Goal: Check status: Check status

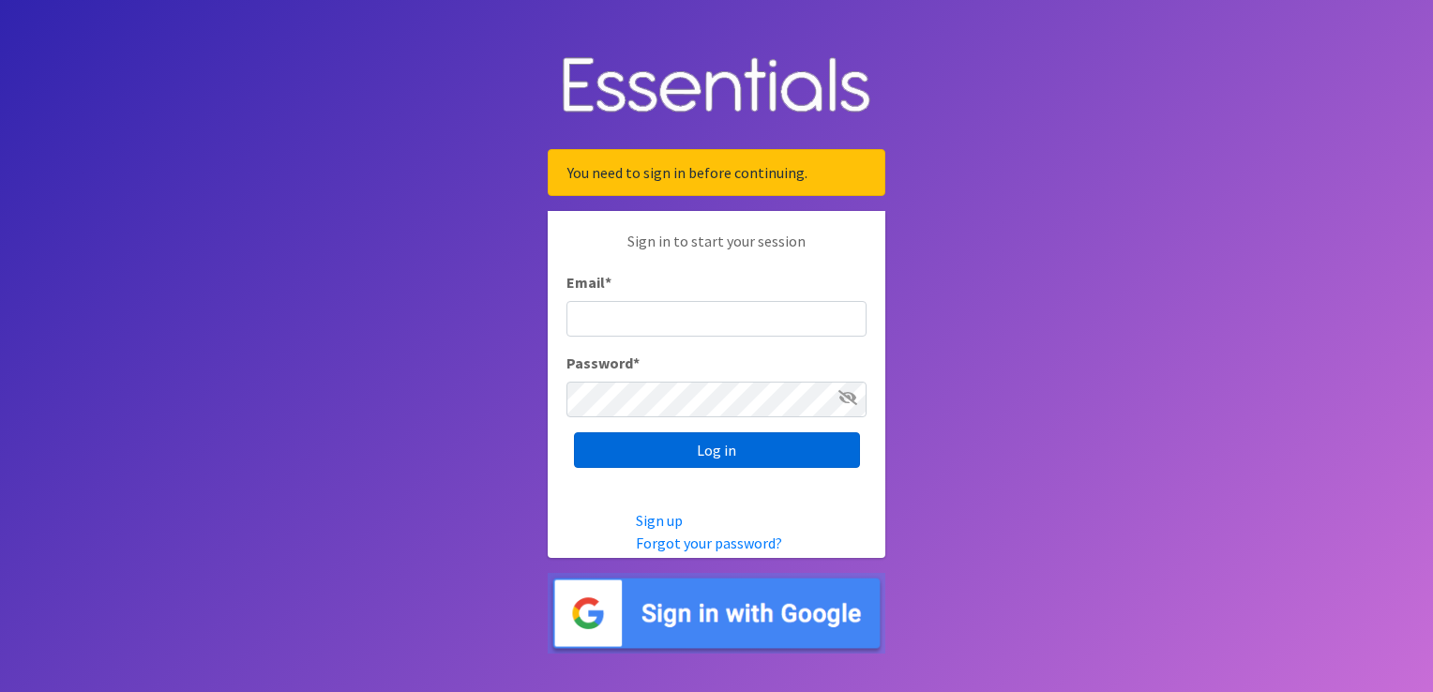
type input "kimparker@austindiapers.org"
click at [660, 456] on input "Log in" at bounding box center [717, 450] width 286 height 36
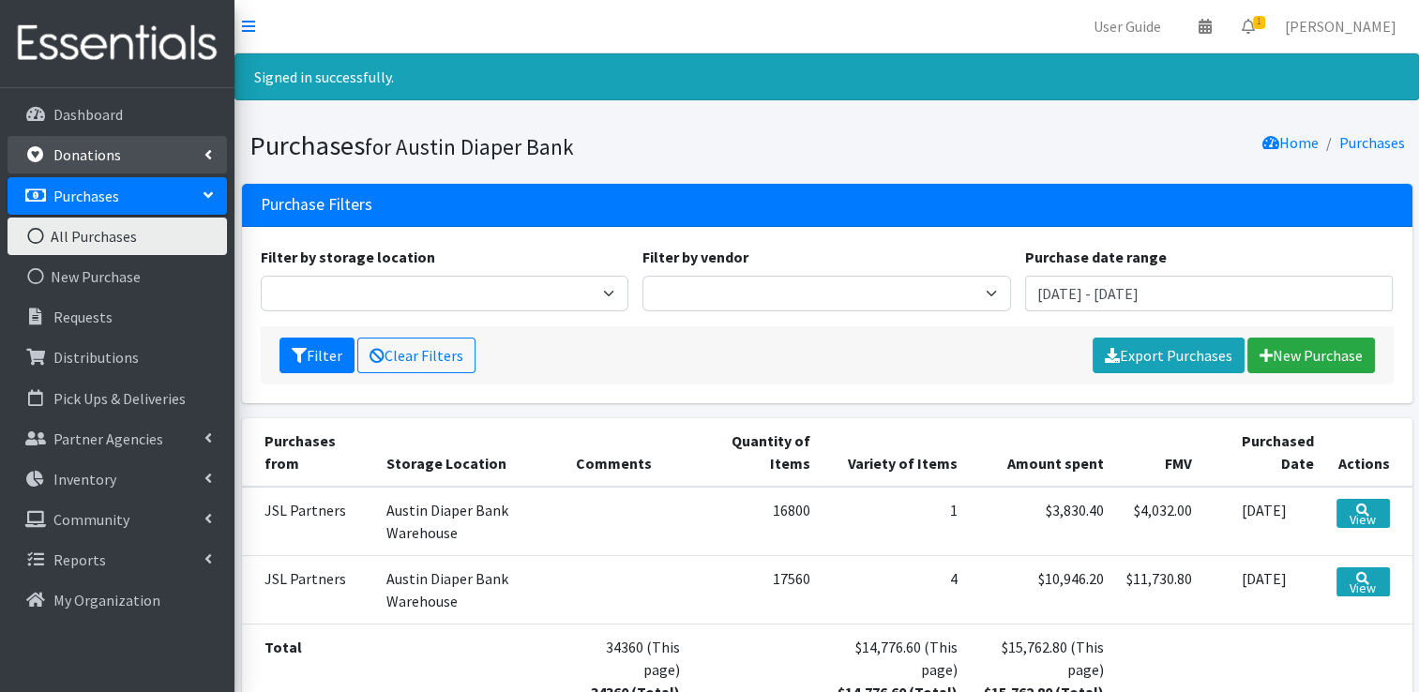
click at [92, 151] on p "Donations" at bounding box center [87, 154] width 68 height 19
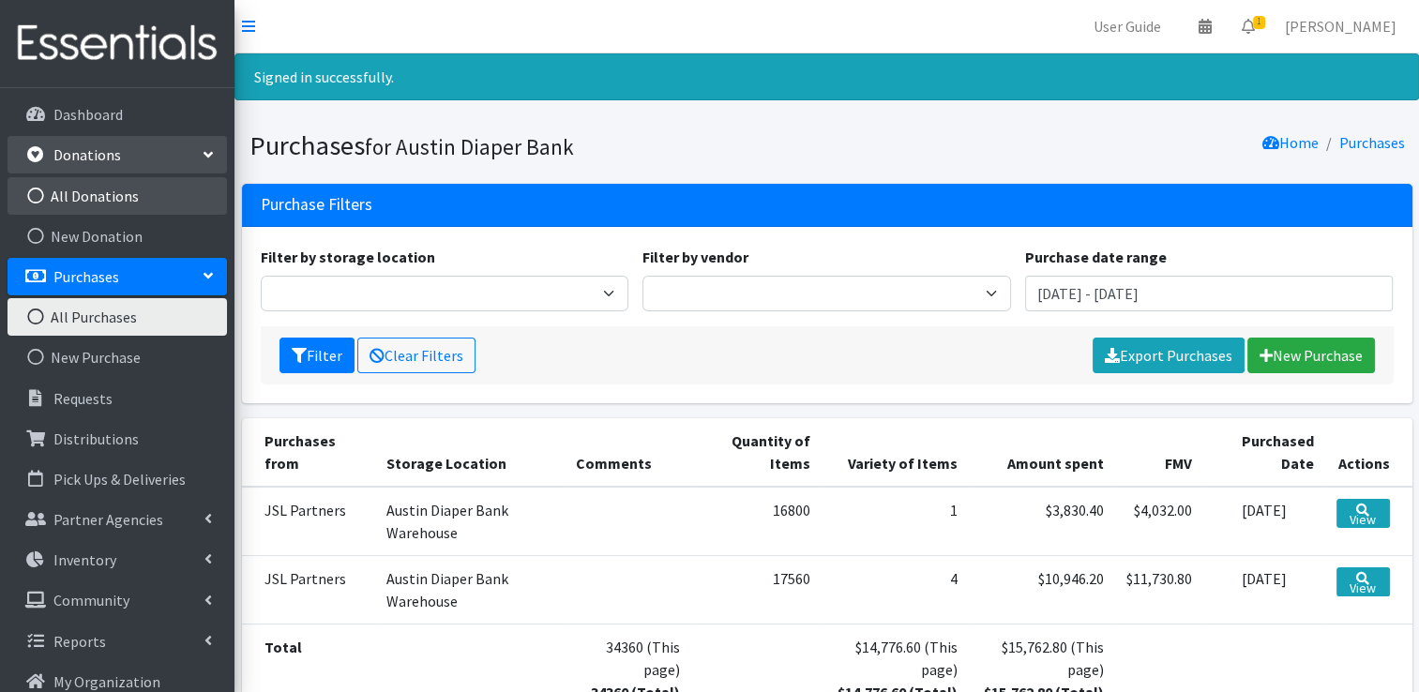
click at [83, 199] on link "All Donations" at bounding box center [118, 196] width 220 height 38
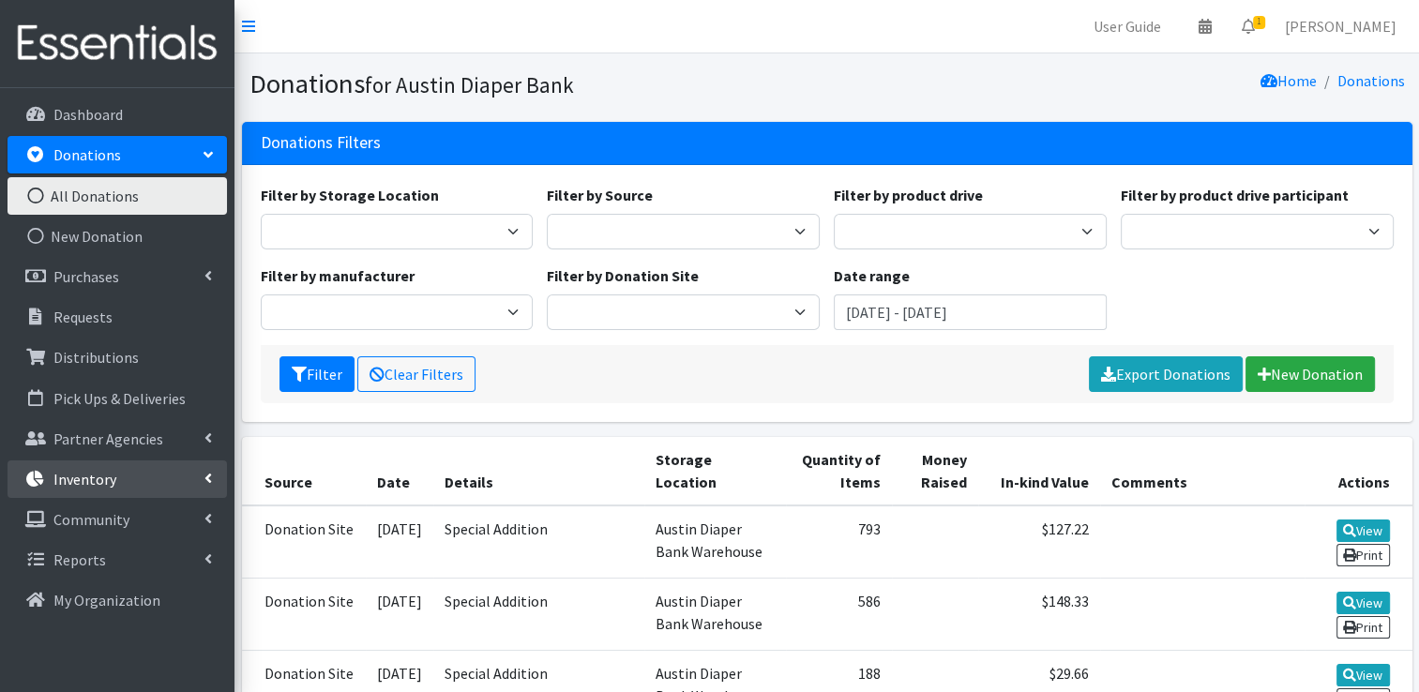
click at [71, 463] on link "Inventory" at bounding box center [118, 480] width 220 height 38
click at [75, 463] on link "Inventory" at bounding box center [118, 480] width 220 height 38
click at [170, 644] on link "Storage Locations" at bounding box center [118, 642] width 220 height 38
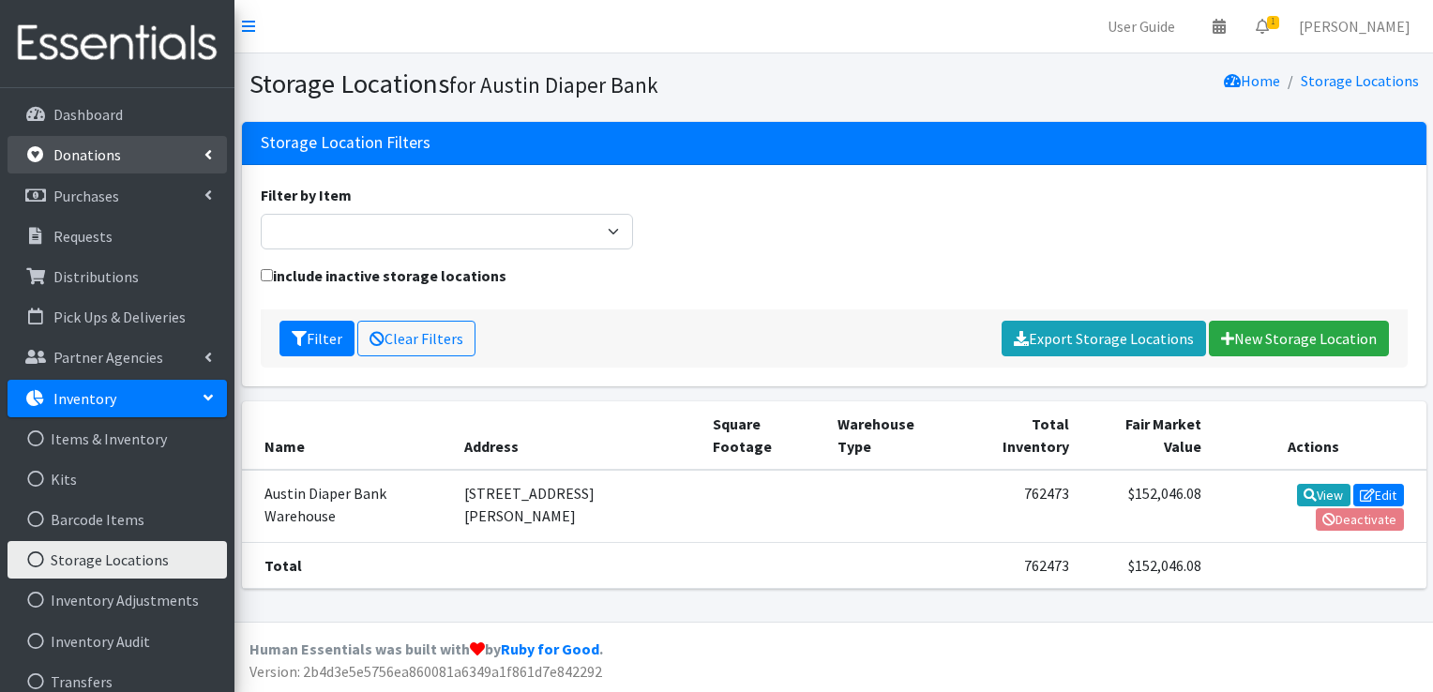
click at [85, 151] on p "Donations" at bounding box center [87, 154] width 68 height 19
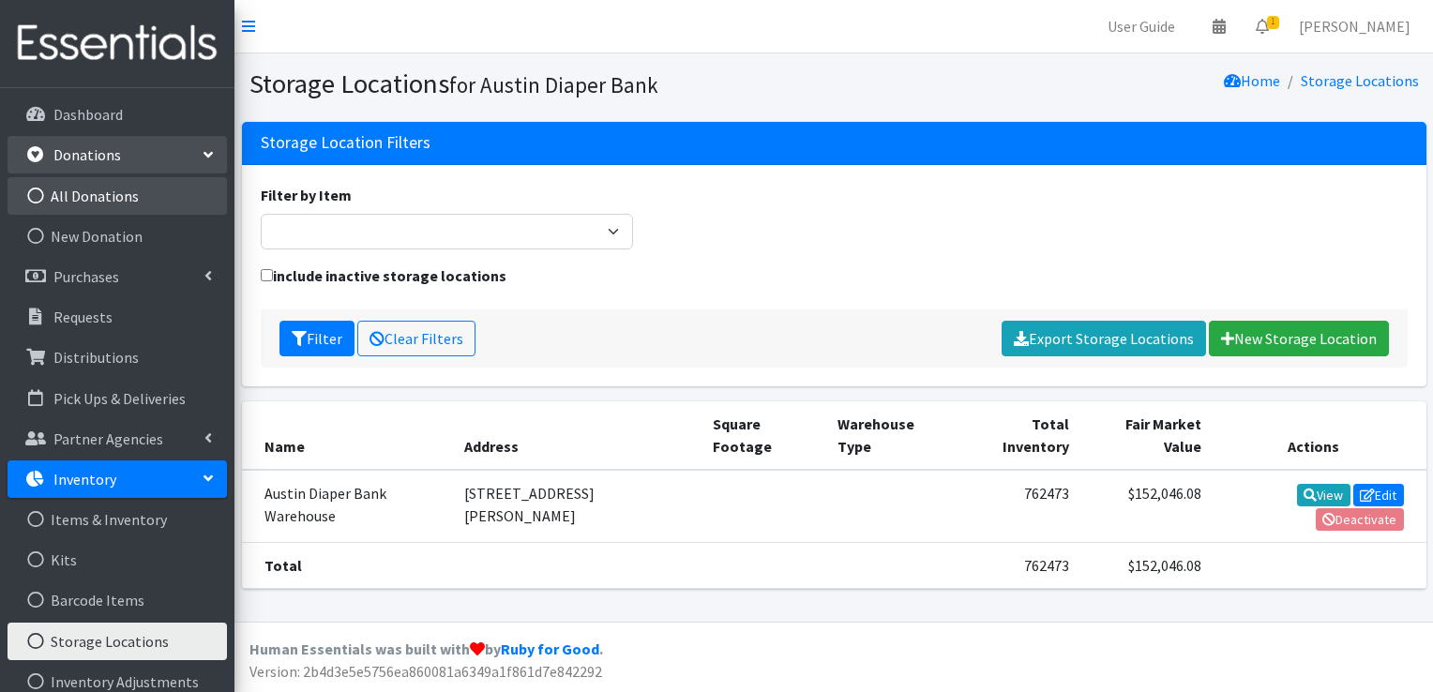
click at [83, 193] on link "All Donations" at bounding box center [118, 196] width 220 height 38
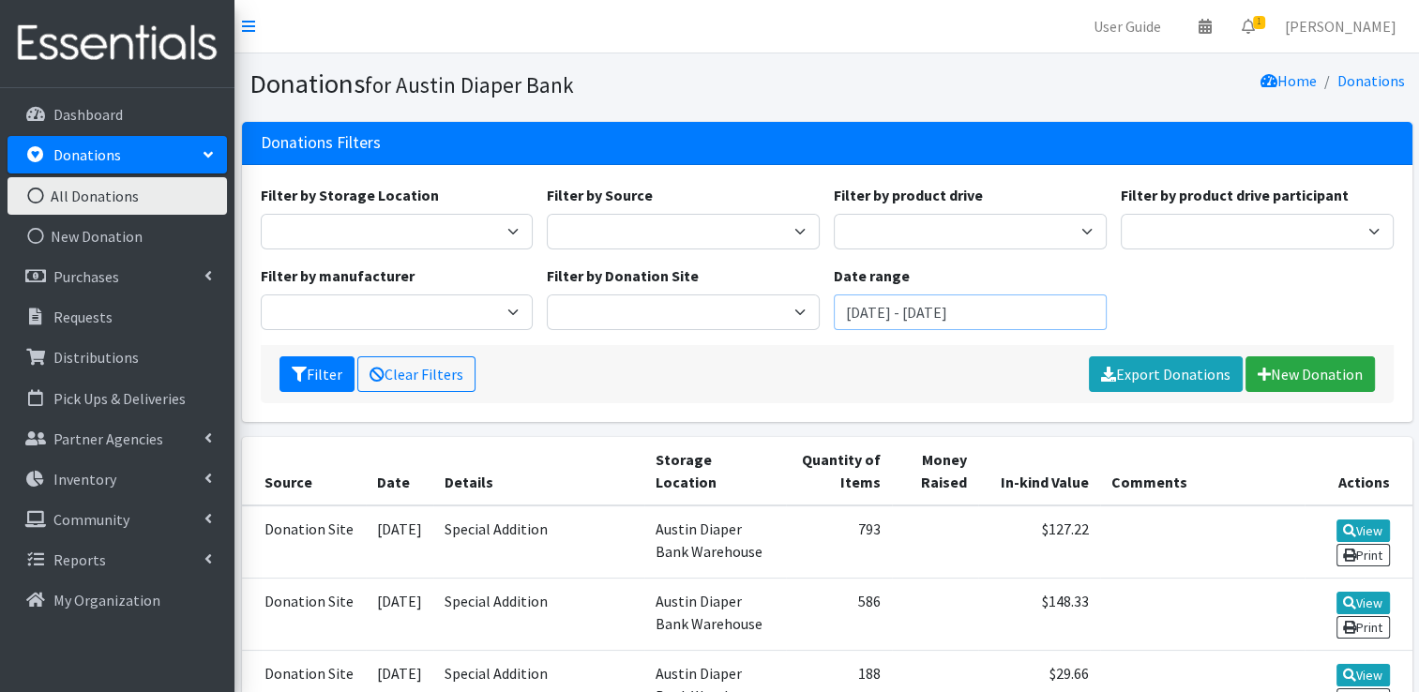
click at [938, 315] on input "June 30, 2025 - September 30, 2025" at bounding box center [970, 313] width 273 height 36
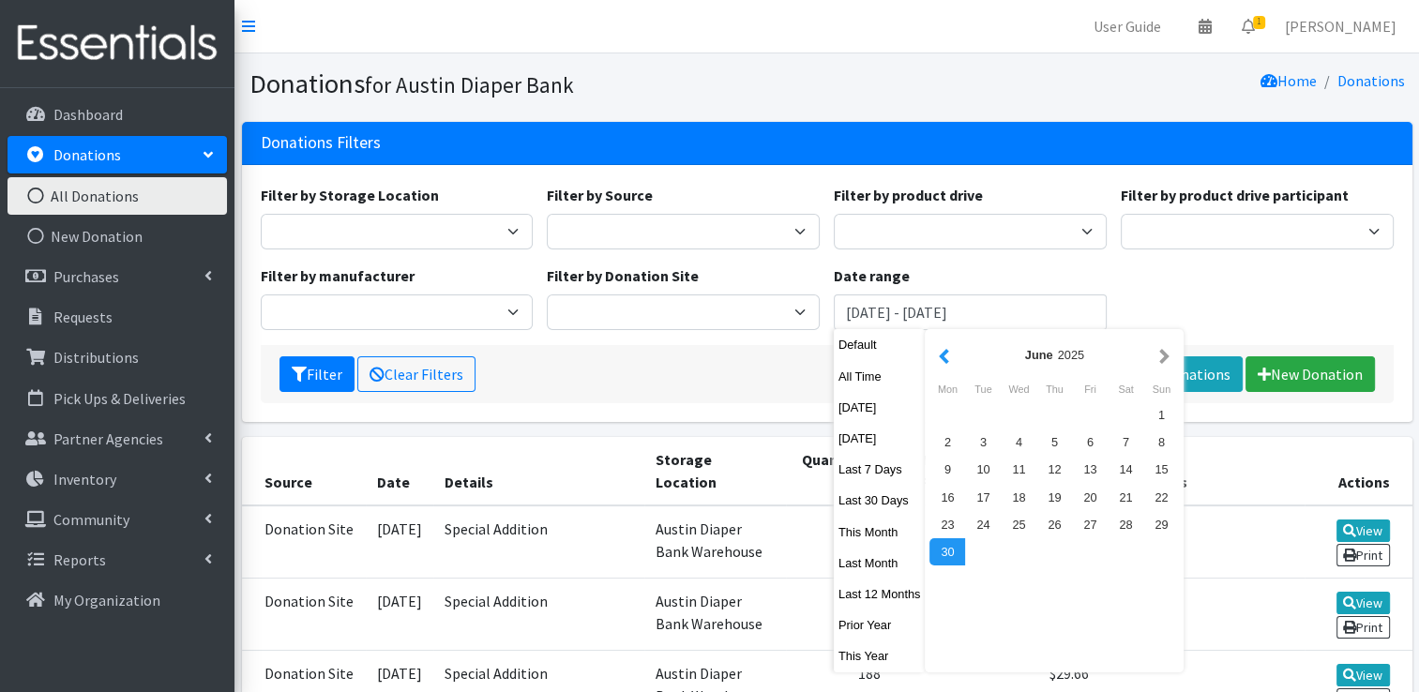
click at [948, 360] on button "button" at bounding box center [944, 354] width 20 height 23
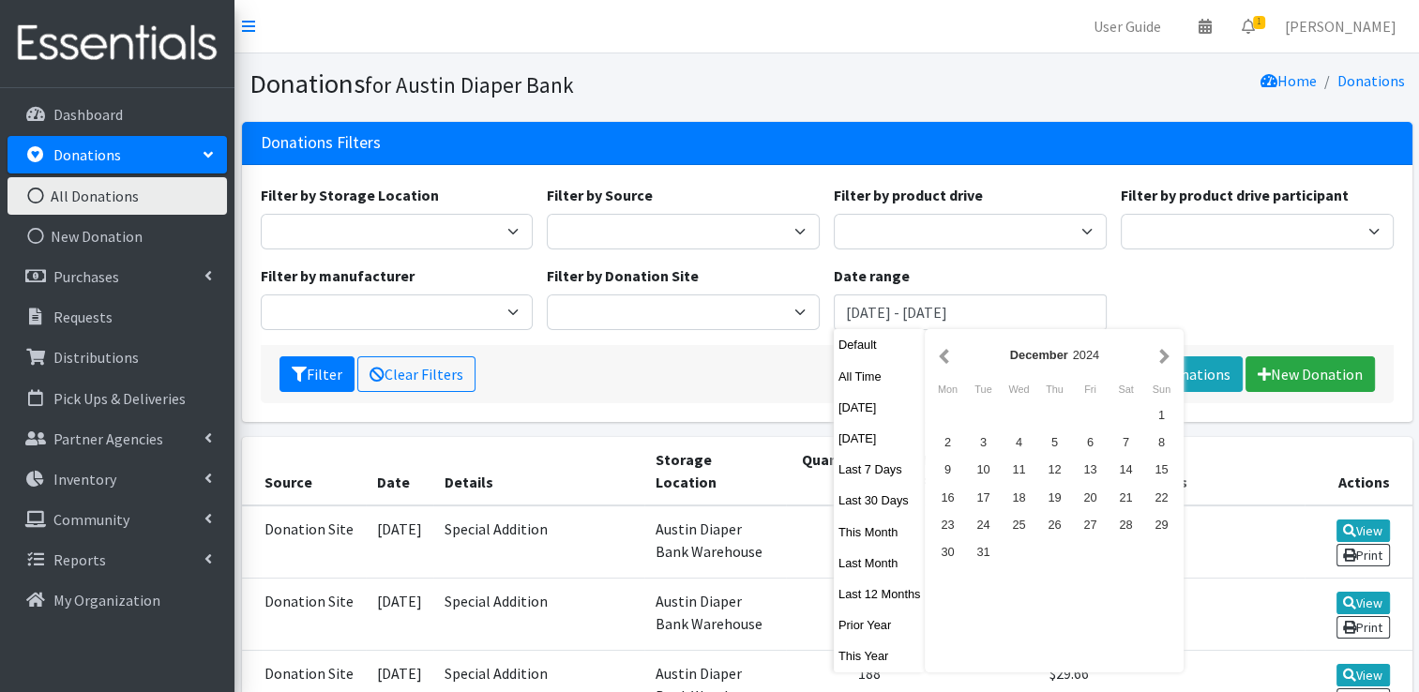
click at [948, 360] on button "button" at bounding box center [944, 354] width 20 height 23
click at [1055, 415] on div "1" at bounding box center [1055, 415] width 36 height 27
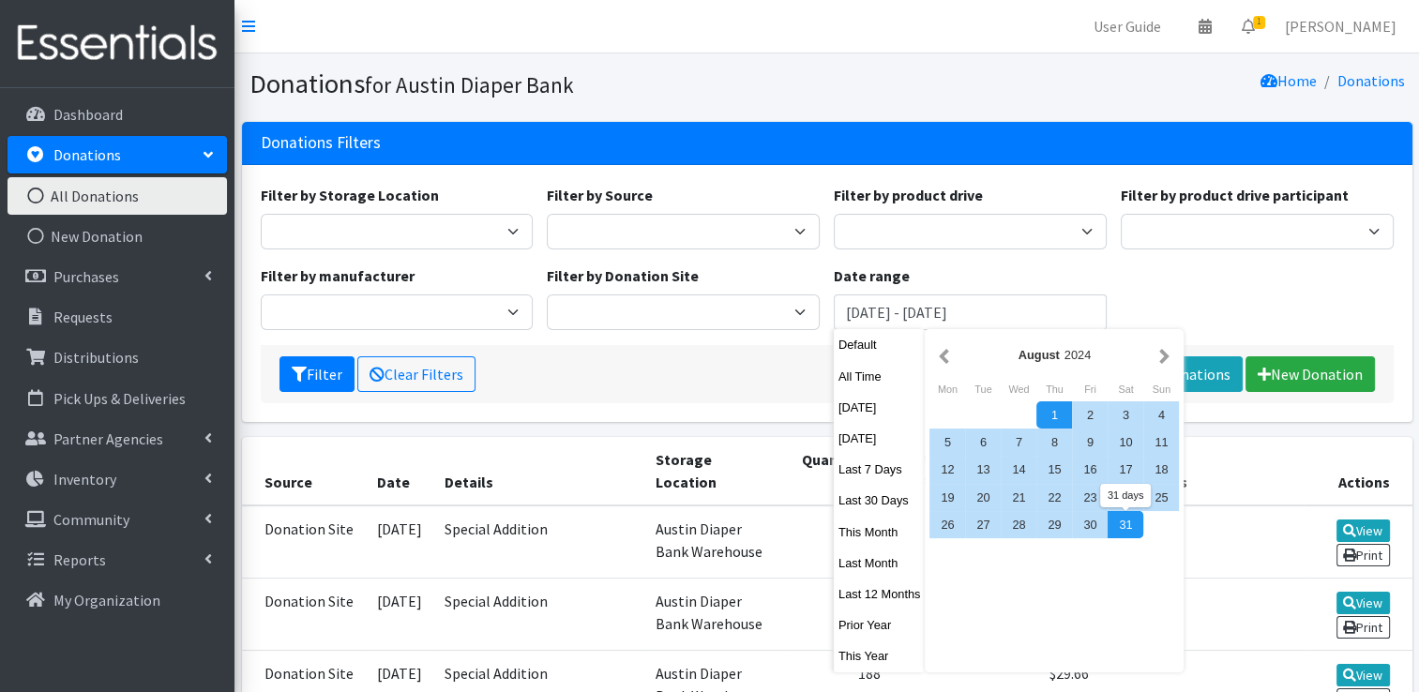
click at [1131, 531] on div "31" at bounding box center [1126, 524] width 36 height 27
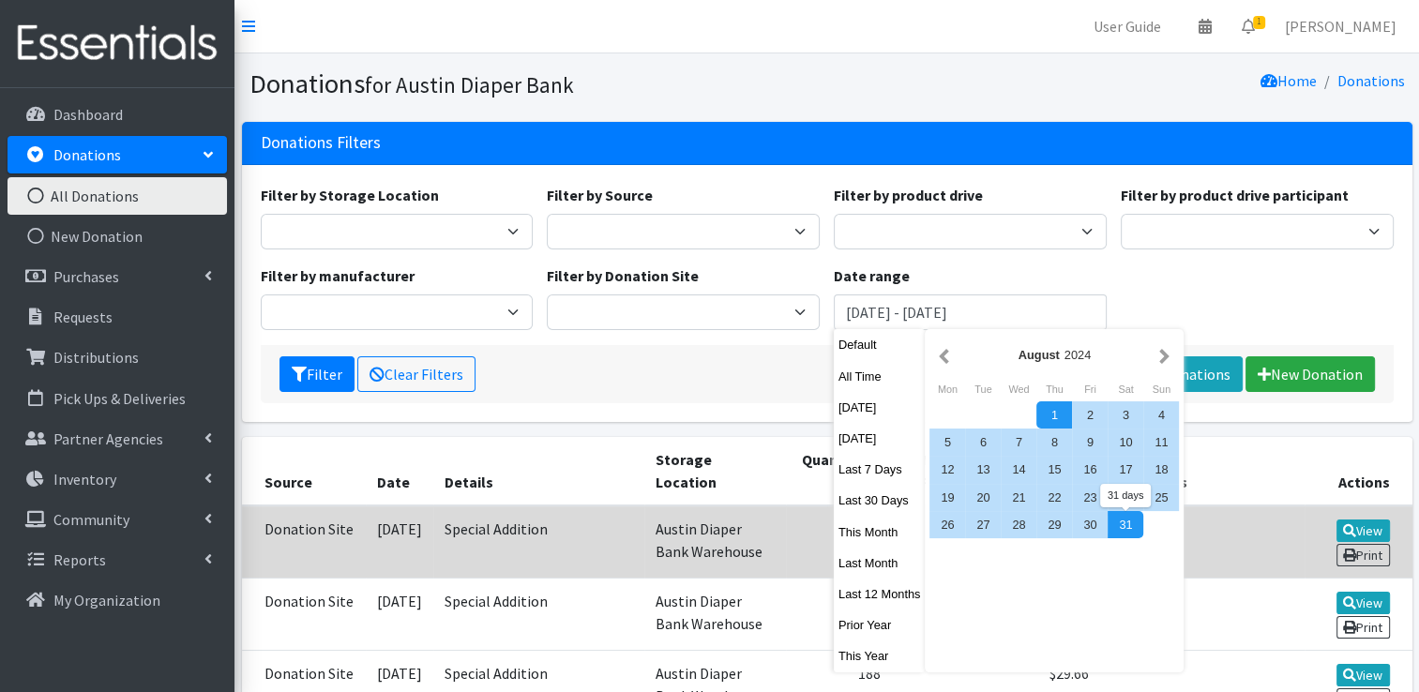
type input "August 1, 2024 - August 31, 2024"
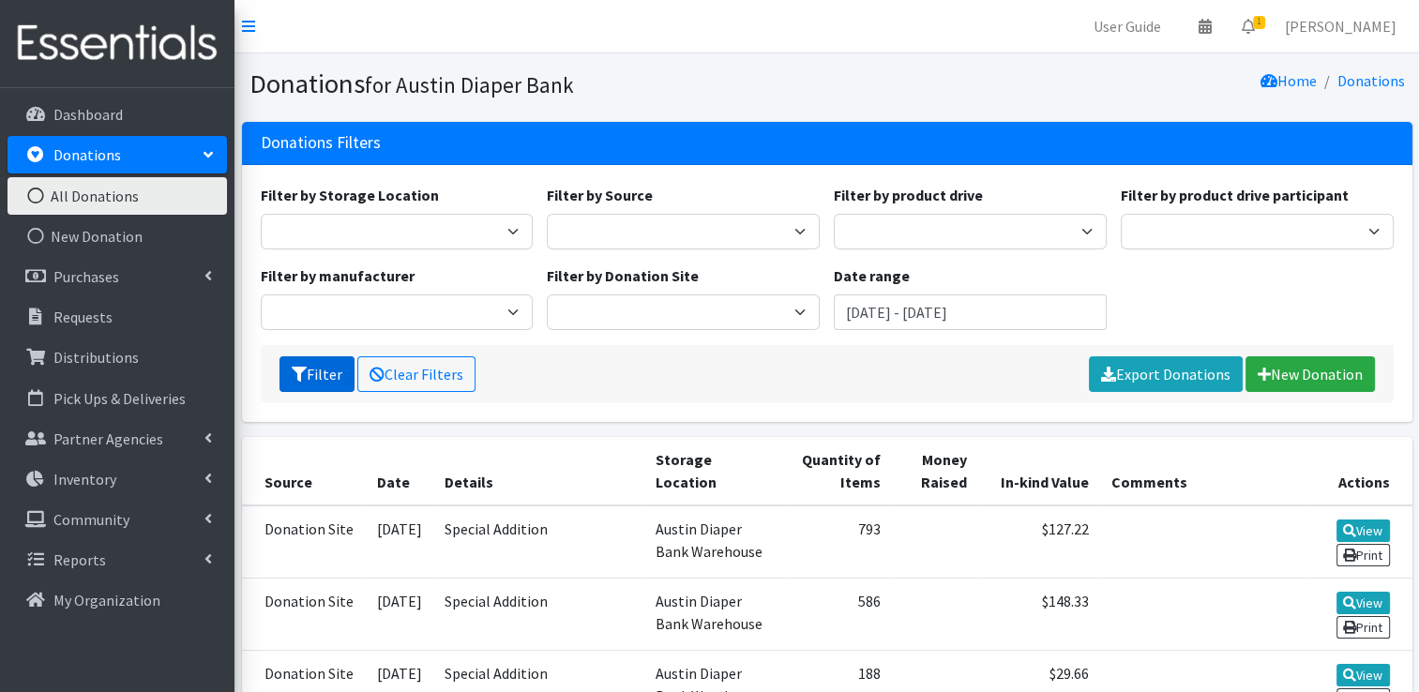
click at [331, 384] on button "Filter" at bounding box center [317, 374] width 75 height 36
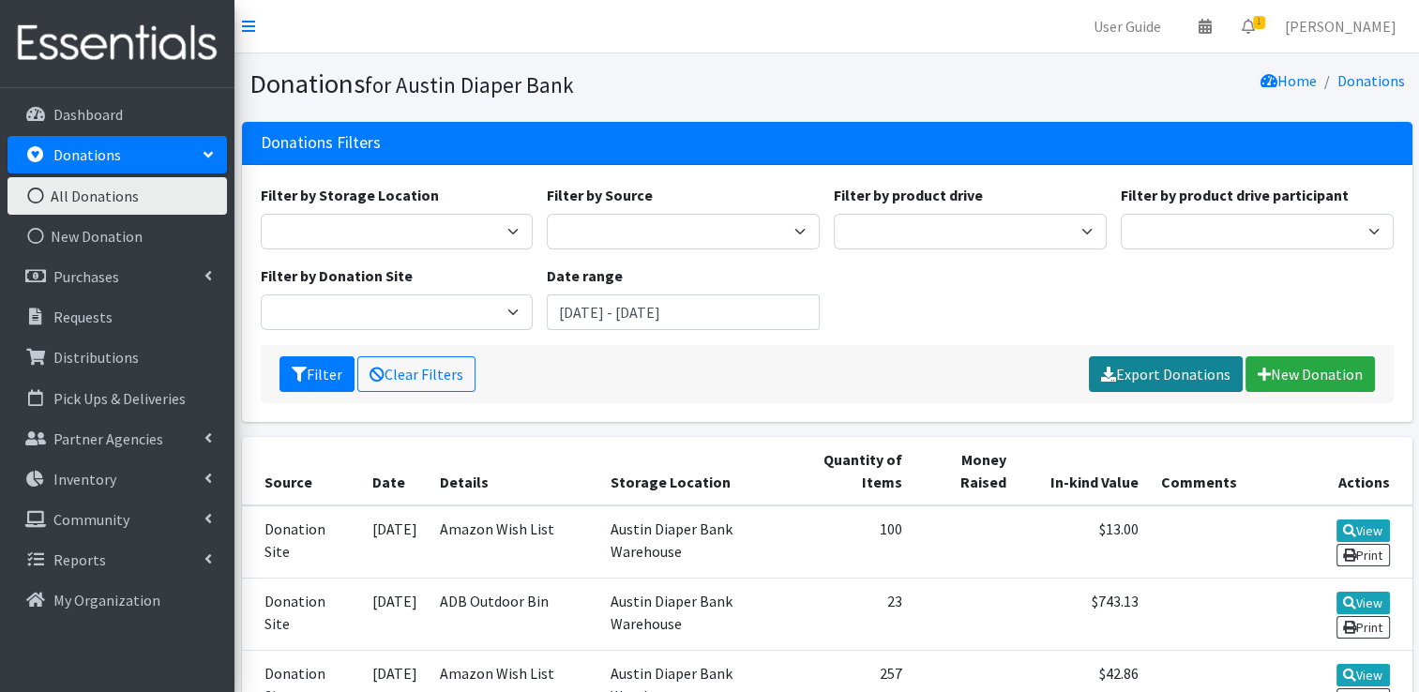
click at [1137, 374] on link "Export Donations" at bounding box center [1166, 374] width 154 height 36
click at [742, 317] on input "August 1, 2024 - August 31, 2024" at bounding box center [683, 313] width 273 height 36
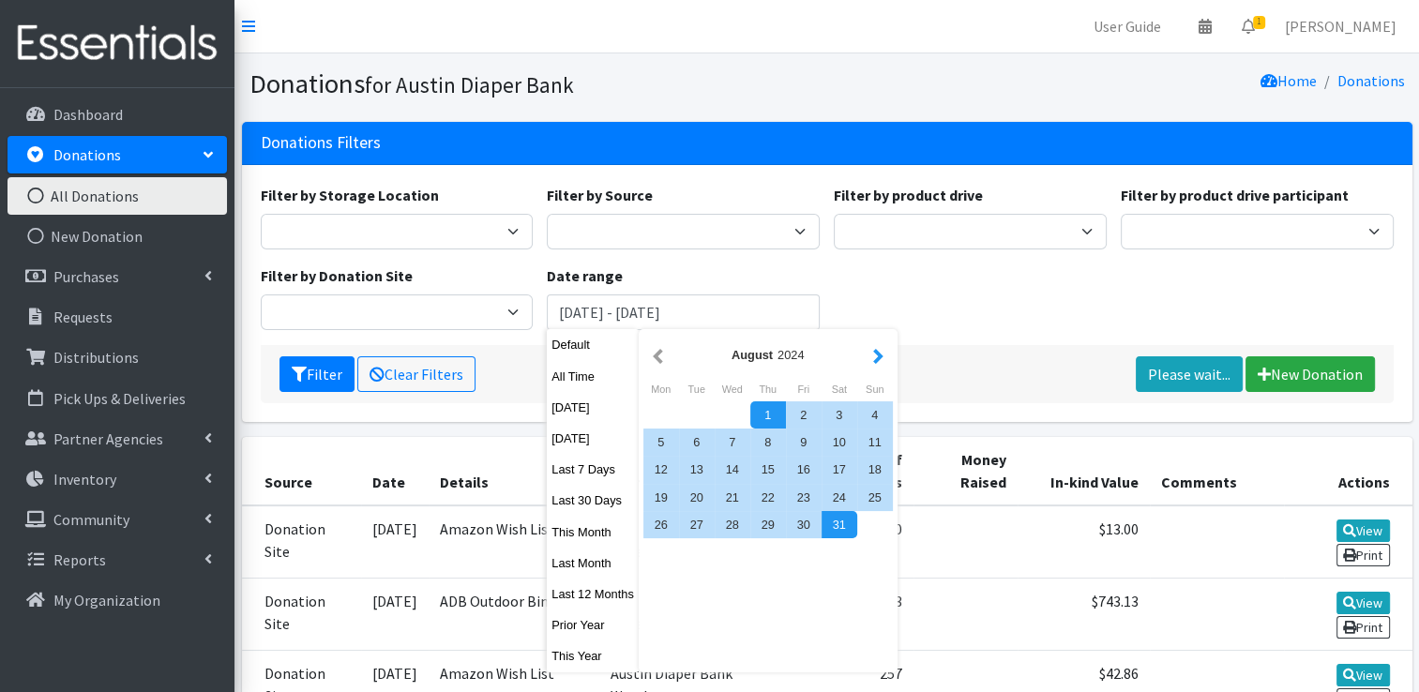
click at [871, 355] on button "button" at bounding box center [879, 354] width 20 height 23
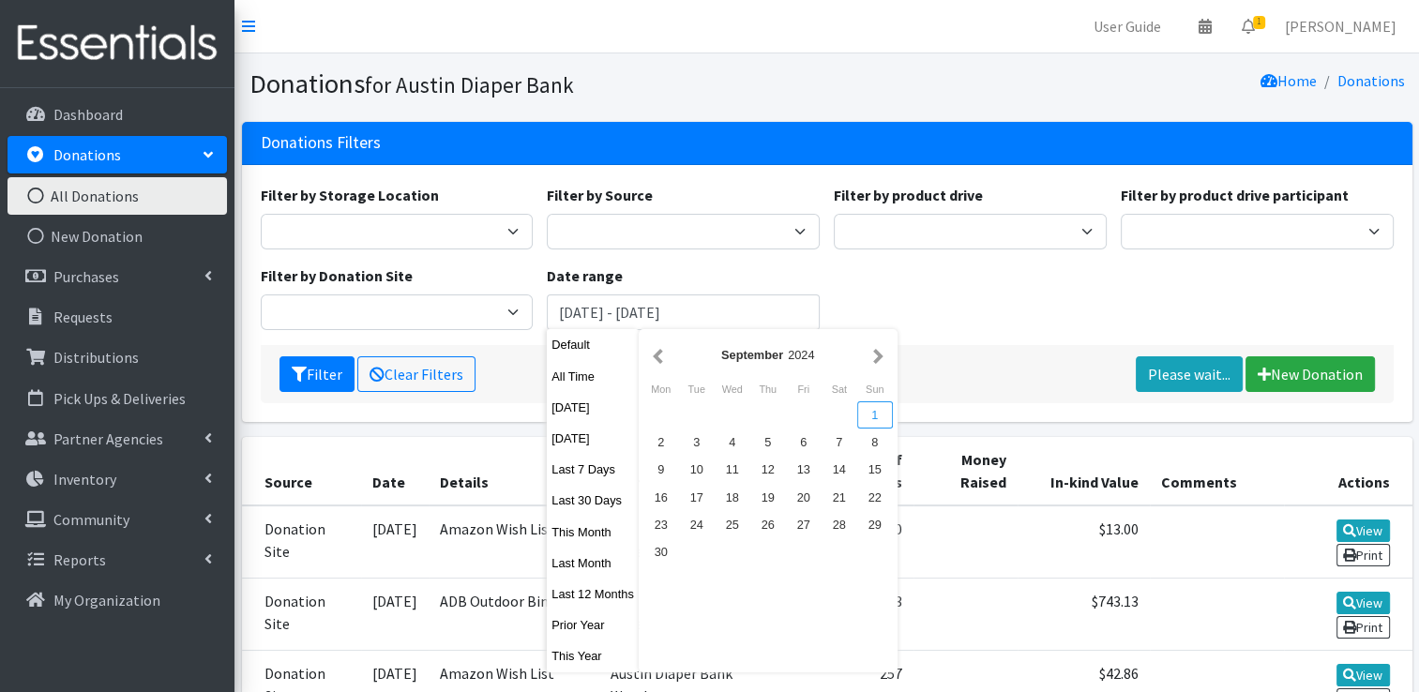
click at [867, 415] on div "1" at bounding box center [875, 415] width 36 height 27
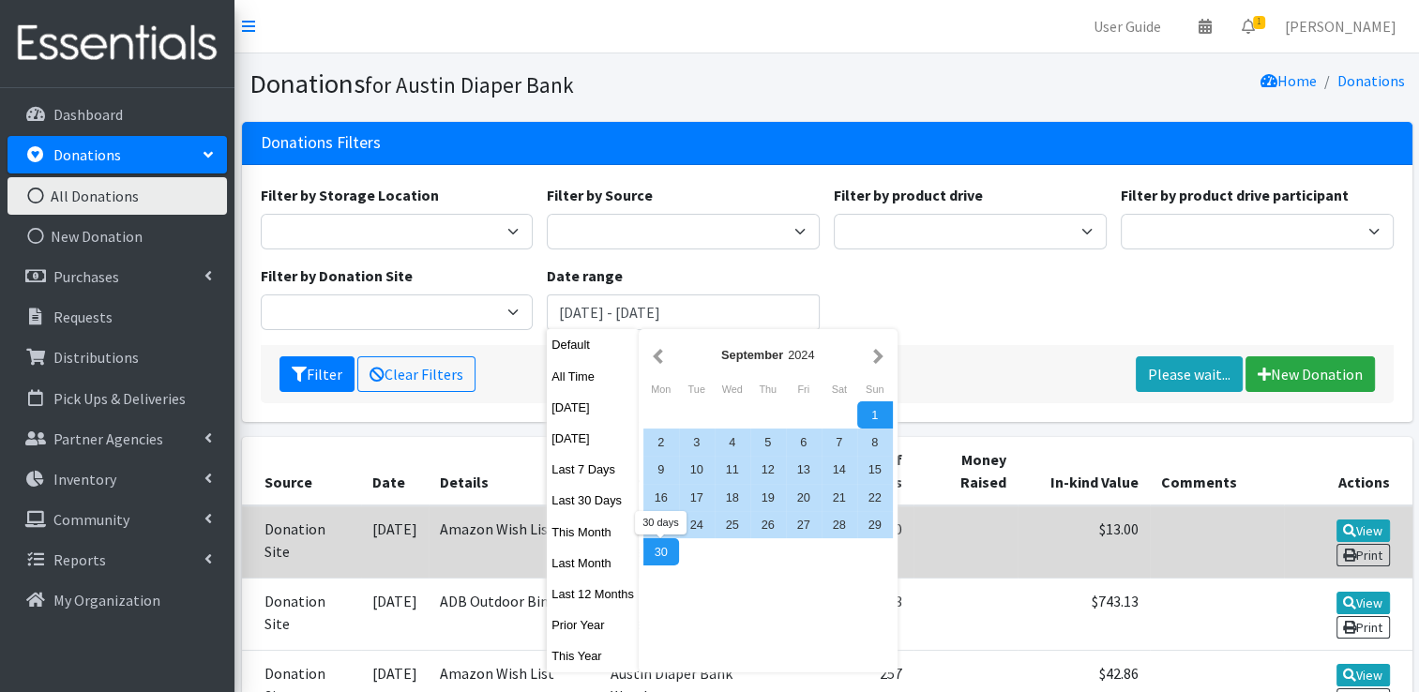
drag, startPoint x: 664, startPoint y: 557, endPoint x: 692, endPoint y: 543, distance: 31.5
click at [664, 556] on div "30" at bounding box center [662, 551] width 36 height 27
type input "September 1, 2024 - September 30, 2024"
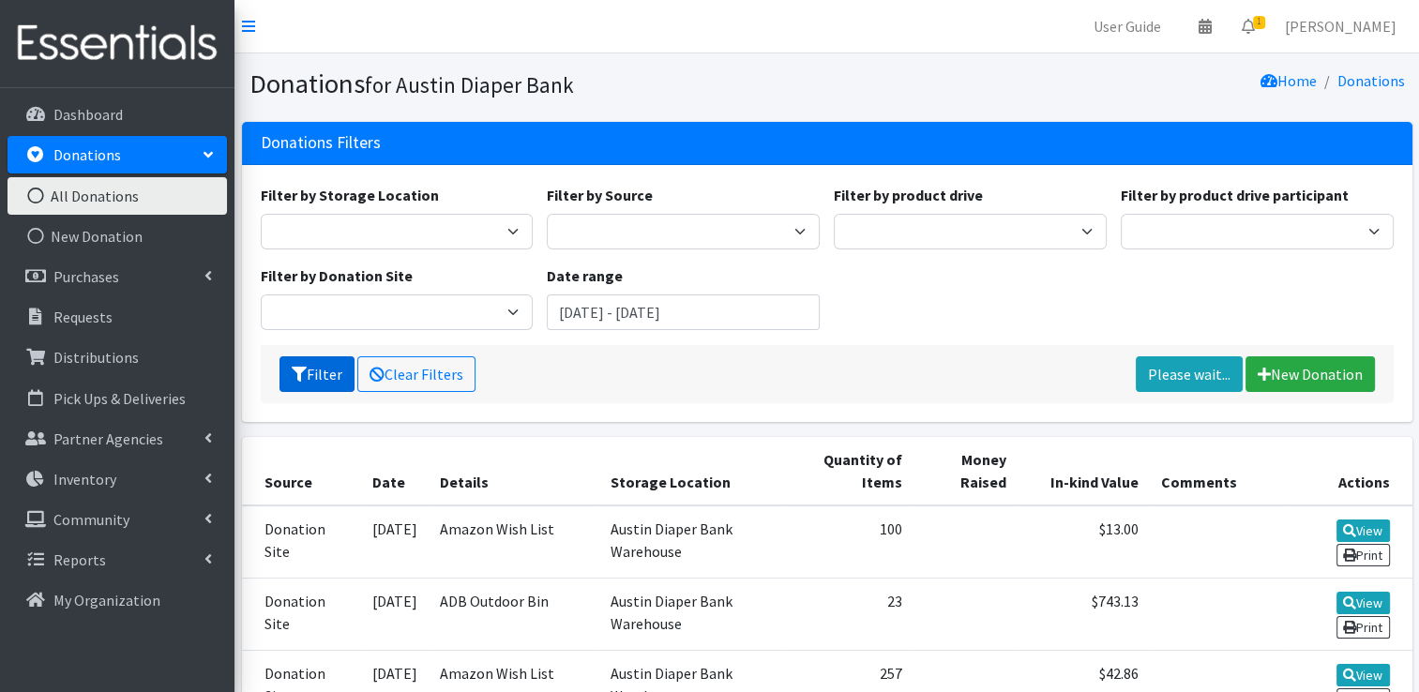
click at [326, 374] on button "Filter" at bounding box center [317, 374] width 75 height 36
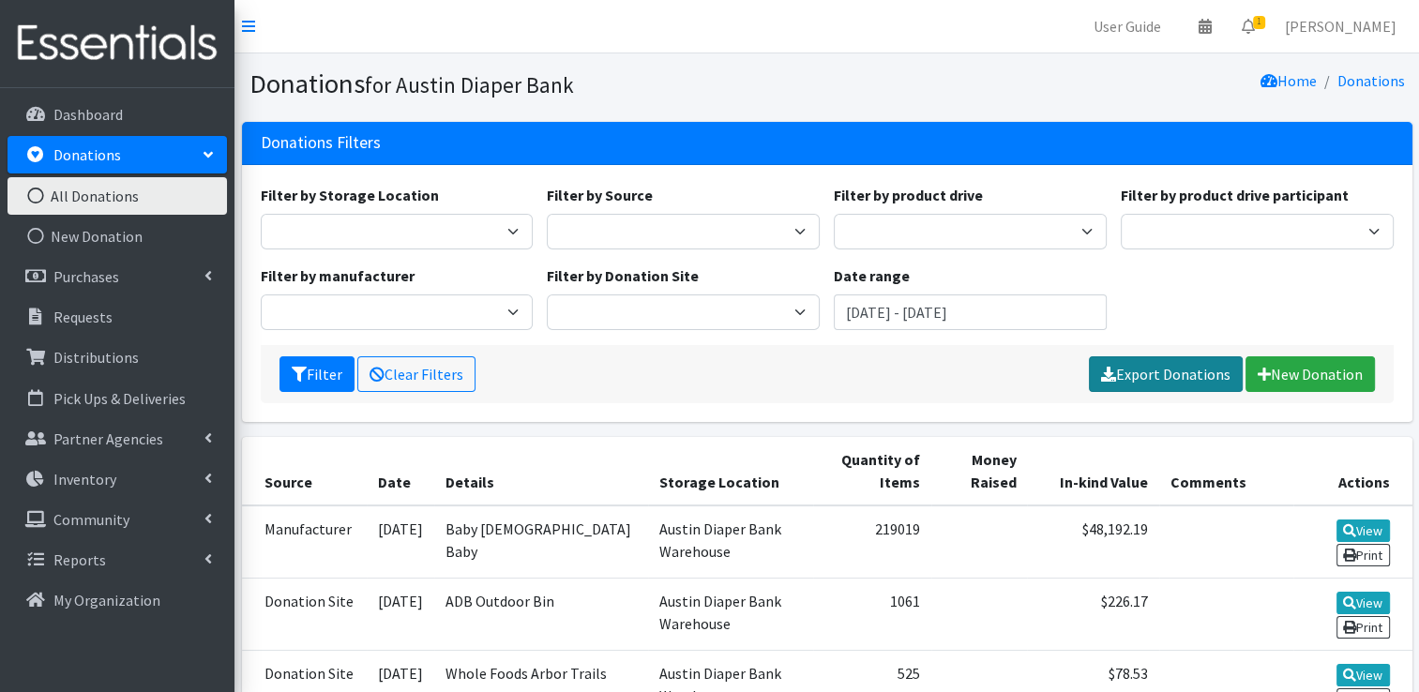
click at [1151, 371] on link "Export Donations" at bounding box center [1166, 374] width 154 height 36
click at [1006, 315] on input "September 1, 2024 - September 30, 2024" at bounding box center [970, 313] width 273 height 36
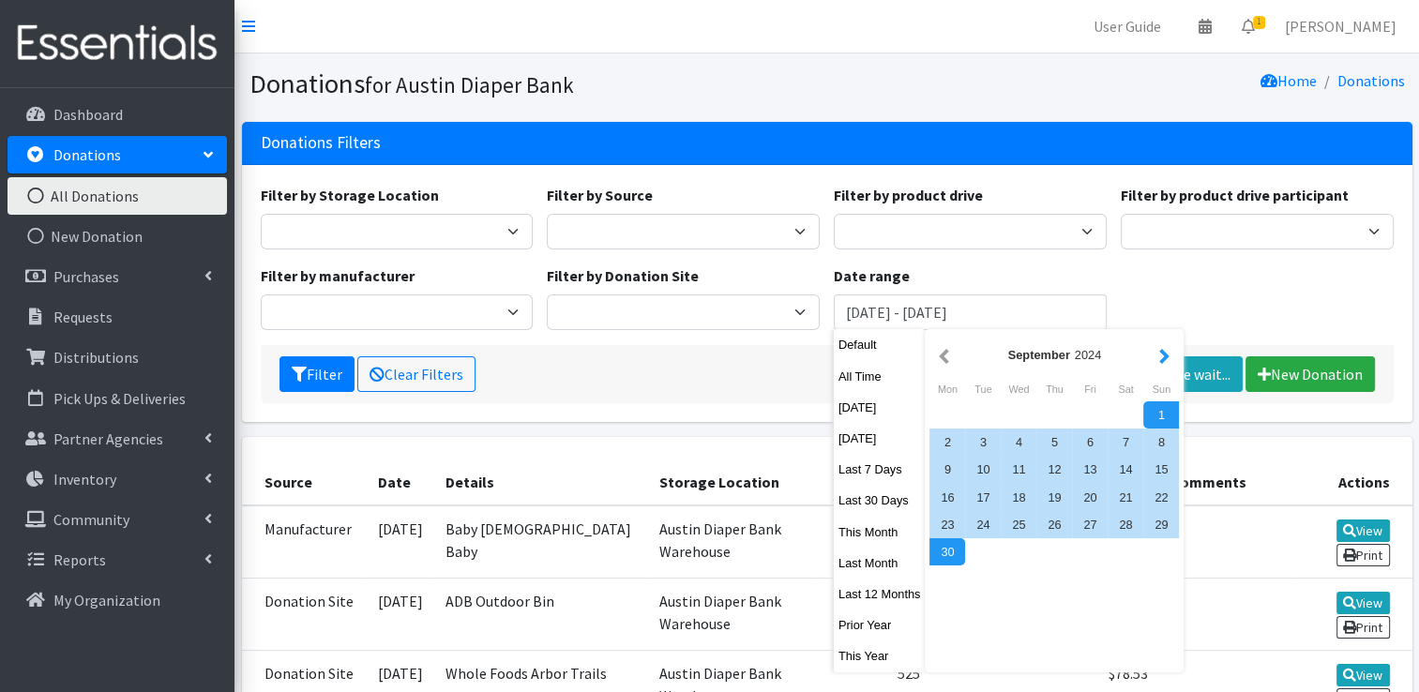
click at [1167, 365] on button "button" at bounding box center [1165, 354] width 20 height 23
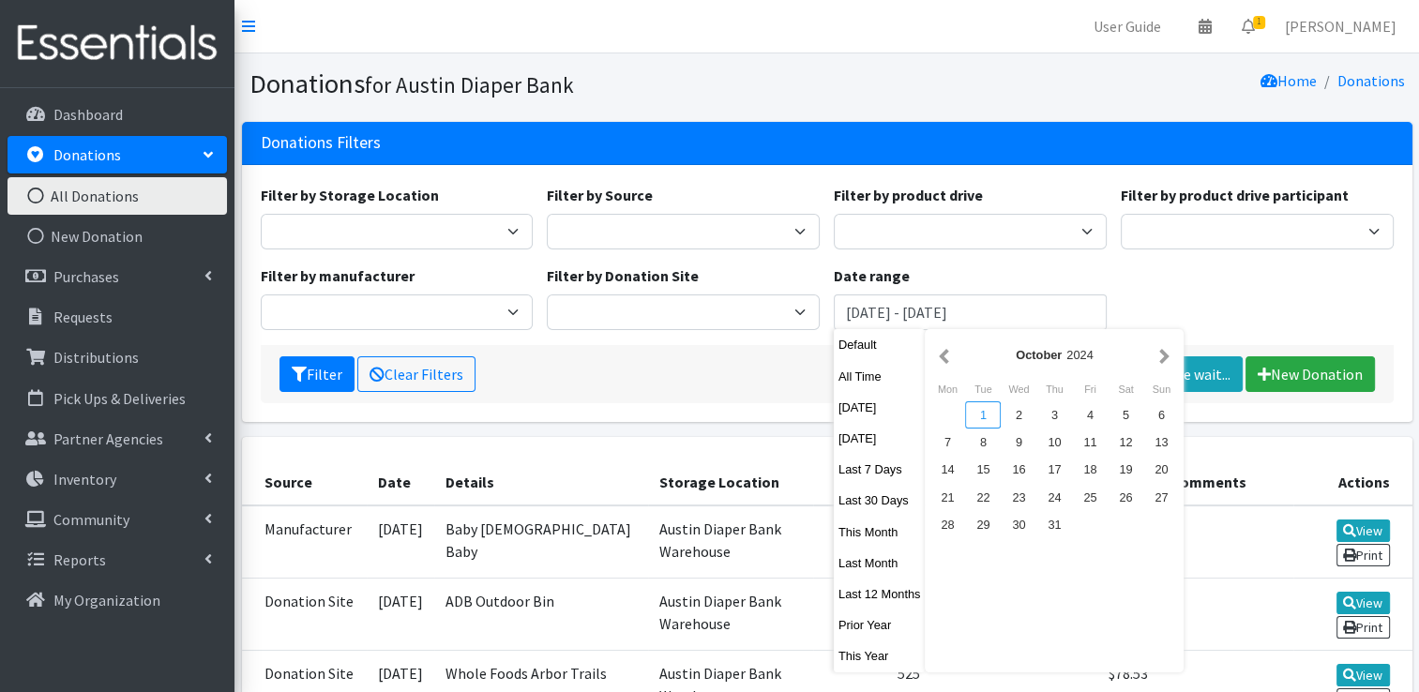
click at [983, 417] on div "1" at bounding box center [983, 415] width 36 height 27
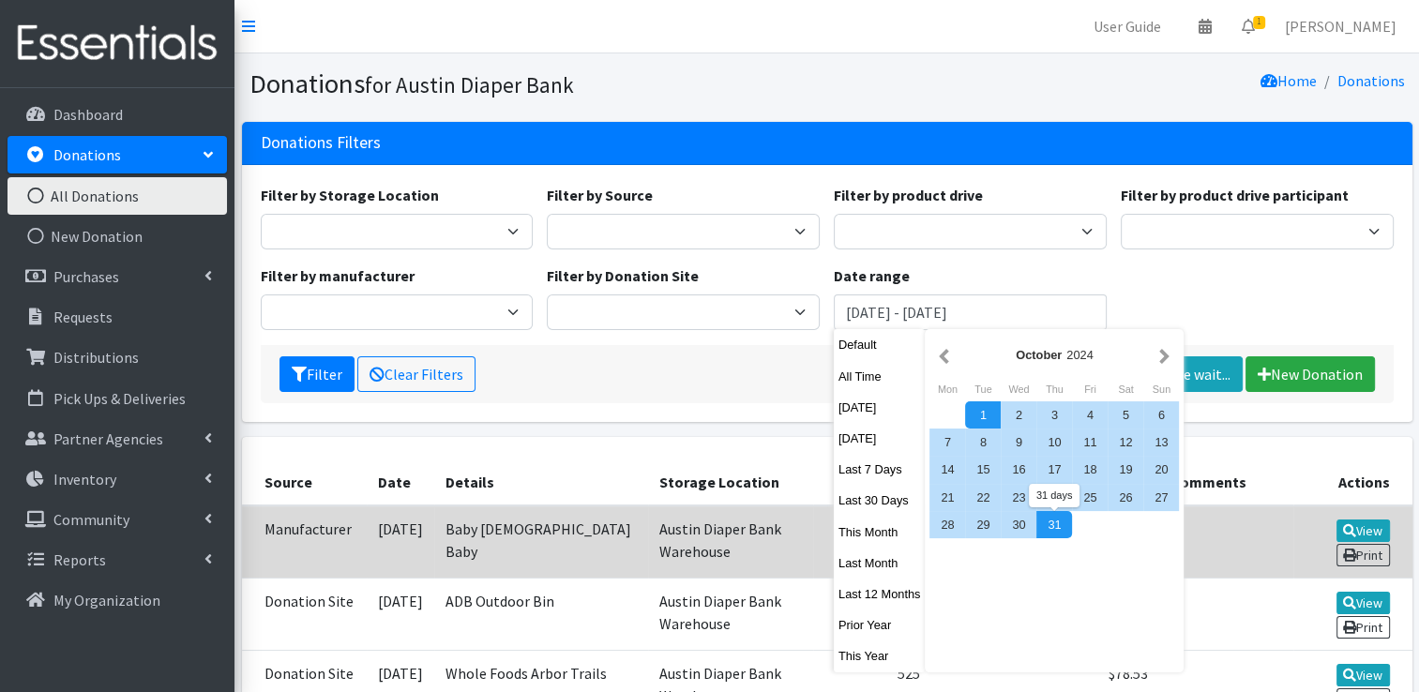
drag, startPoint x: 1050, startPoint y: 523, endPoint x: 1006, endPoint y: 528, distance: 44.3
click at [1049, 523] on div "31" at bounding box center [1055, 524] width 36 height 27
type input "[DATE] - [DATE]"
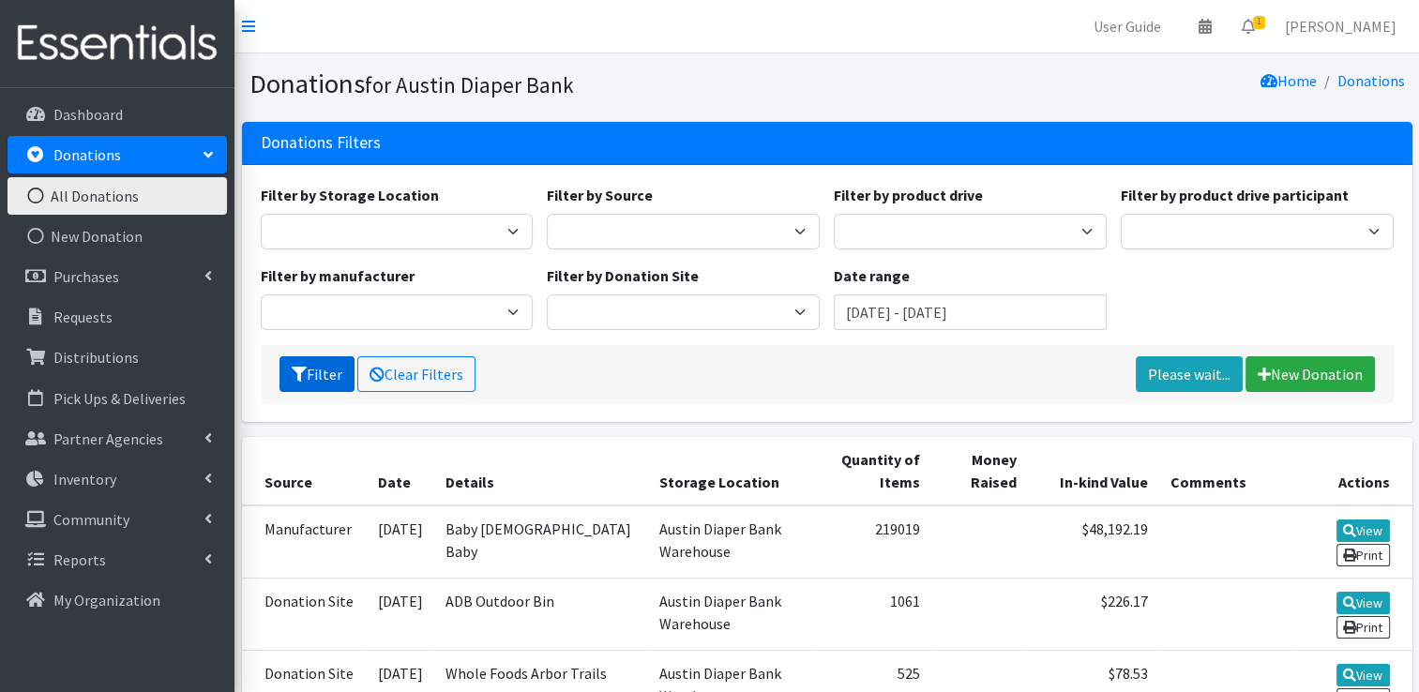
click at [315, 385] on button "Filter" at bounding box center [317, 374] width 75 height 36
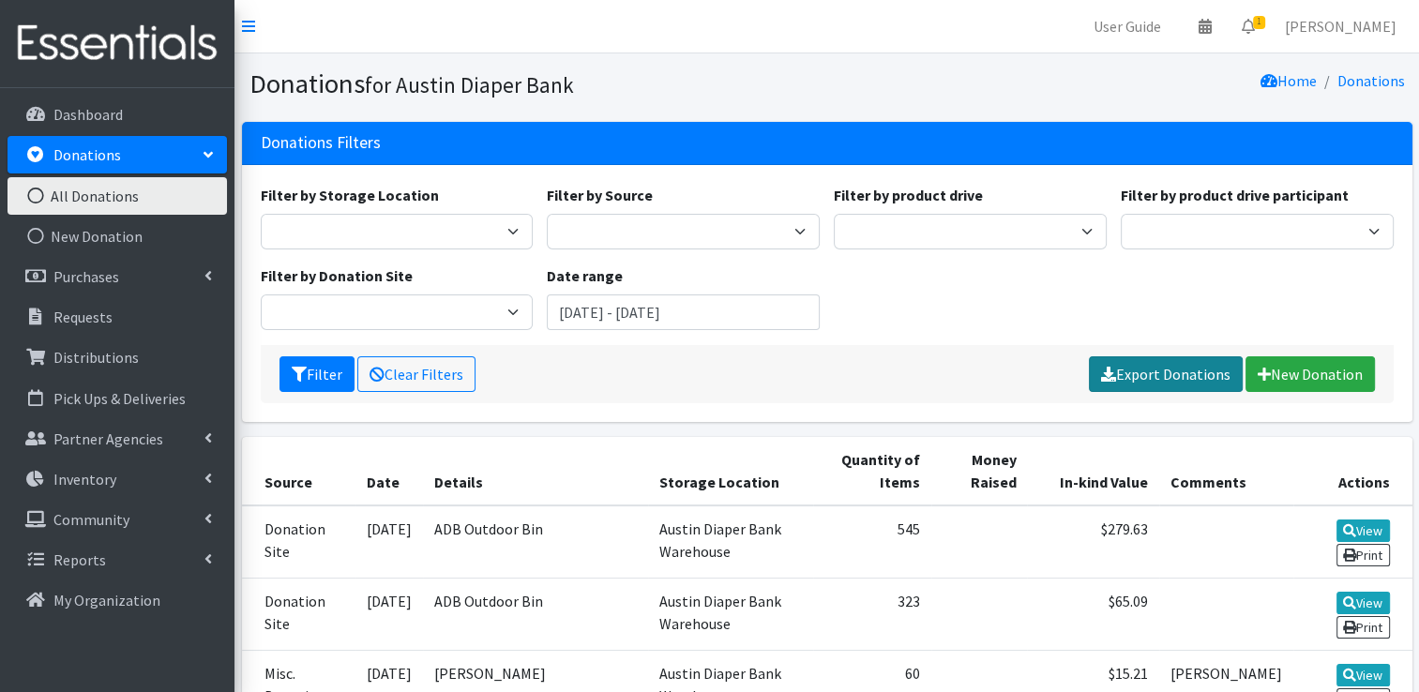
click at [1128, 387] on link "Export Donations" at bounding box center [1166, 374] width 154 height 36
click at [675, 318] on input "[DATE] - [DATE]" at bounding box center [683, 313] width 273 height 36
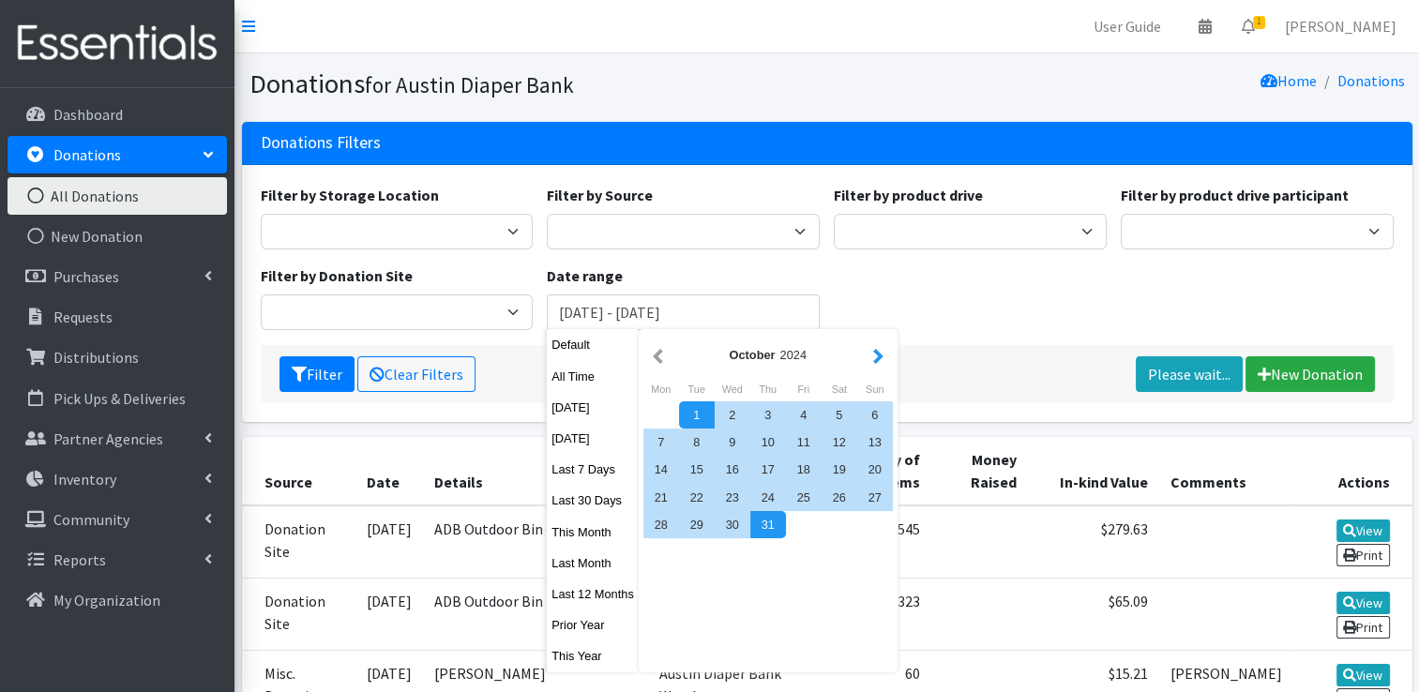
click at [882, 348] on button "button" at bounding box center [879, 354] width 20 height 23
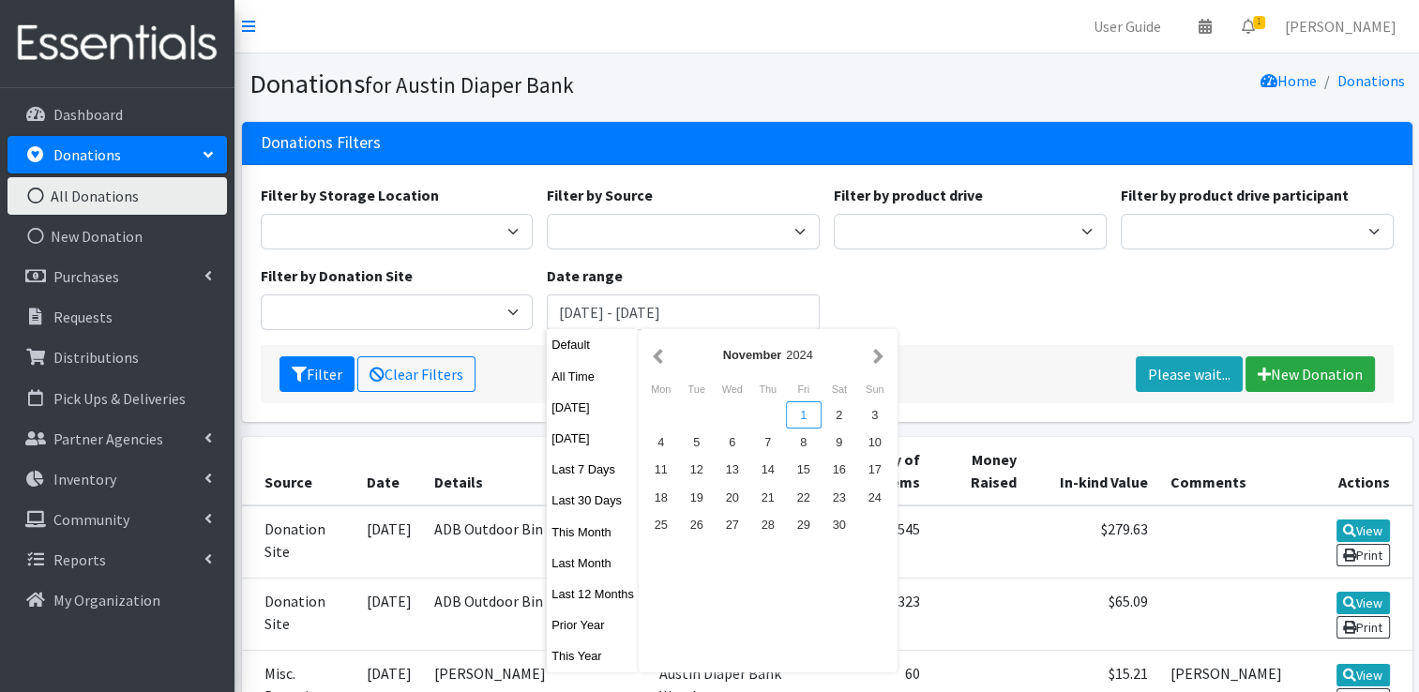
click at [809, 414] on div "1" at bounding box center [804, 415] width 36 height 27
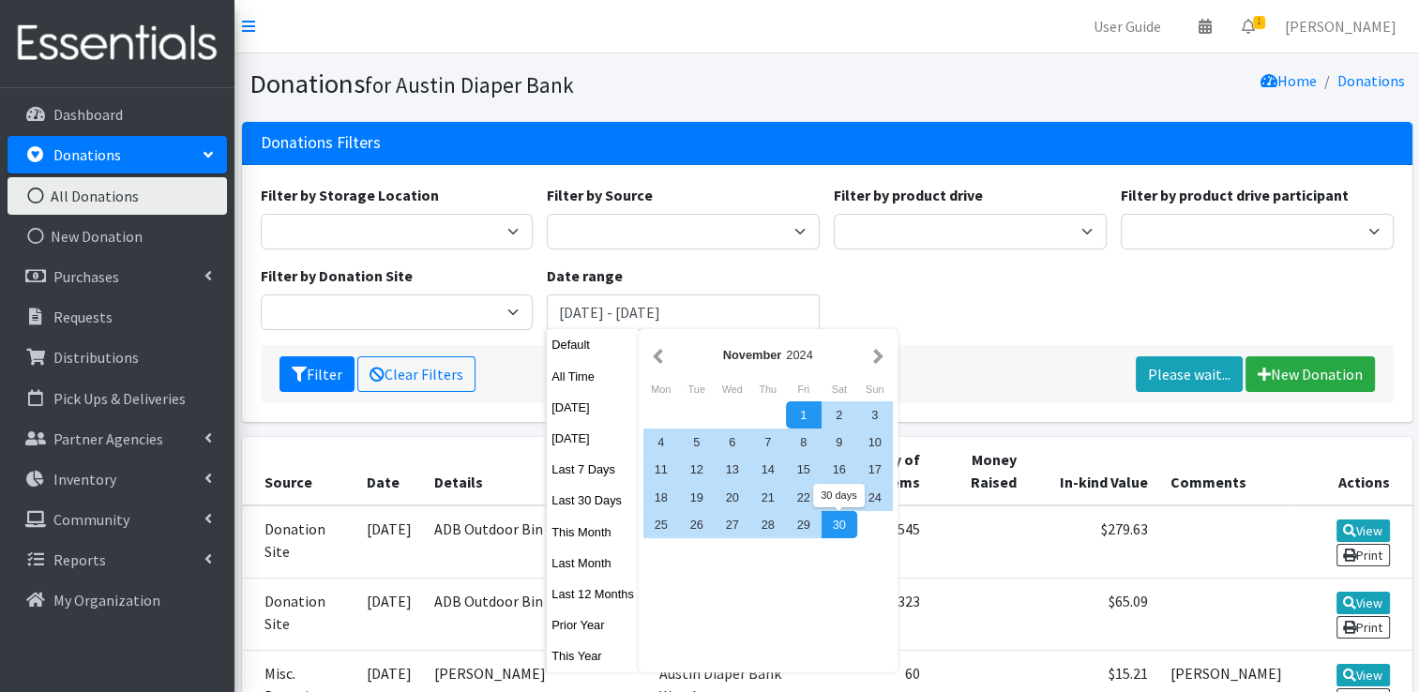
click at [834, 520] on div "30" at bounding box center [840, 524] width 36 height 27
type input "November 1, 2024 - November 30, 2024"
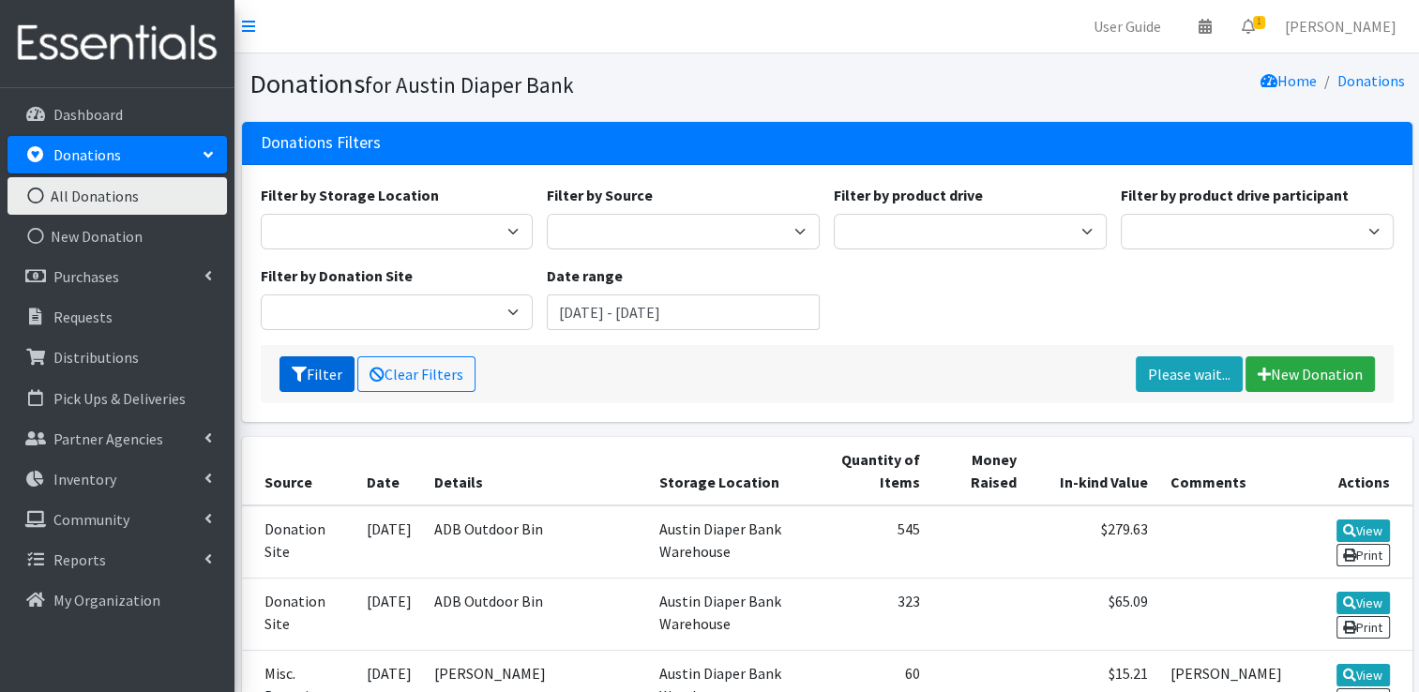
click at [305, 383] on button "Filter" at bounding box center [317, 374] width 75 height 36
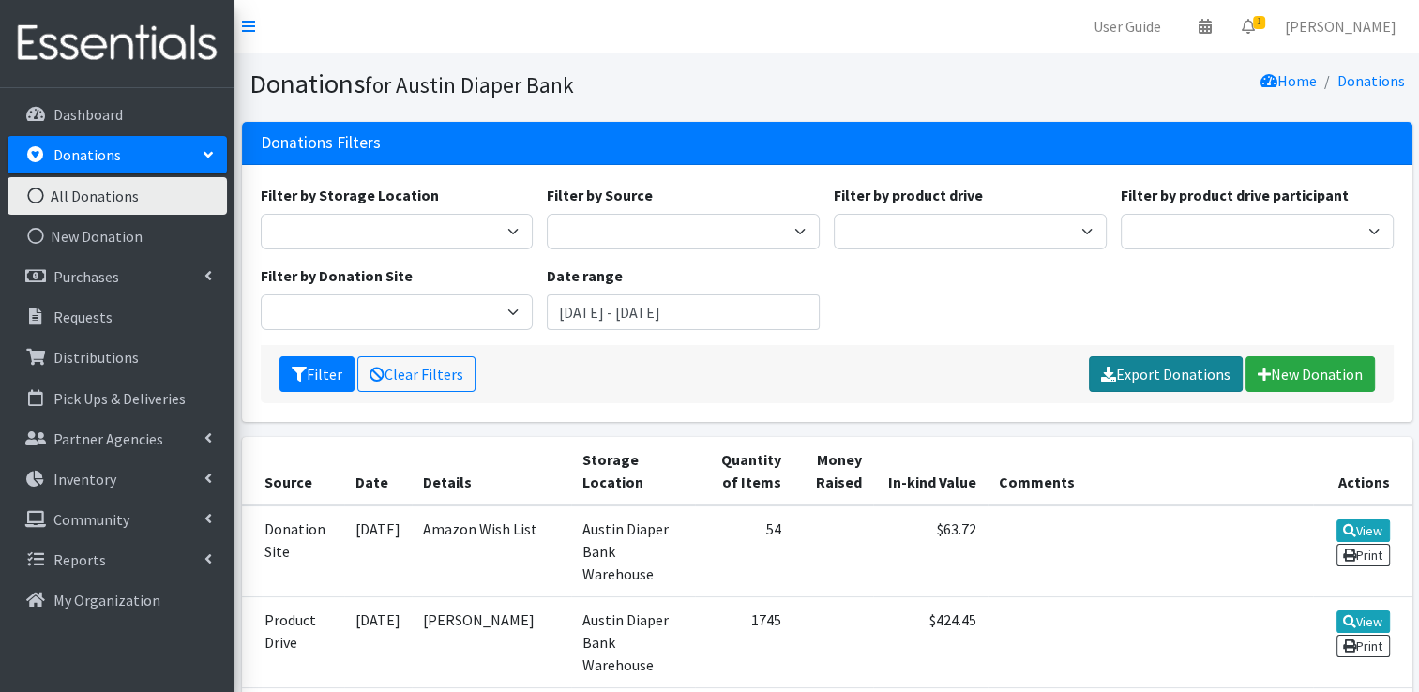
click at [1137, 370] on link "Export Donations" at bounding box center [1166, 374] width 154 height 36
click at [786, 314] on input "November 1, 2024 - November 30, 2024" at bounding box center [683, 313] width 273 height 36
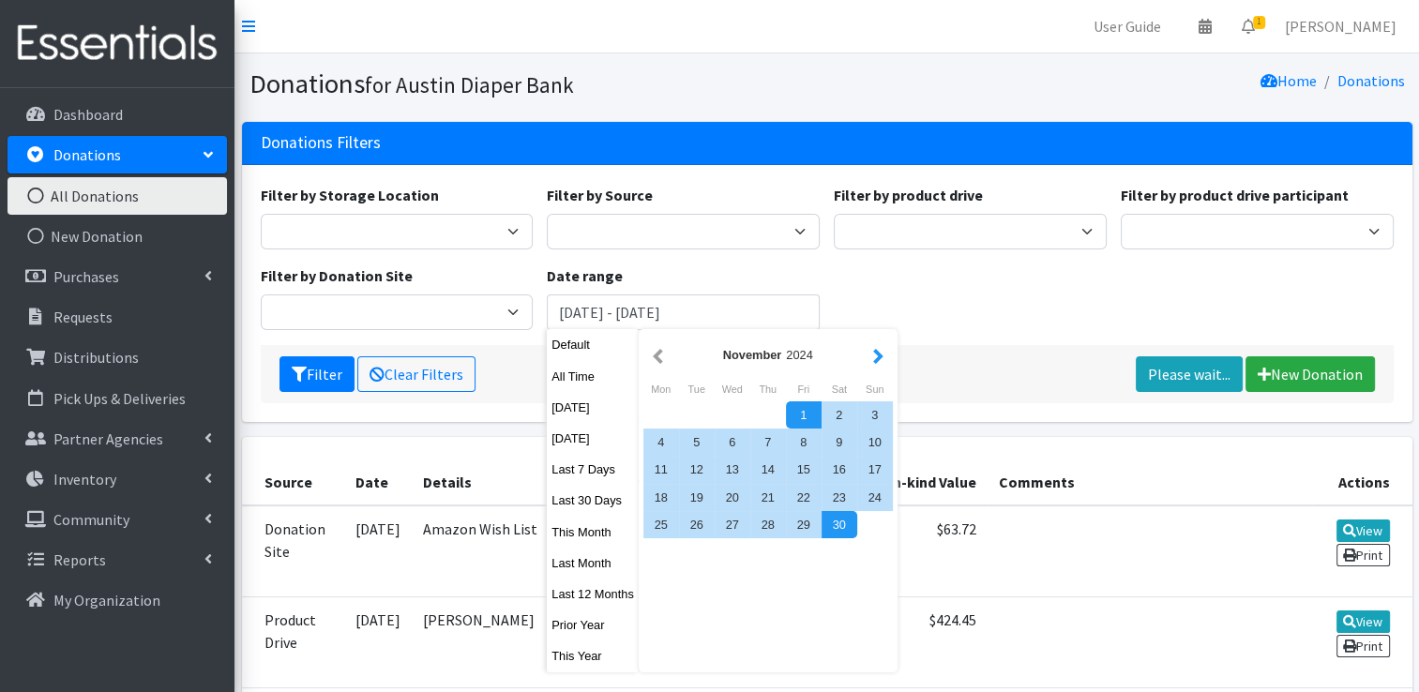
click at [875, 359] on button "button" at bounding box center [879, 354] width 20 height 23
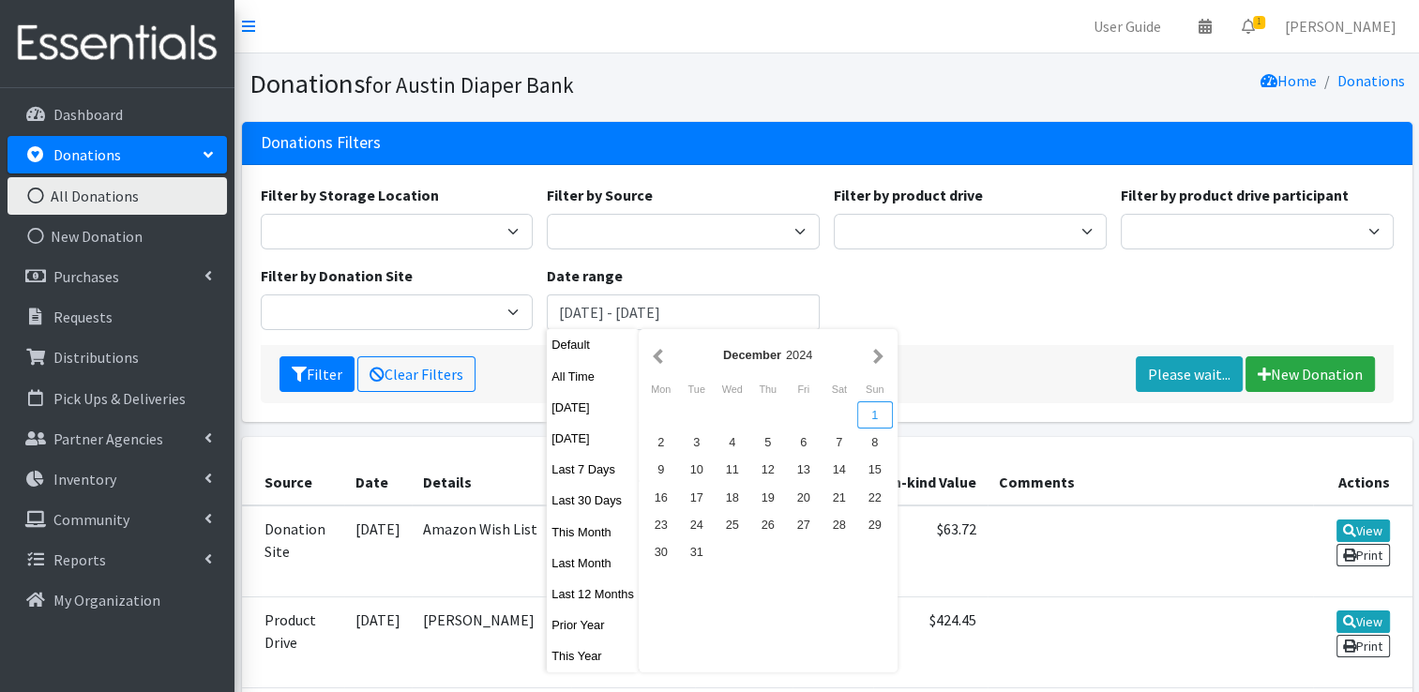
click at [868, 409] on div "1" at bounding box center [875, 415] width 36 height 27
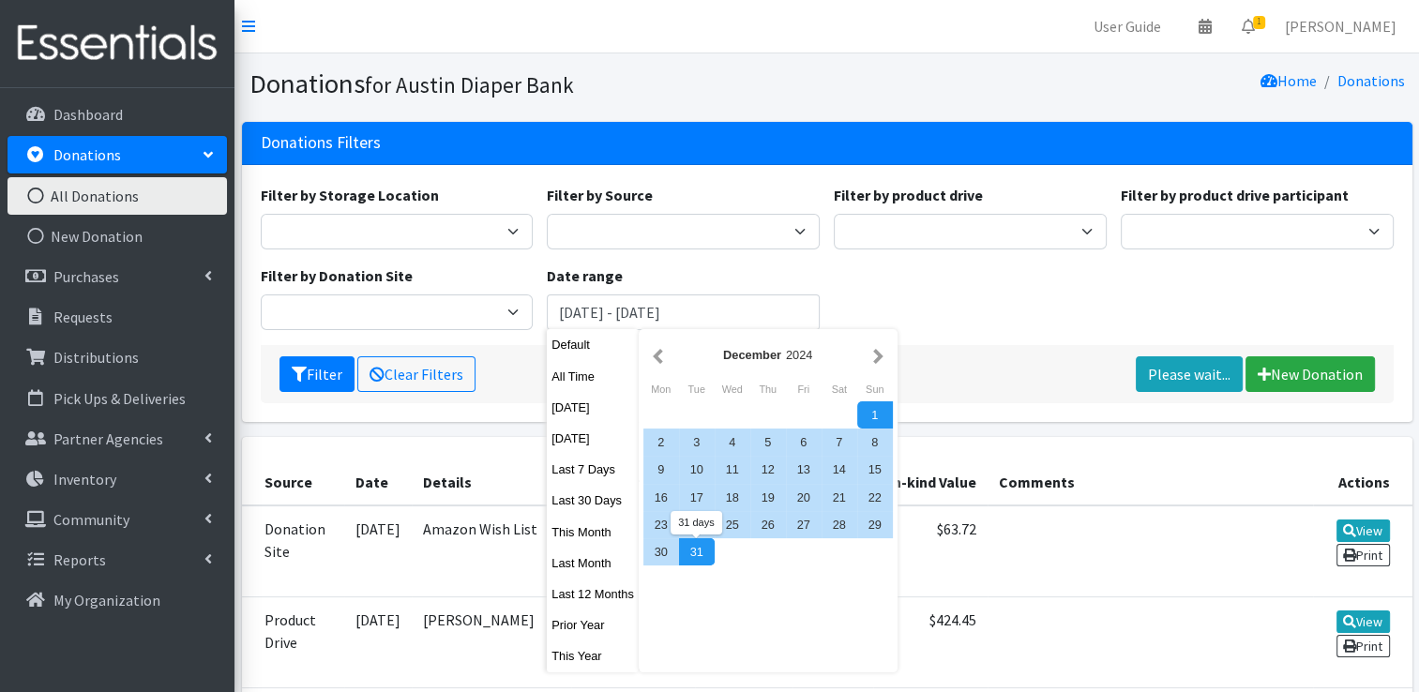
drag, startPoint x: 698, startPoint y: 561, endPoint x: 720, endPoint y: 551, distance: 23.9
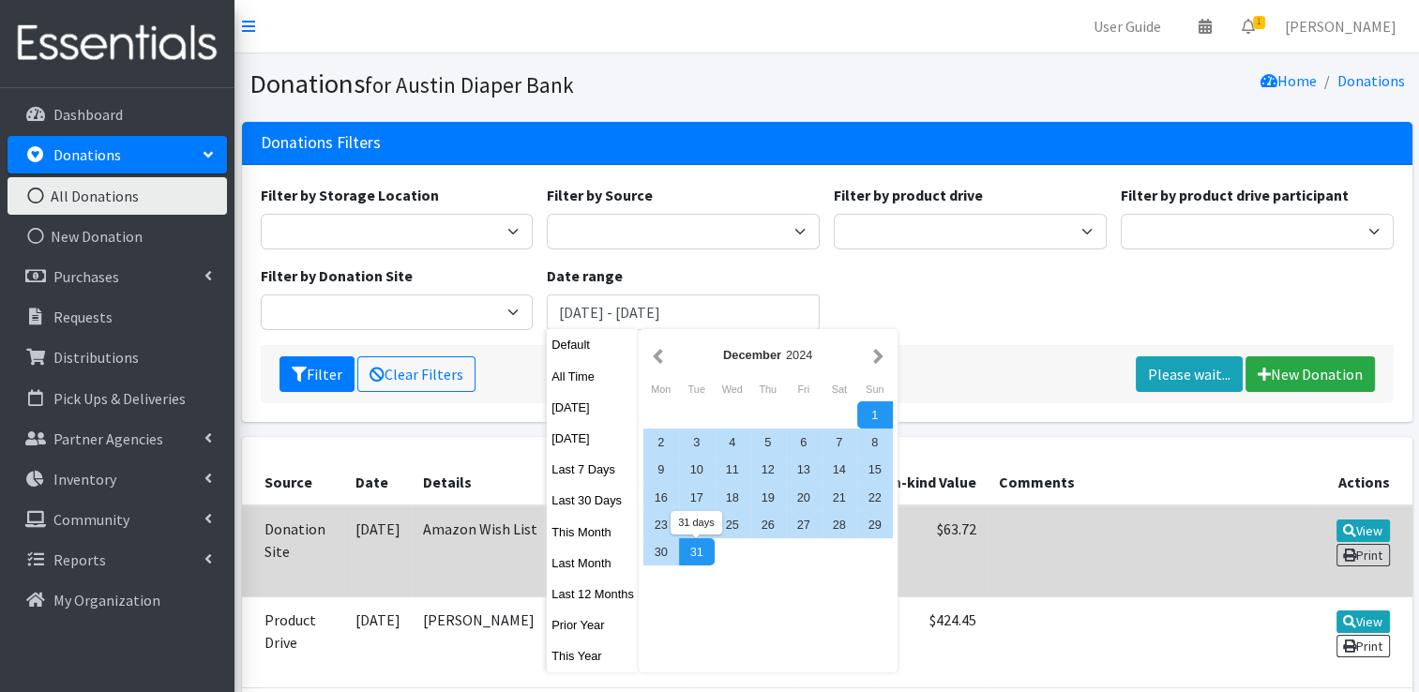
click at [698, 560] on div "31" at bounding box center [697, 551] width 36 height 27
type input "December 1, 2024 - December 31, 2024"
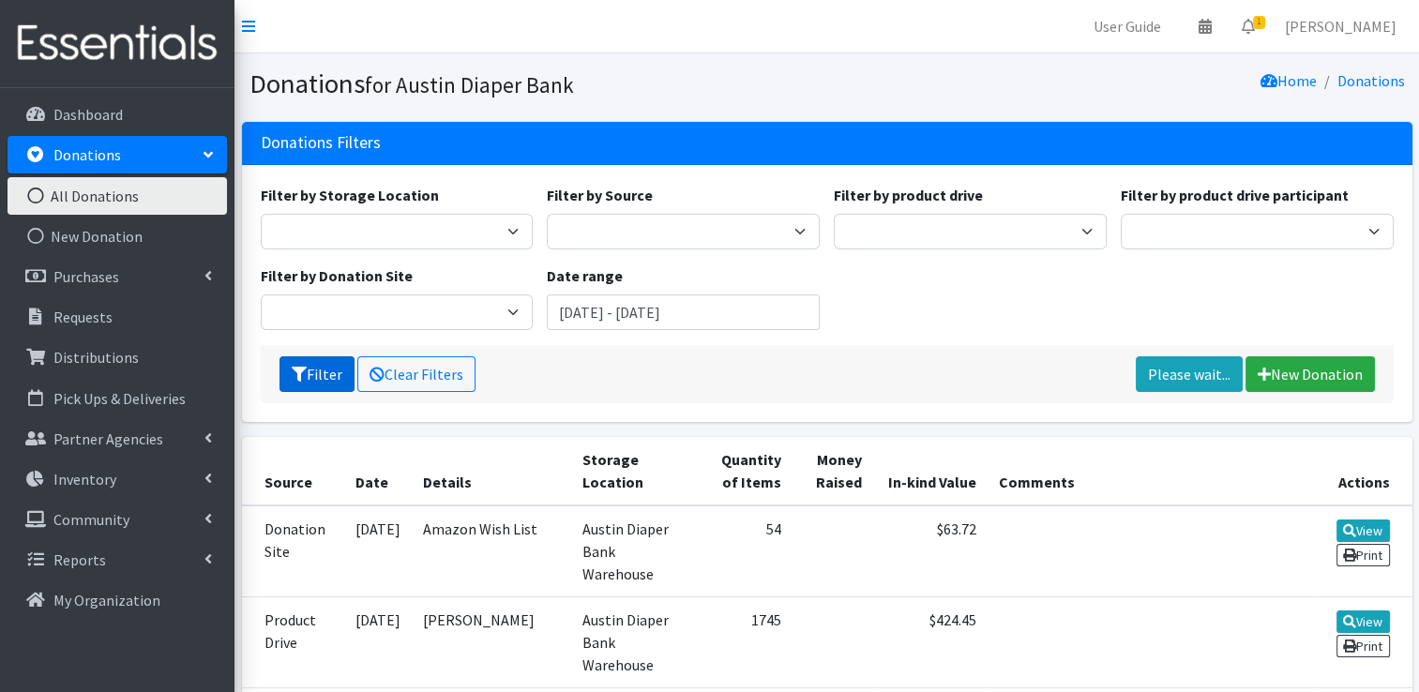
click at [313, 375] on button "Filter" at bounding box center [317, 374] width 75 height 36
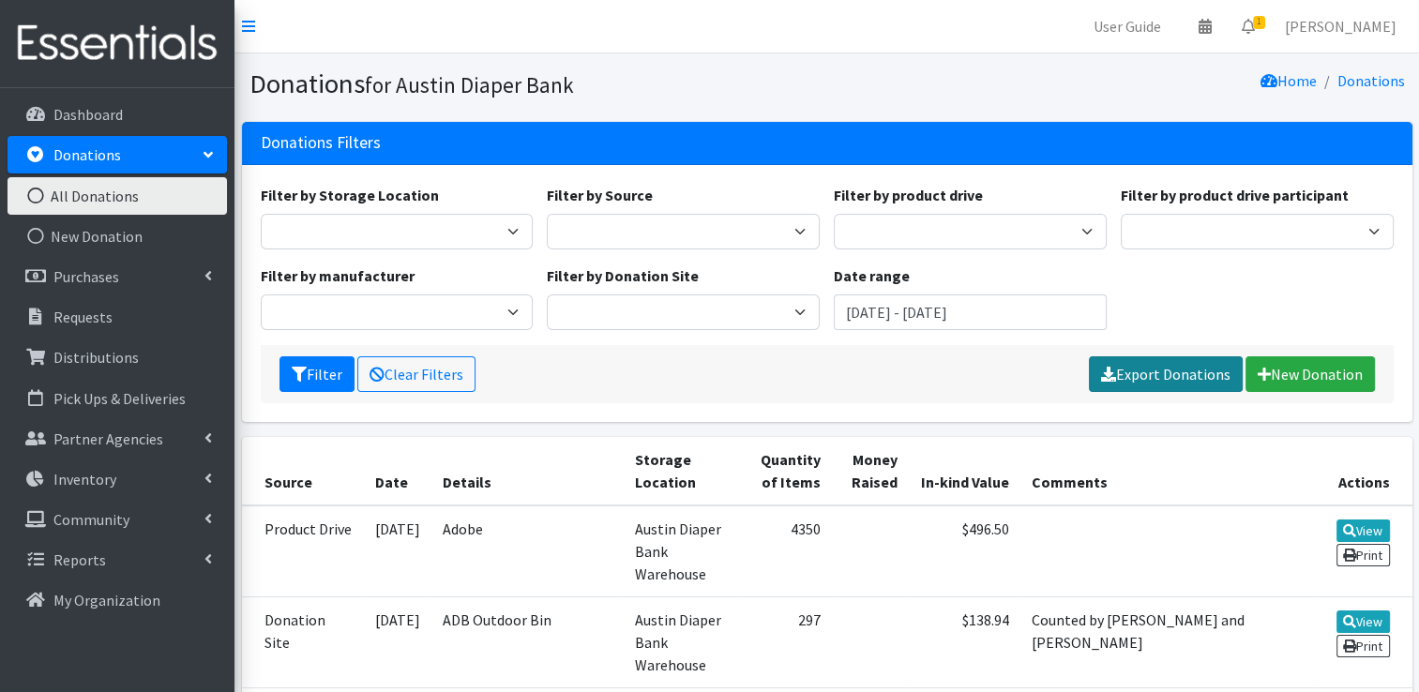
click at [1160, 377] on link "Export Donations" at bounding box center [1166, 374] width 154 height 36
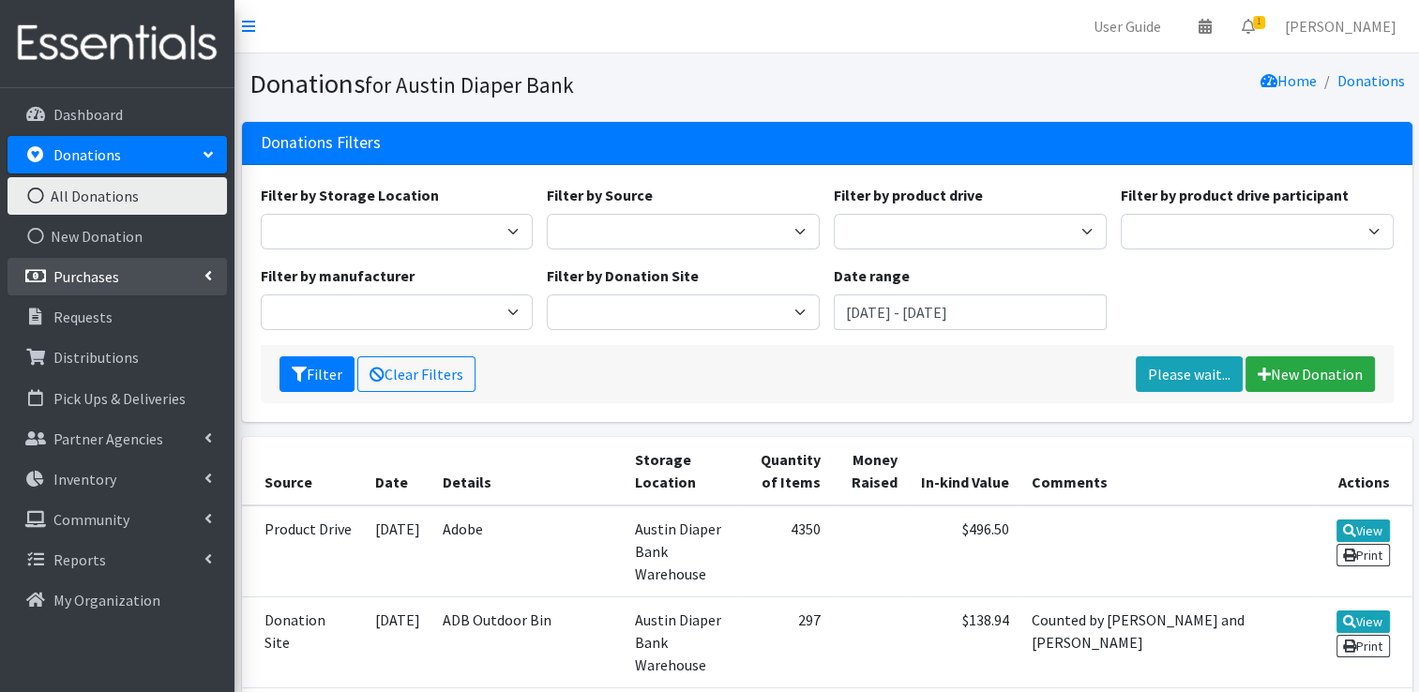
click at [188, 286] on link "Purchases" at bounding box center [118, 277] width 220 height 38
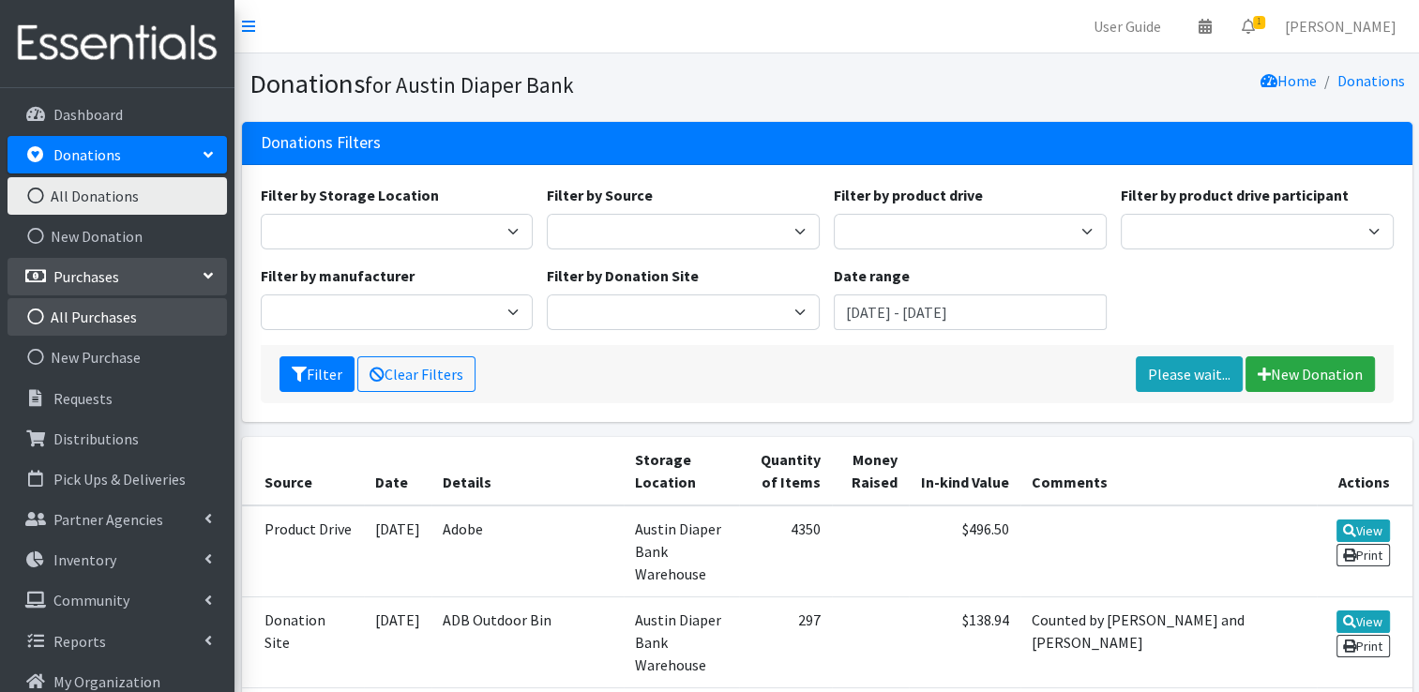
click at [161, 324] on link "All Purchases" at bounding box center [118, 317] width 220 height 38
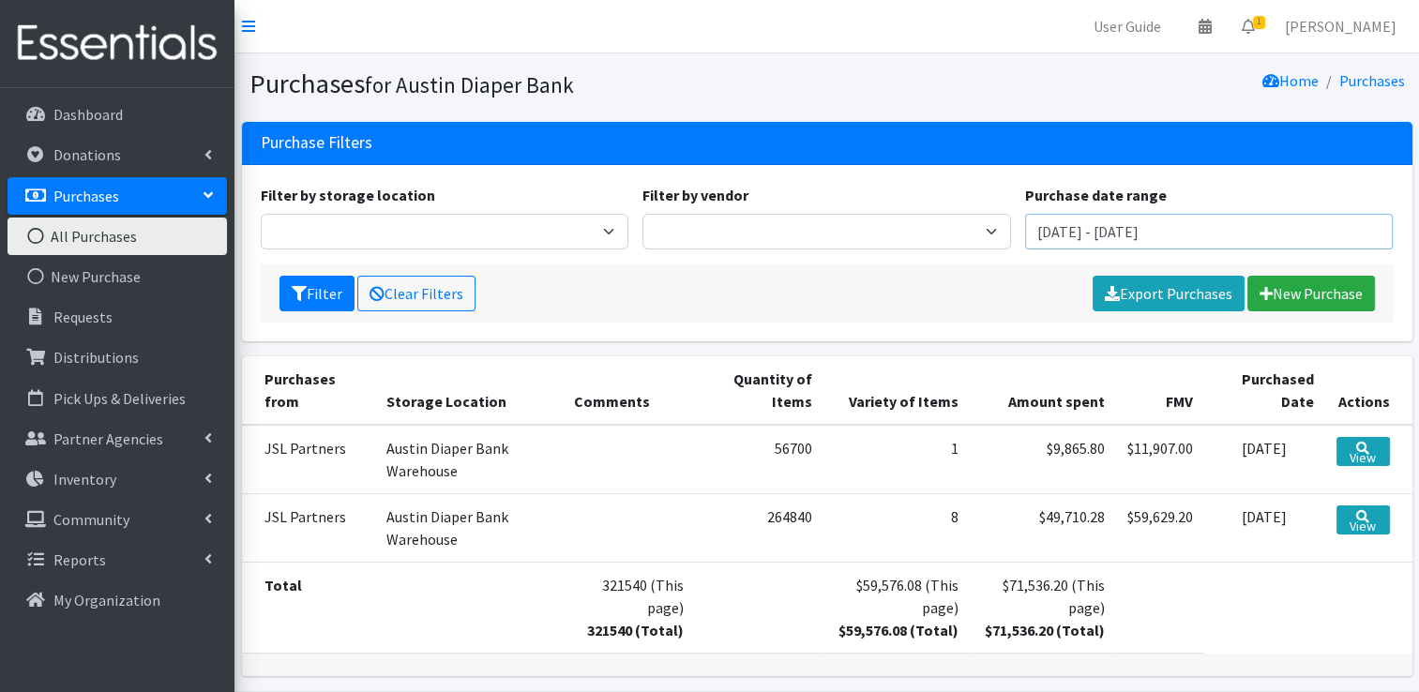
click at [1084, 230] on input "June 30, 2025 - September 30, 2025" at bounding box center [1209, 232] width 369 height 36
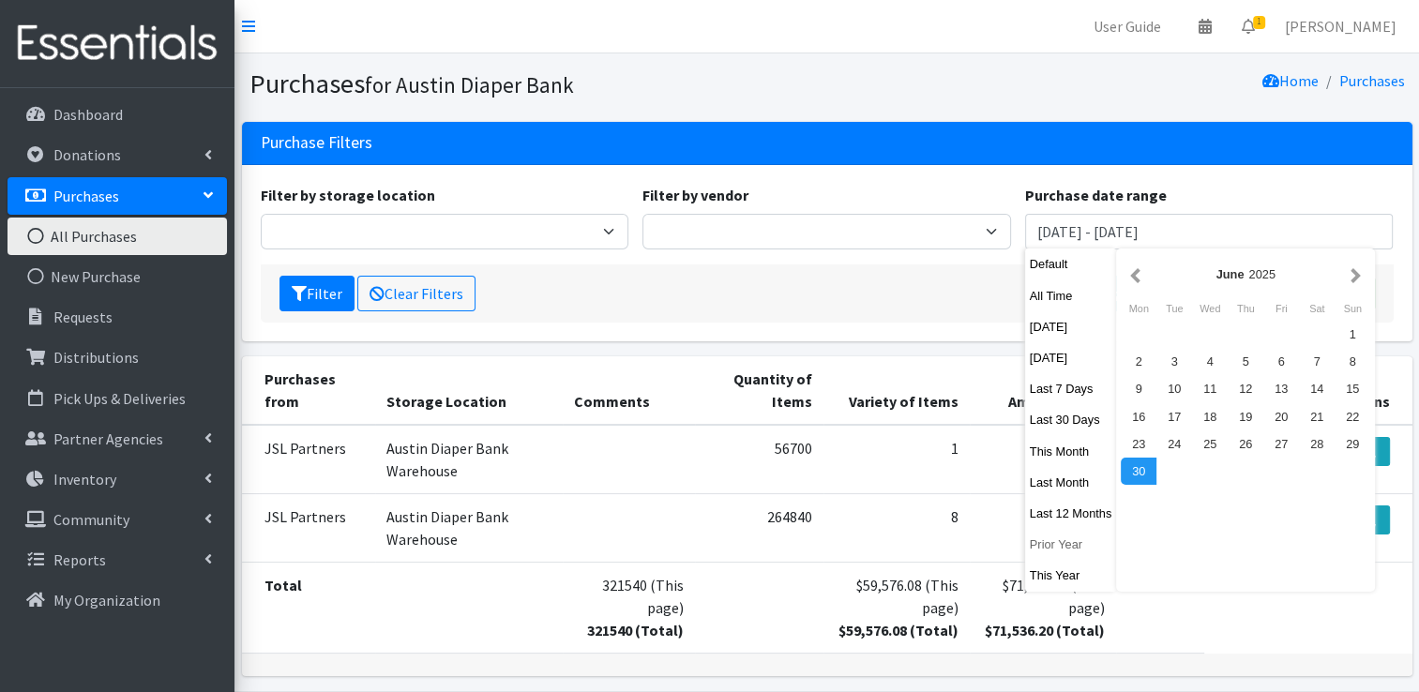
click at [1052, 547] on button "Prior Year" at bounding box center [1071, 544] width 92 height 27
type input "January 1, 2024 - December 31, 2024"
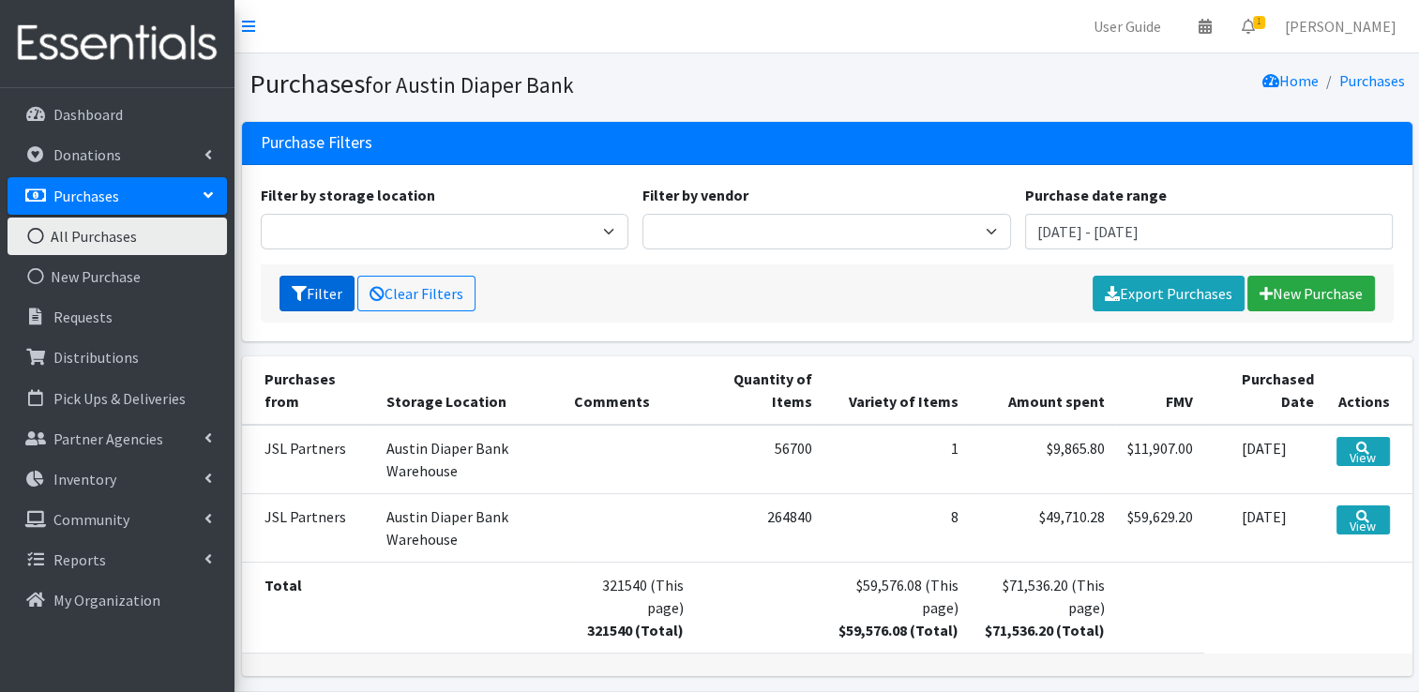
click at [325, 291] on button "Filter" at bounding box center [317, 294] width 75 height 36
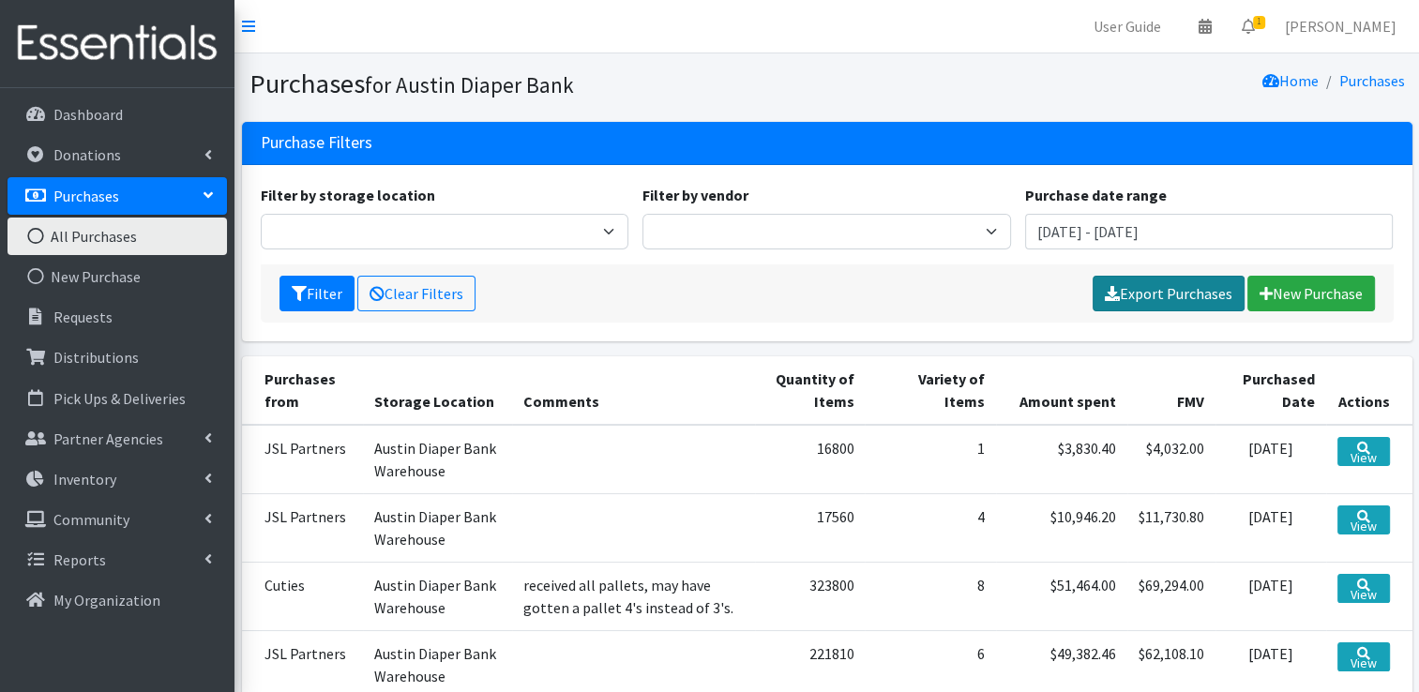
click at [1145, 283] on link "Export Purchases" at bounding box center [1169, 294] width 152 height 36
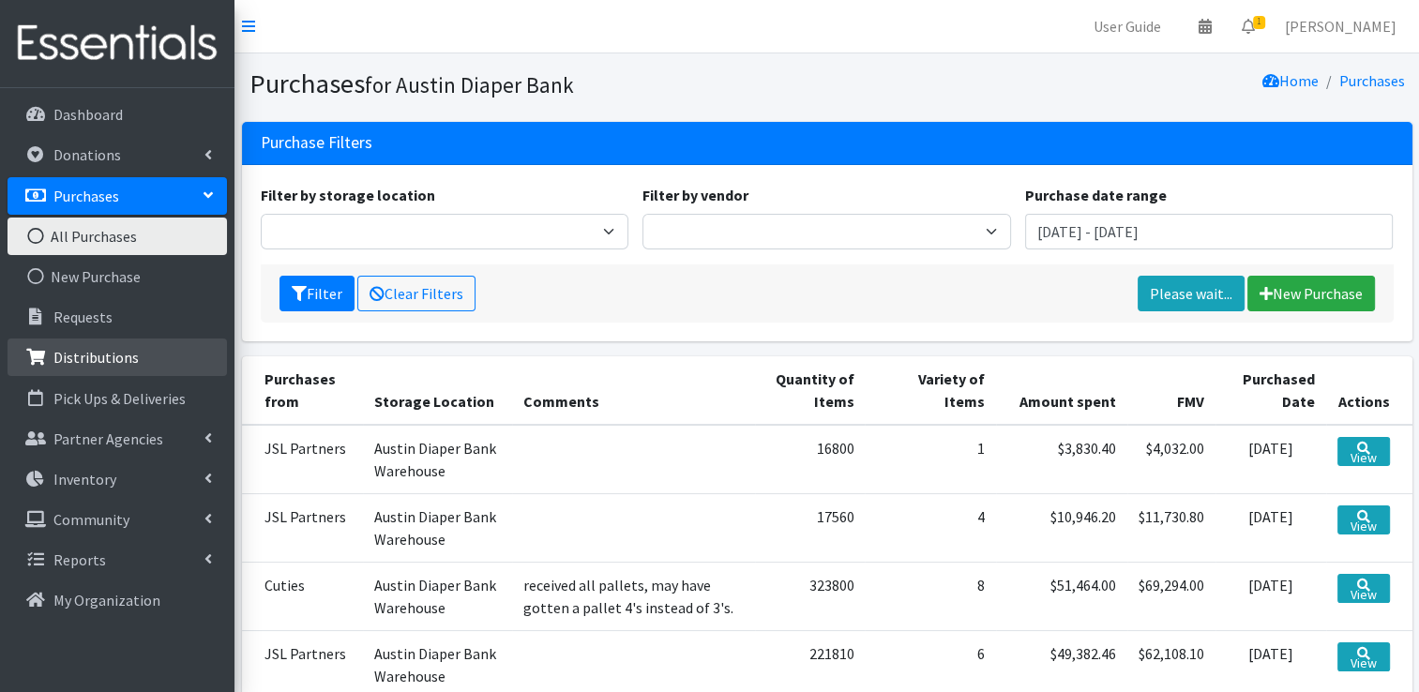
click at [166, 353] on link "Distributions" at bounding box center [118, 358] width 220 height 38
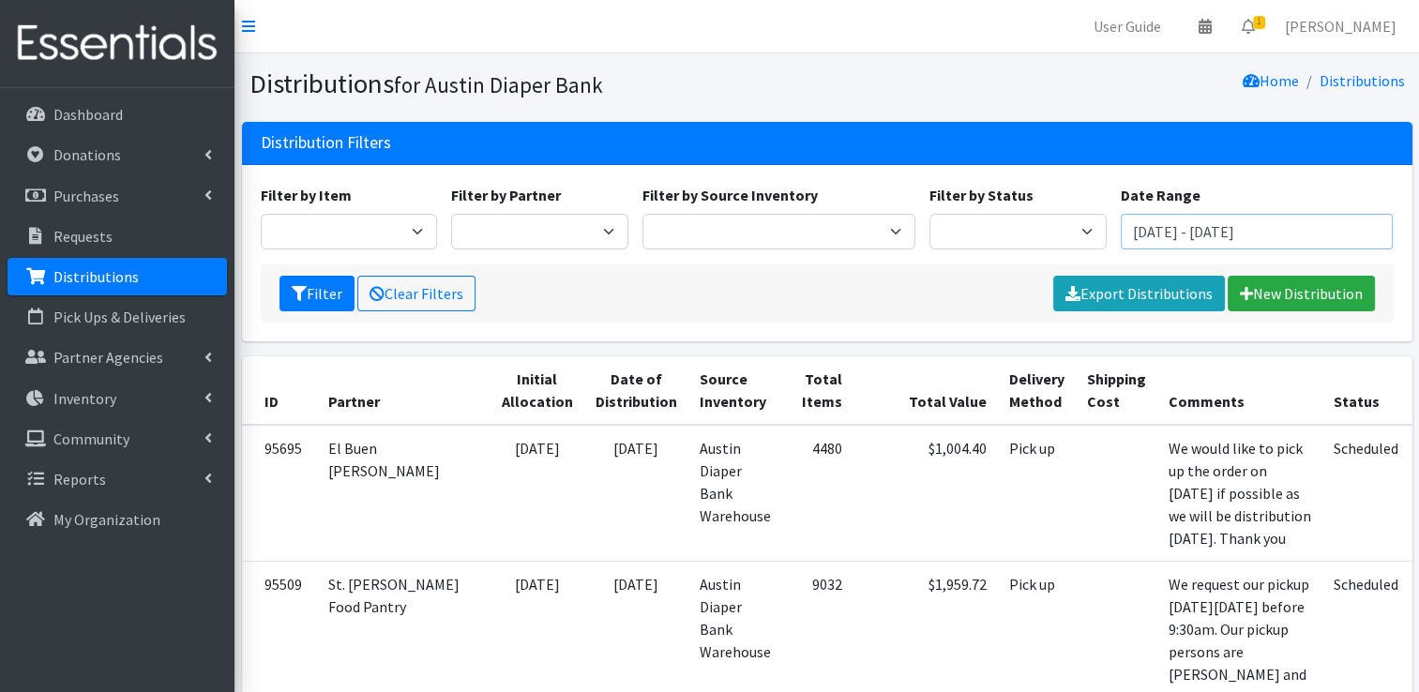
click at [1171, 241] on input "[DATE] - [DATE]" at bounding box center [1257, 232] width 273 height 36
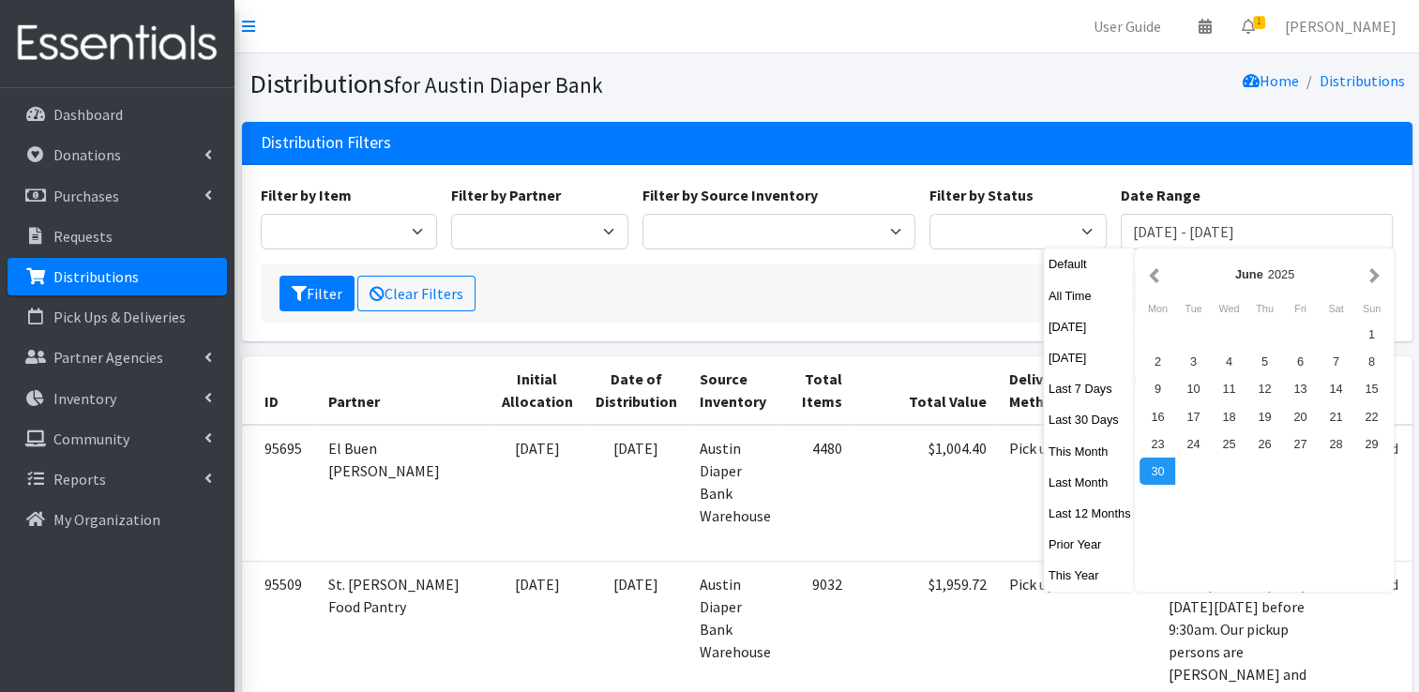
click at [1155, 287] on div "June 2025" at bounding box center [1265, 274] width 250 height 42
click at [1154, 277] on button "button" at bounding box center [1155, 274] width 20 height 23
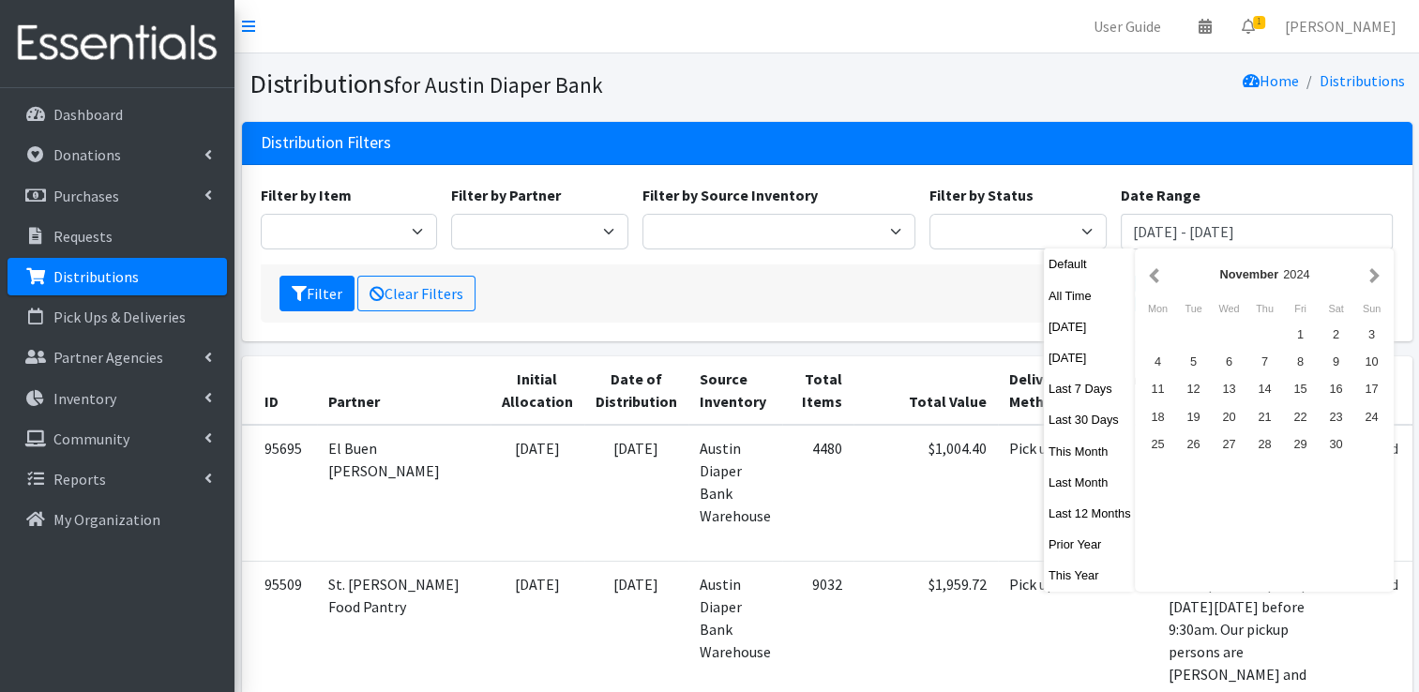
click at [1154, 277] on button "button" at bounding box center [1155, 274] width 20 height 23
click at [1158, 276] on button "button" at bounding box center [1155, 274] width 20 height 23
click at [1161, 275] on button "button" at bounding box center [1155, 274] width 20 height 23
click at [1161, 272] on button "button" at bounding box center [1155, 274] width 20 height 23
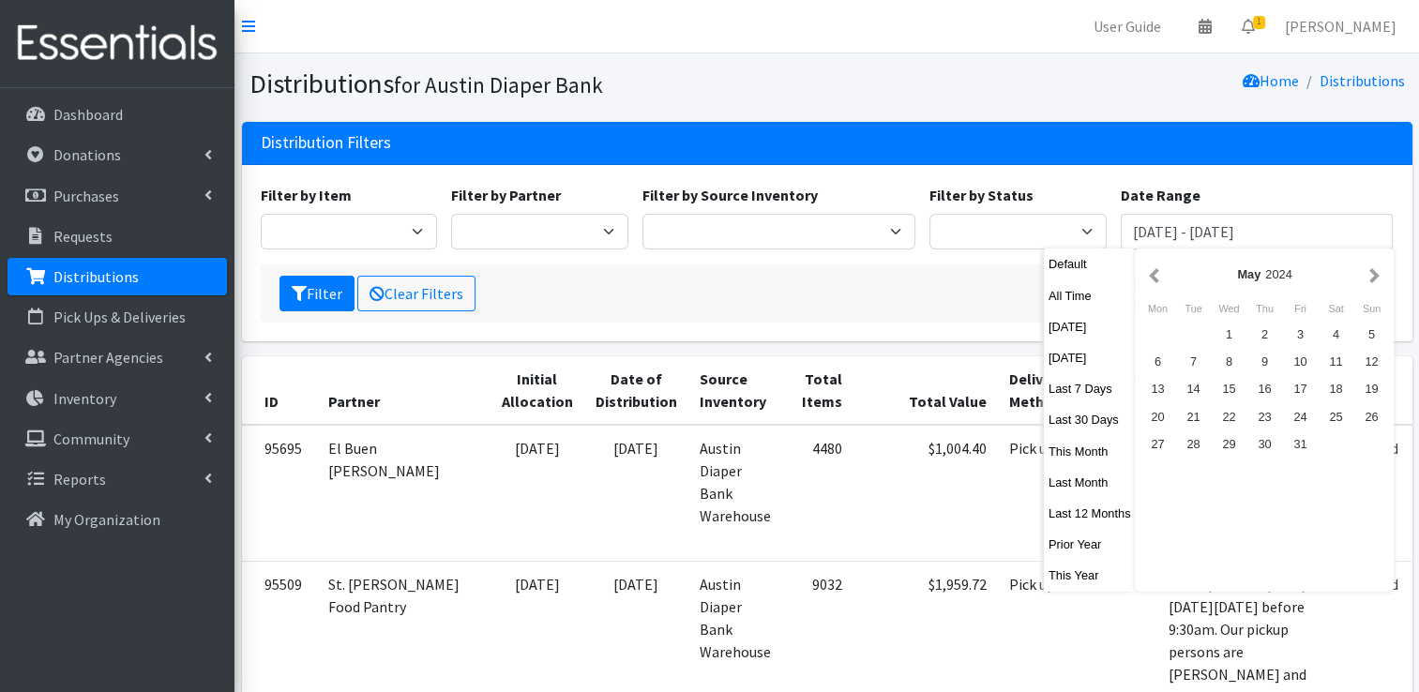
click at [1161, 272] on button "button" at bounding box center [1155, 274] width 20 height 23
click at [1375, 279] on button "button" at bounding box center [1375, 274] width 20 height 23
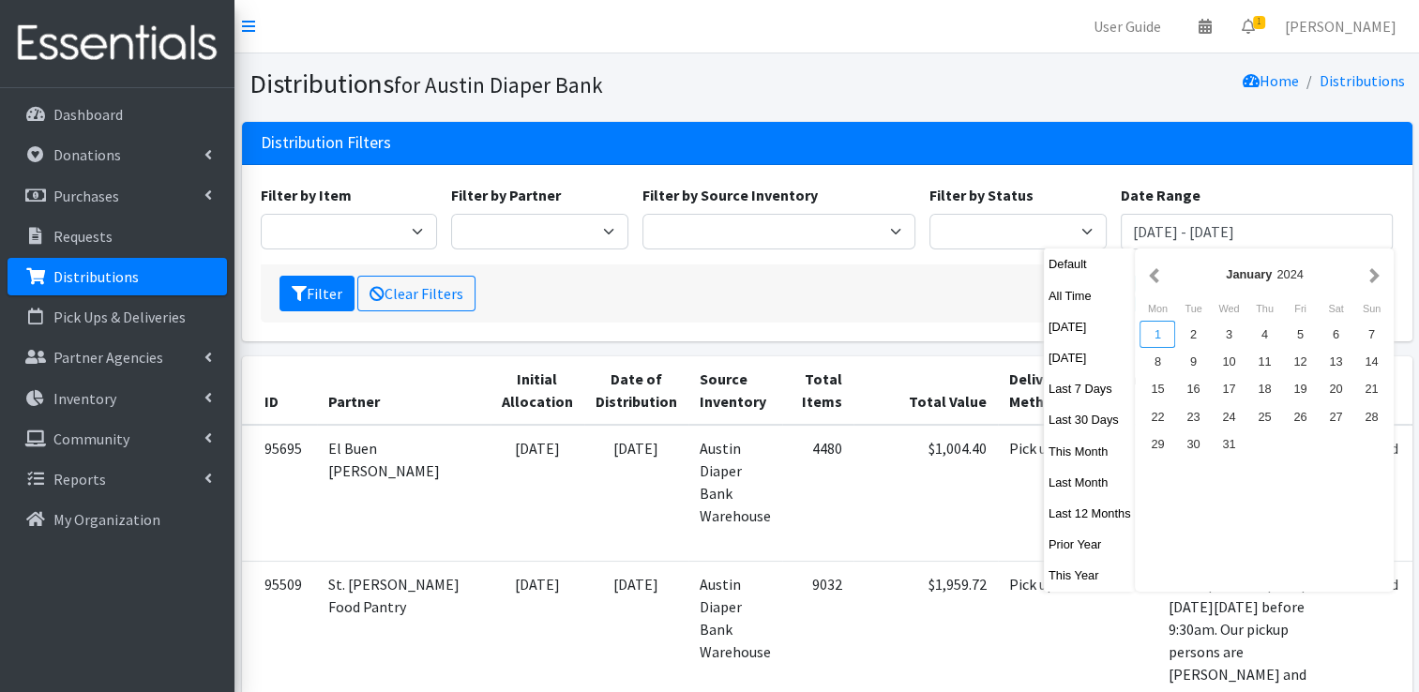
click at [1156, 333] on div "1" at bounding box center [1158, 334] width 36 height 27
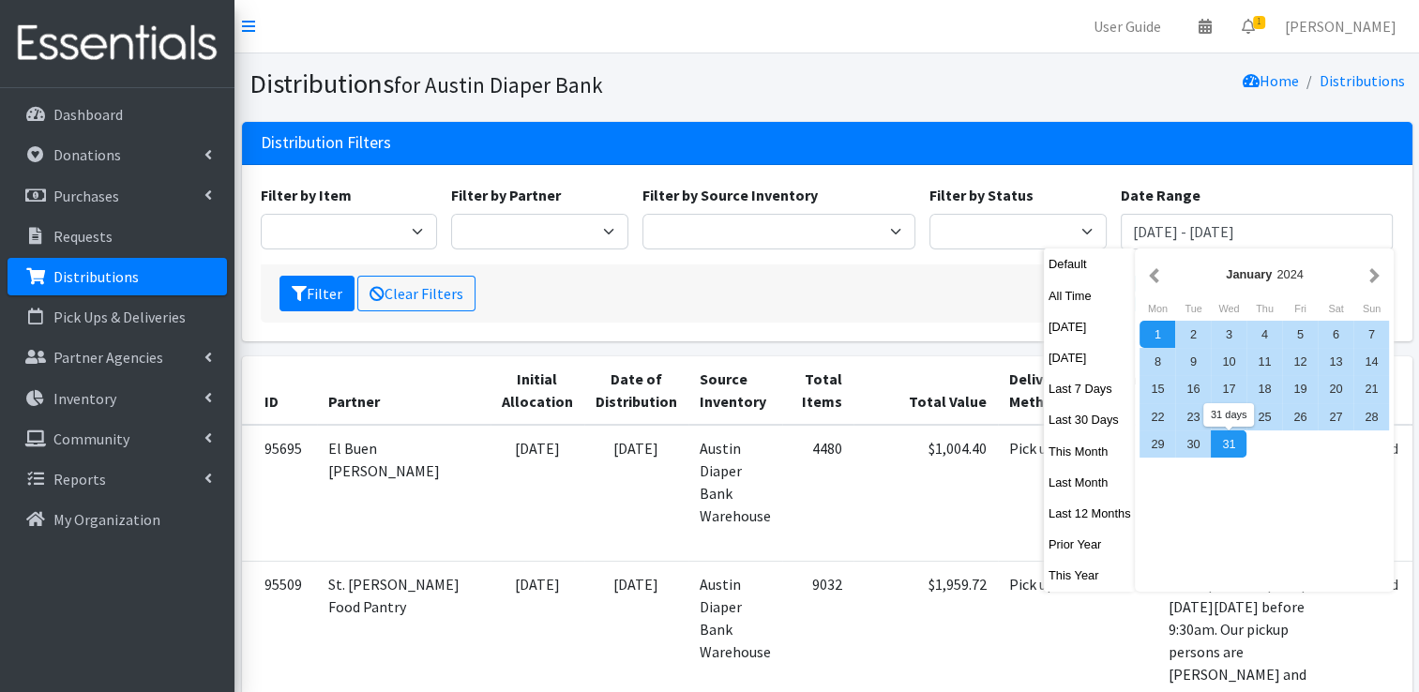
click at [1229, 446] on div "31" at bounding box center [1229, 444] width 36 height 27
type input "January 1, 2024 - January 31, 2024"
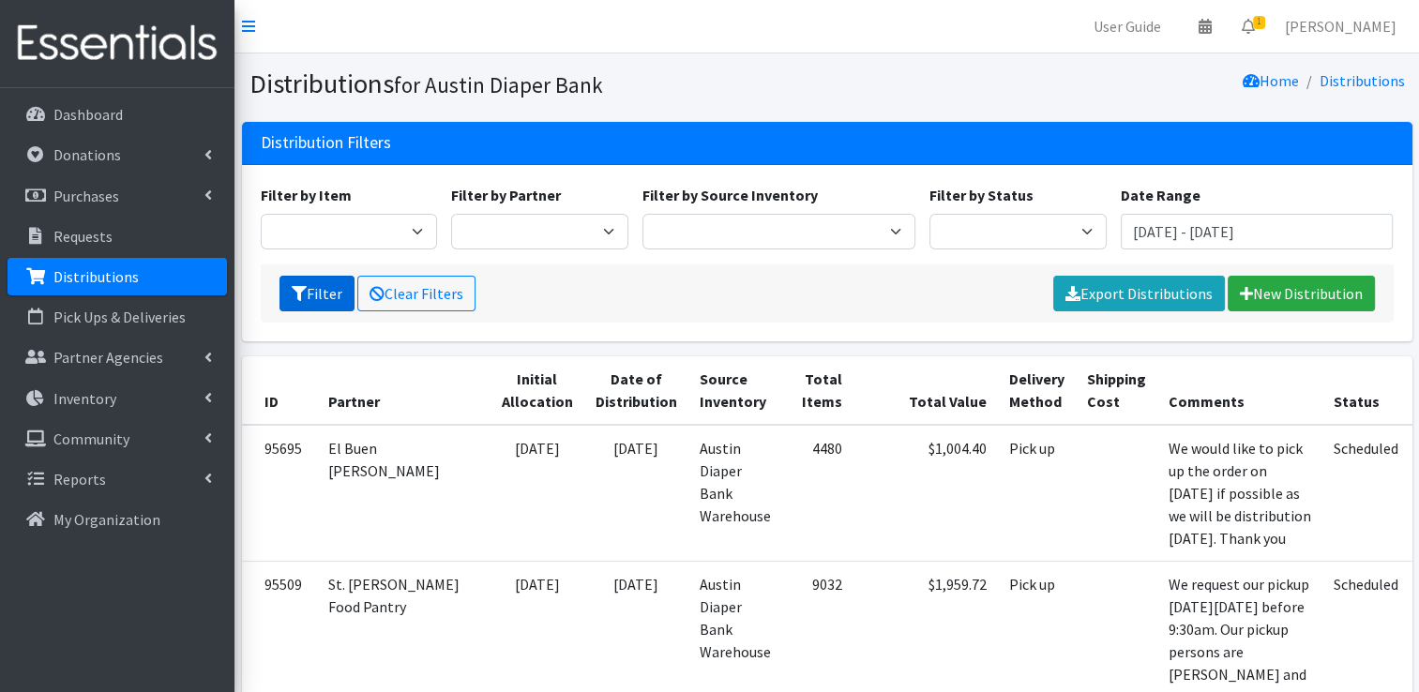
click at [325, 287] on button "Filter" at bounding box center [317, 294] width 75 height 36
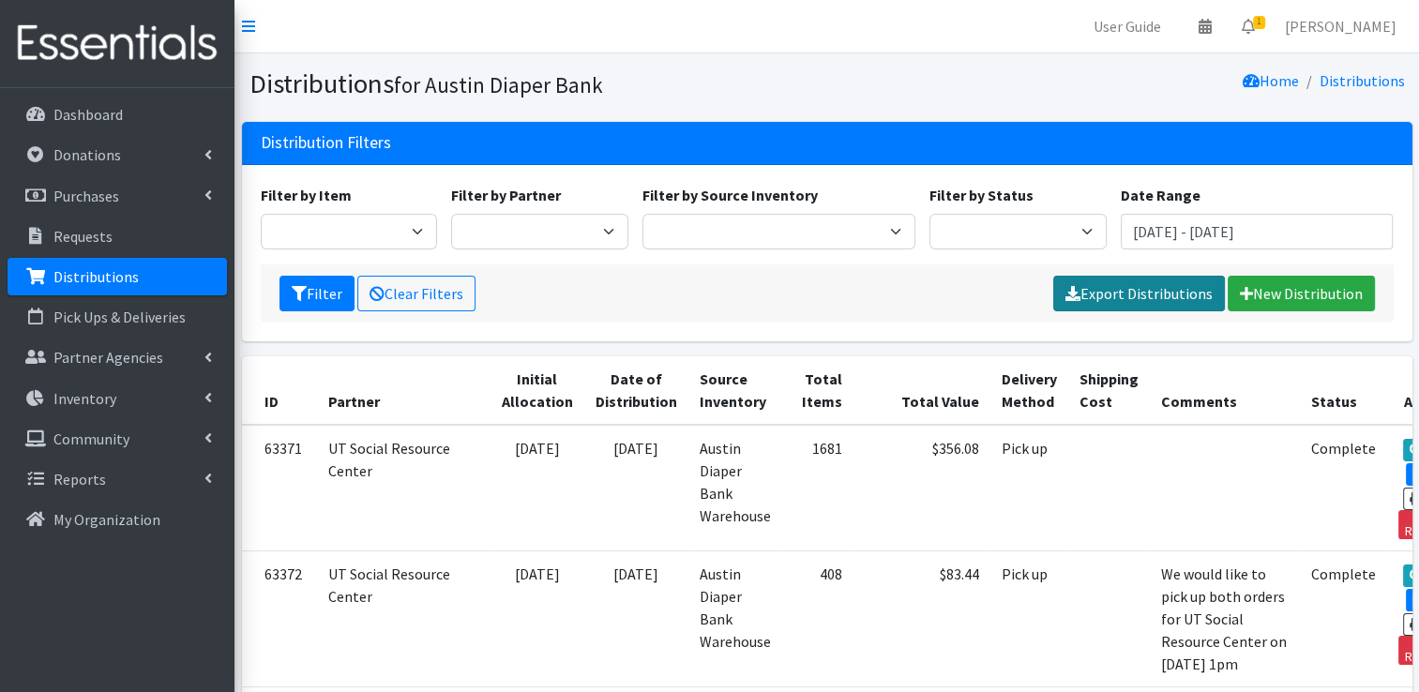
click at [1122, 284] on link "Export Distributions" at bounding box center [1140, 294] width 172 height 36
drag, startPoint x: 906, startPoint y: 83, endPoint x: 939, endPoint y: 100, distance: 37.4
click at [906, 82] on div "Home Distributions" at bounding box center [1119, 84] width 585 height 33
click at [1153, 226] on input "[DATE] - [DATE]" at bounding box center [1257, 232] width 273 height 36
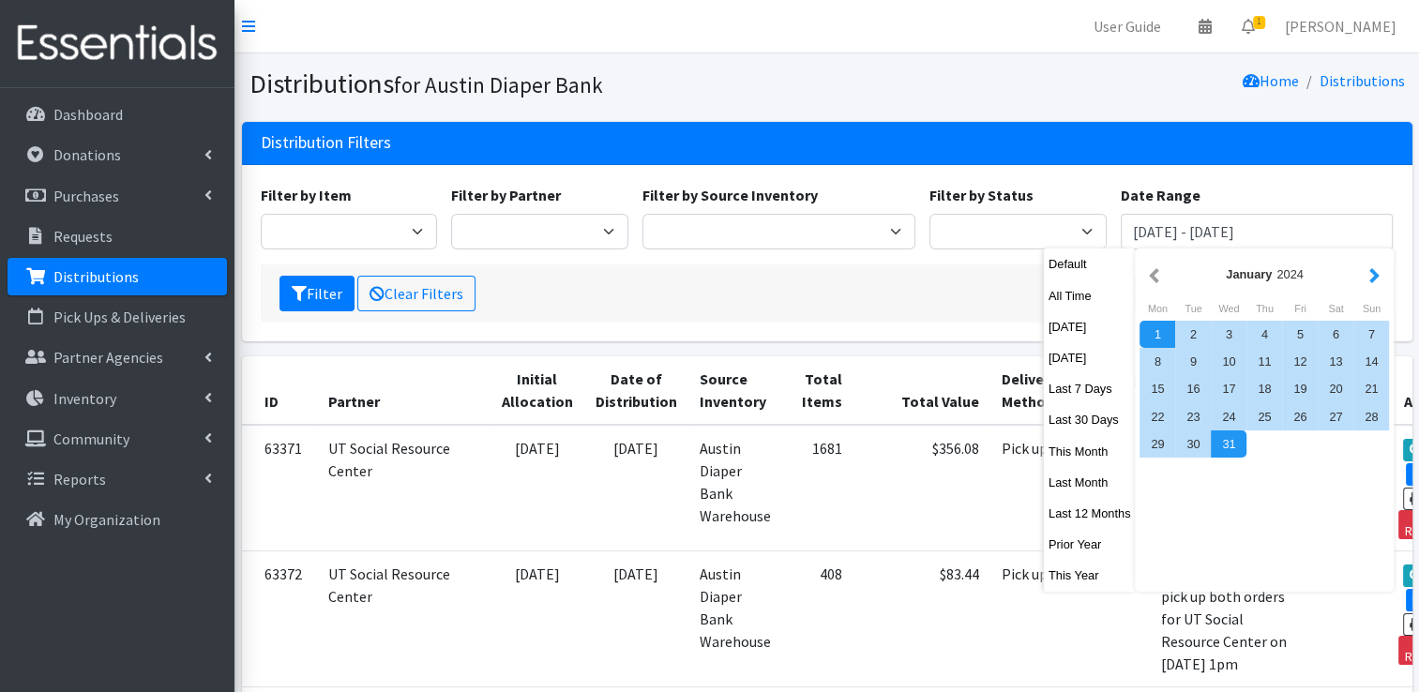
click at [1378, 277] on button "button" at bounding box center [1375, 274] width 20 height 23
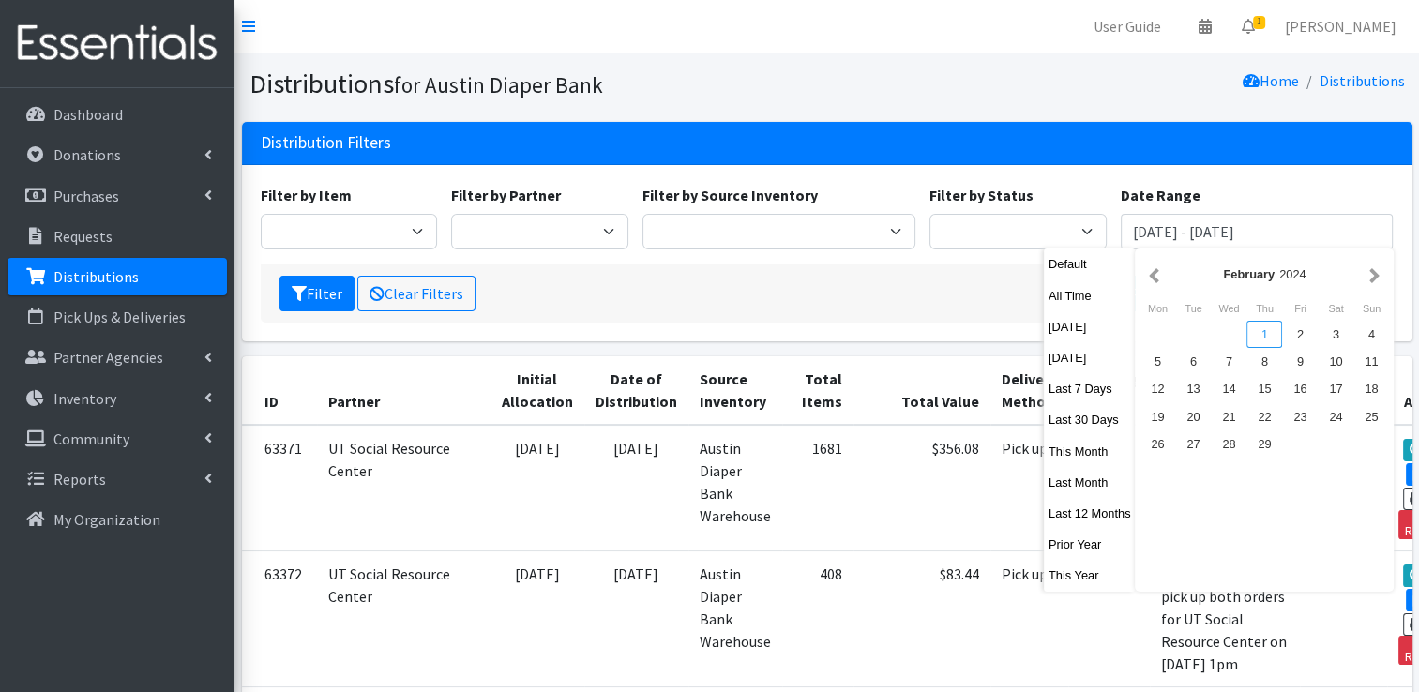
click at [1255, 338] on div "1" at bounding box center [1265, 334] width 36 height 27
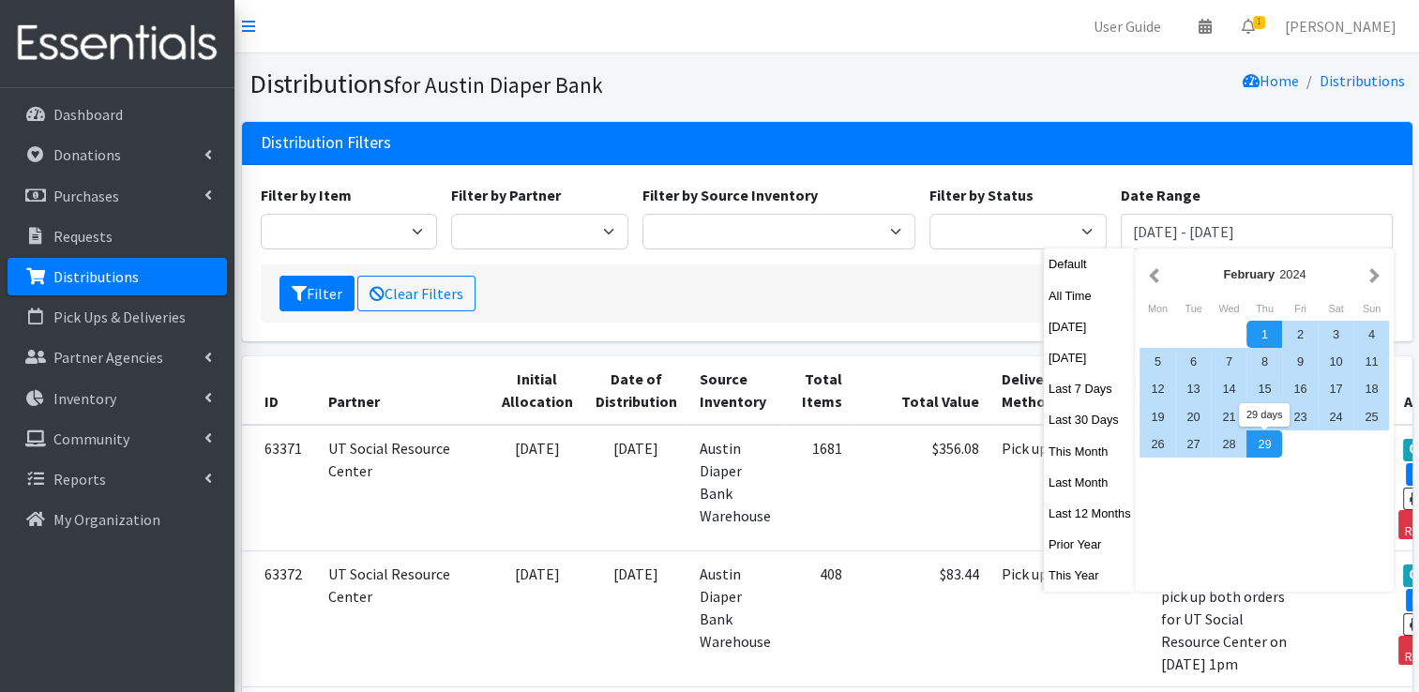
click at [1263, 440] on div "29" at bounding box center [1265, 444] width 36 height 27
type input "[DATE] - [DATE]"
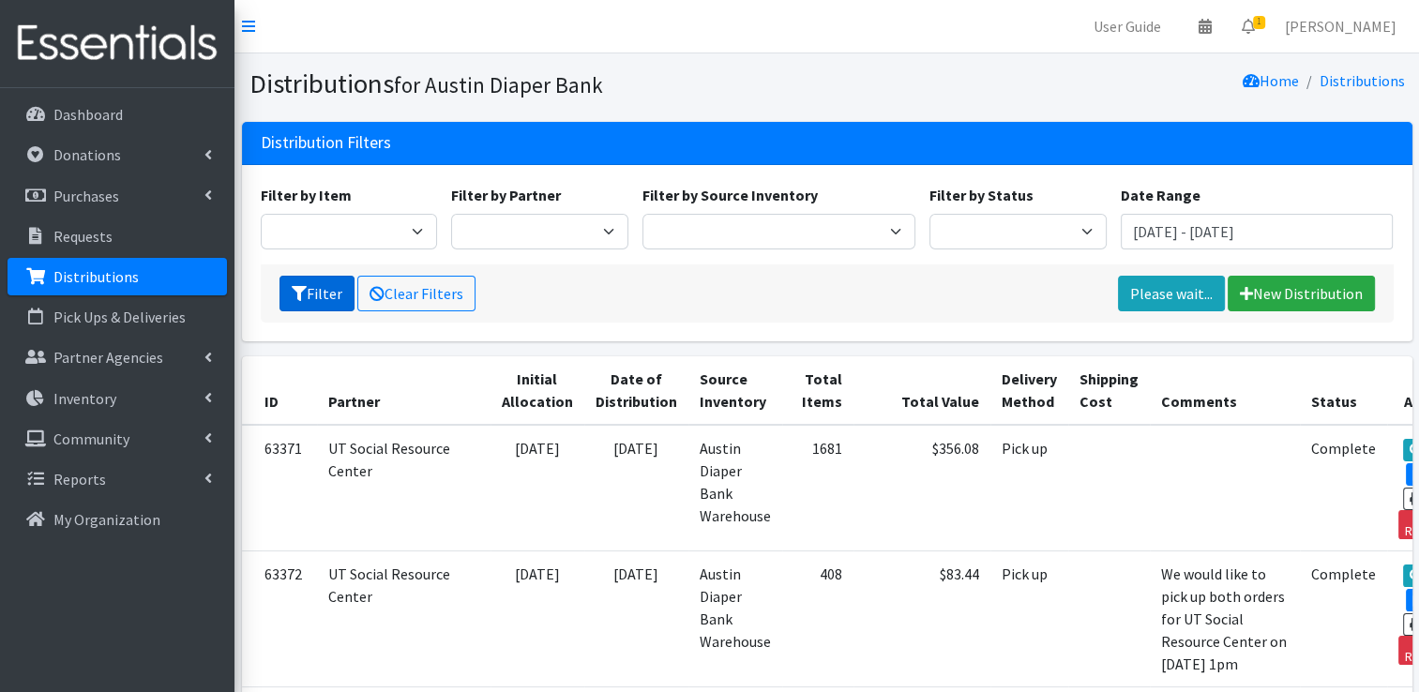
click at [308, 287] on button "Filter" at bounding box center [317, 294] width 75 height 36
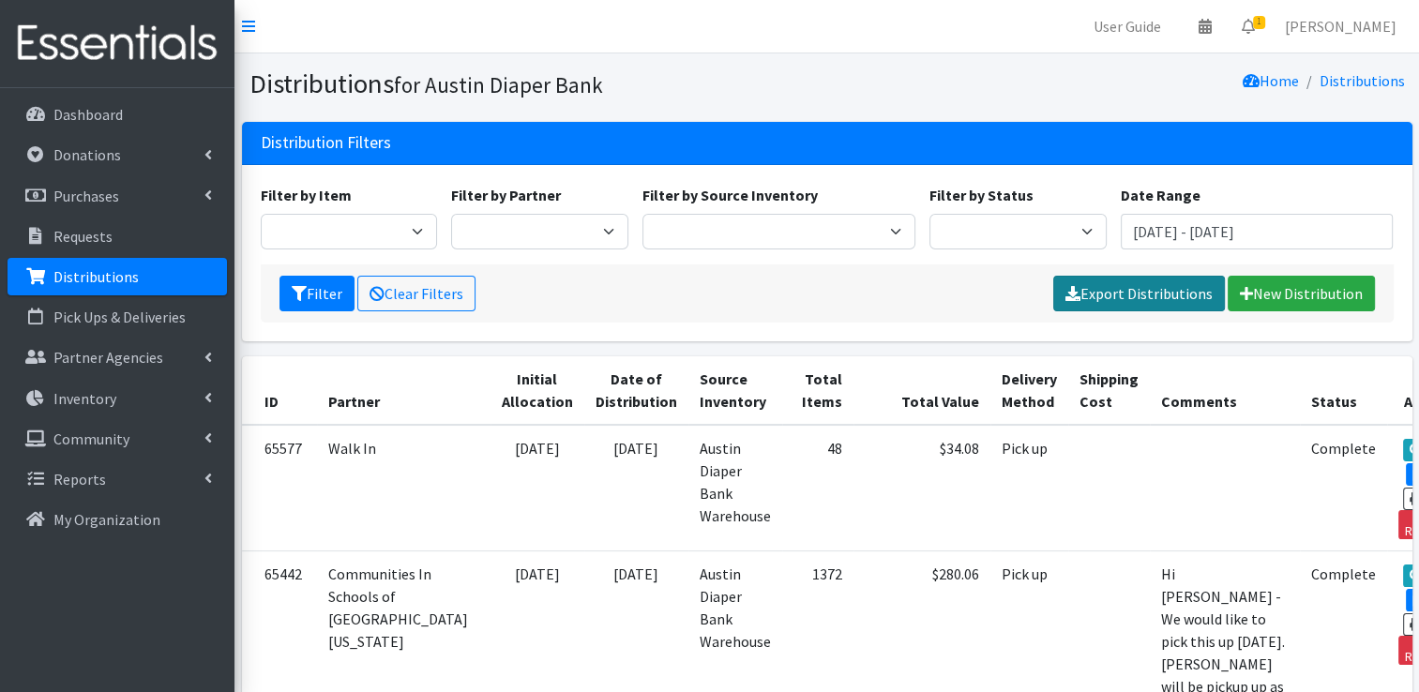
click at [1137, 287] on link "Export Distributions" at bounding box center [1140, 294] width 172 height 36
drag, startPoint x: 869, startPoint y: 302, endPoint x: 965, endPoint y: 312, distance: 97.2
click at [870, 302] on div "Filter Clear Filters Please wait... New Distribution" at bounding box center [827, 294] width 1133 height 58
click at [1240, 220] on input "[DATE] - [DATE]" at bounding box center [1257, 232] width 273 height 36
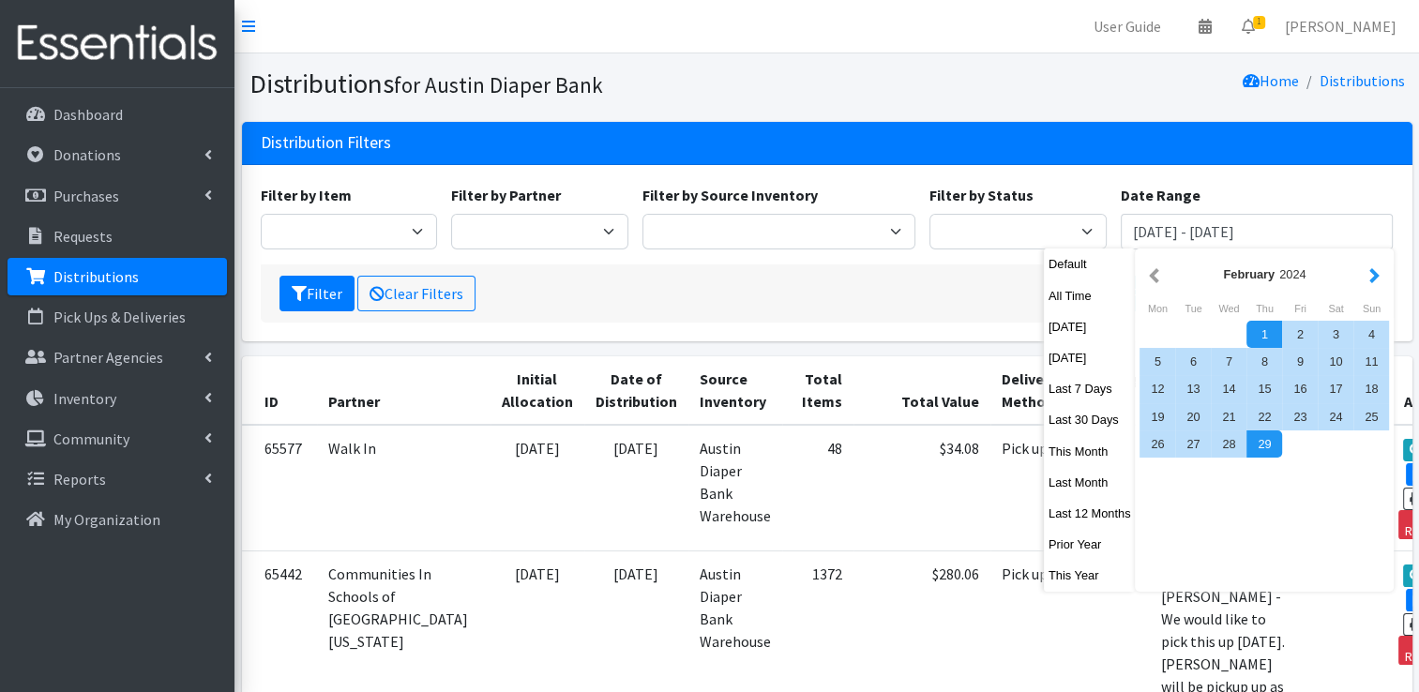
click at [1373, 276] on button "button" at bounding box center [1375, 274] width 20 height 23
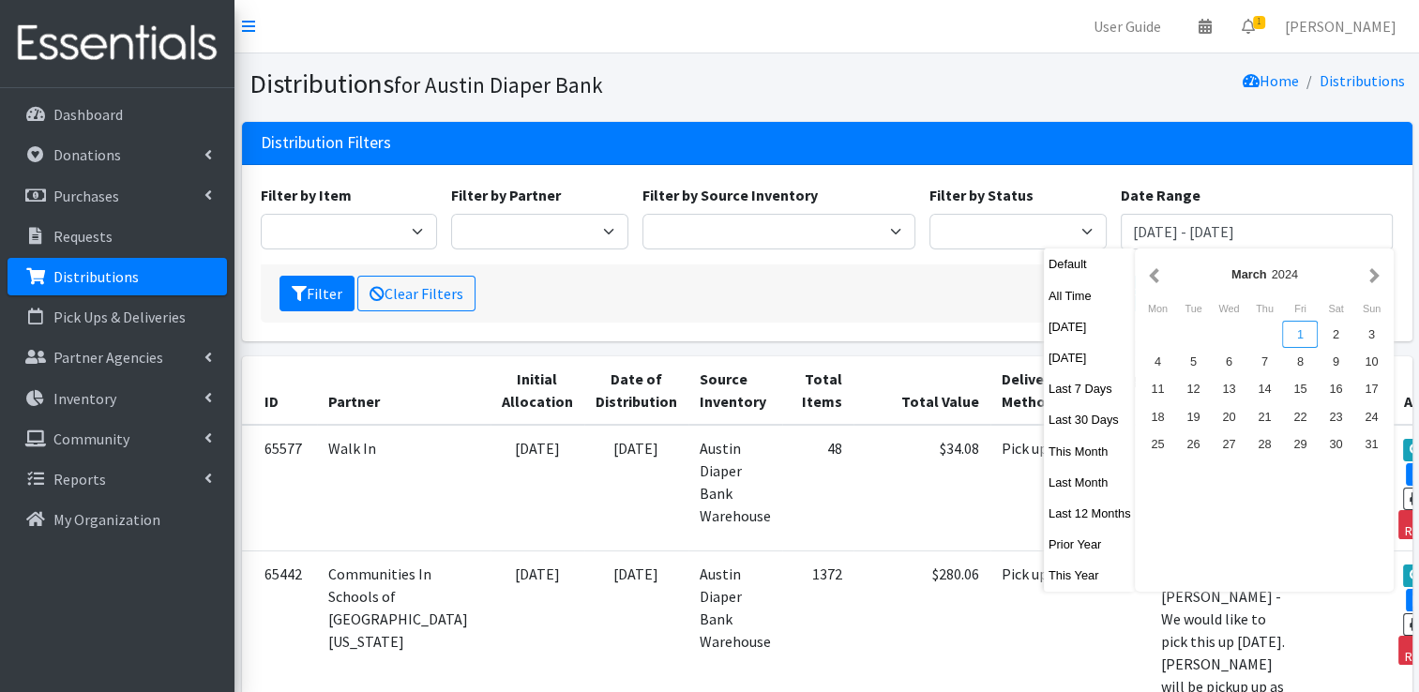
click at [1302, 328] on div "1" at bounding box center [1300, 334] width 36 height 27
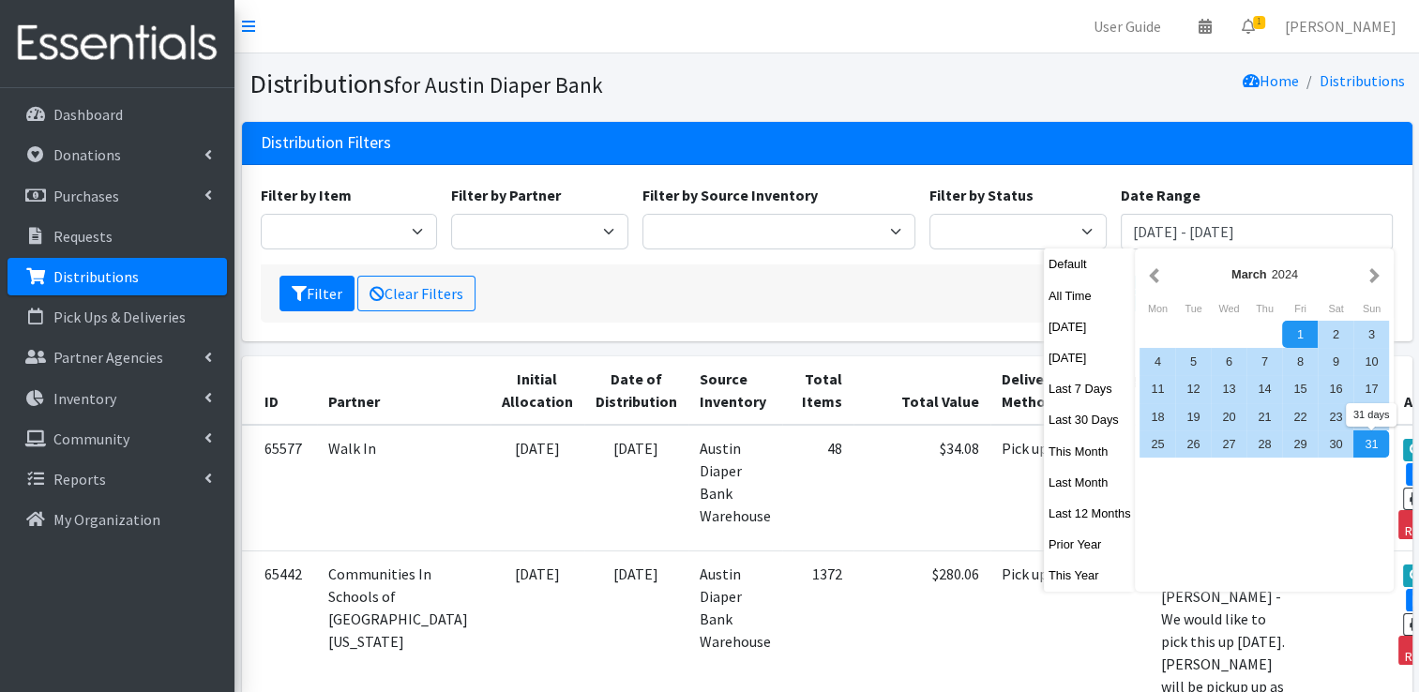
click at [1381, 452] on div "31" at bounding box center [1372, 444] width 36 height 27
type input "[DATE] - [DATE]"
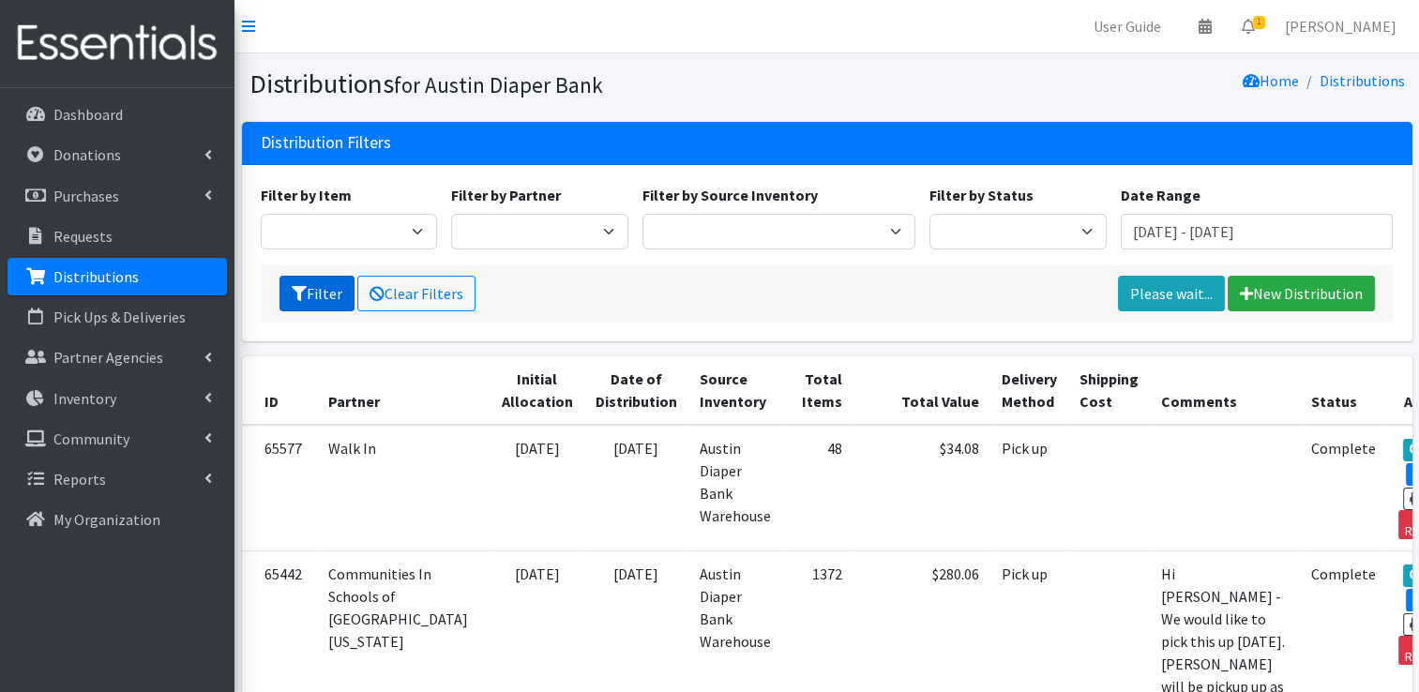
click at [317, 290] on button "Filter" at bounding box center [317, 294] width 75 height 36
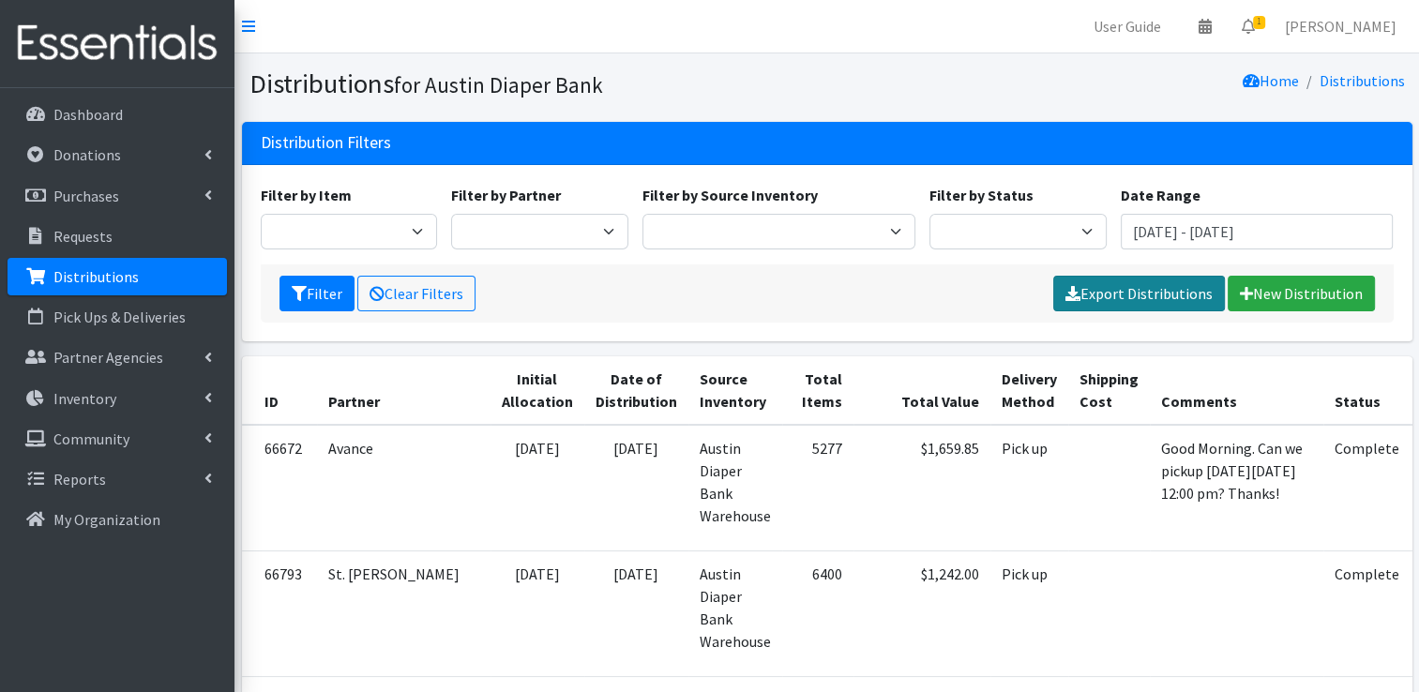
click at [1125, 295] on link "Export Distributions" at bounding box center [1140, 294] width 172 height 36
drag, startPoint x: 944, startPoint y: 51, endPoint x: 982, endPoint y: 84, distance: 51.2
click at [944, 51] on nav "User Guide 0 Pick-ups remaining this week View Calendar 1 1 Requests 0 Partner …" at bounding box center [827, 26] width 1185 height 53
click at [1293, 234] on input "[DATE] - [DATE]" at bounding box center [1257, 232] width 273 height 36
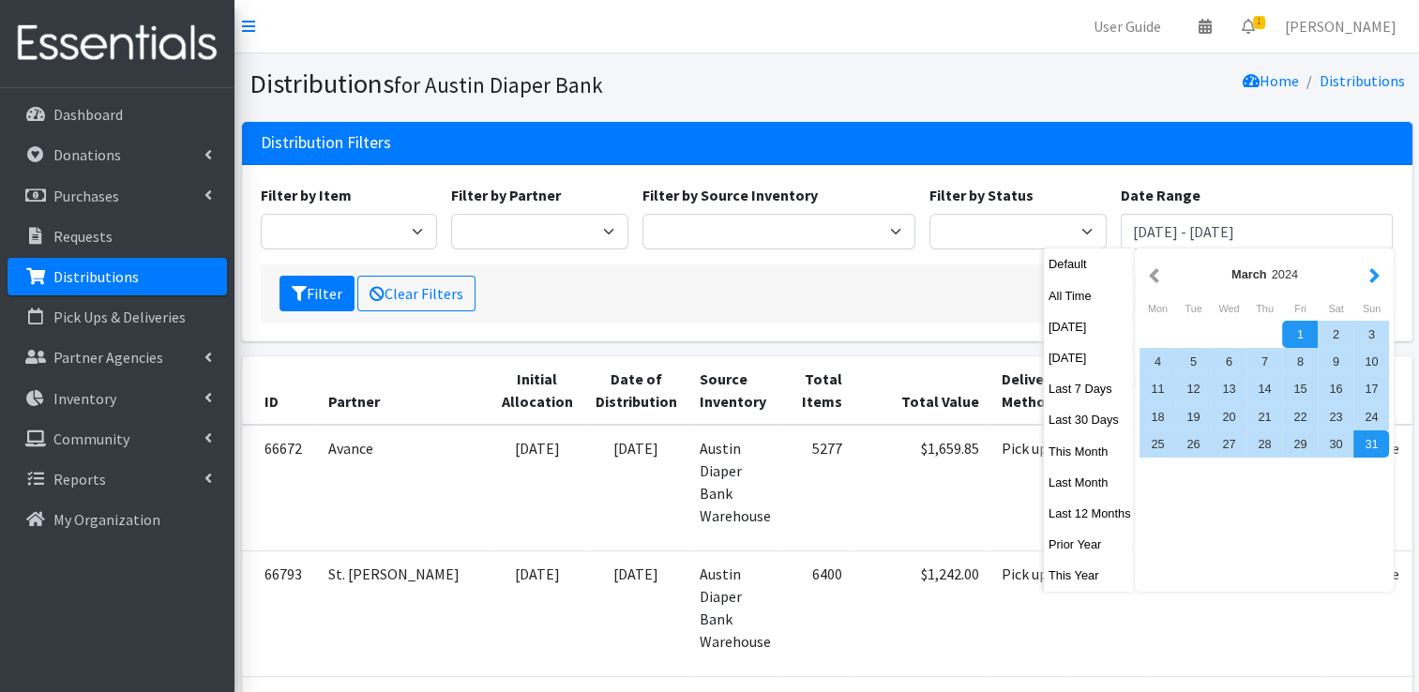
click at [1372, 280] on button "button" at bounding box center [1375, 274] width 20 height 23
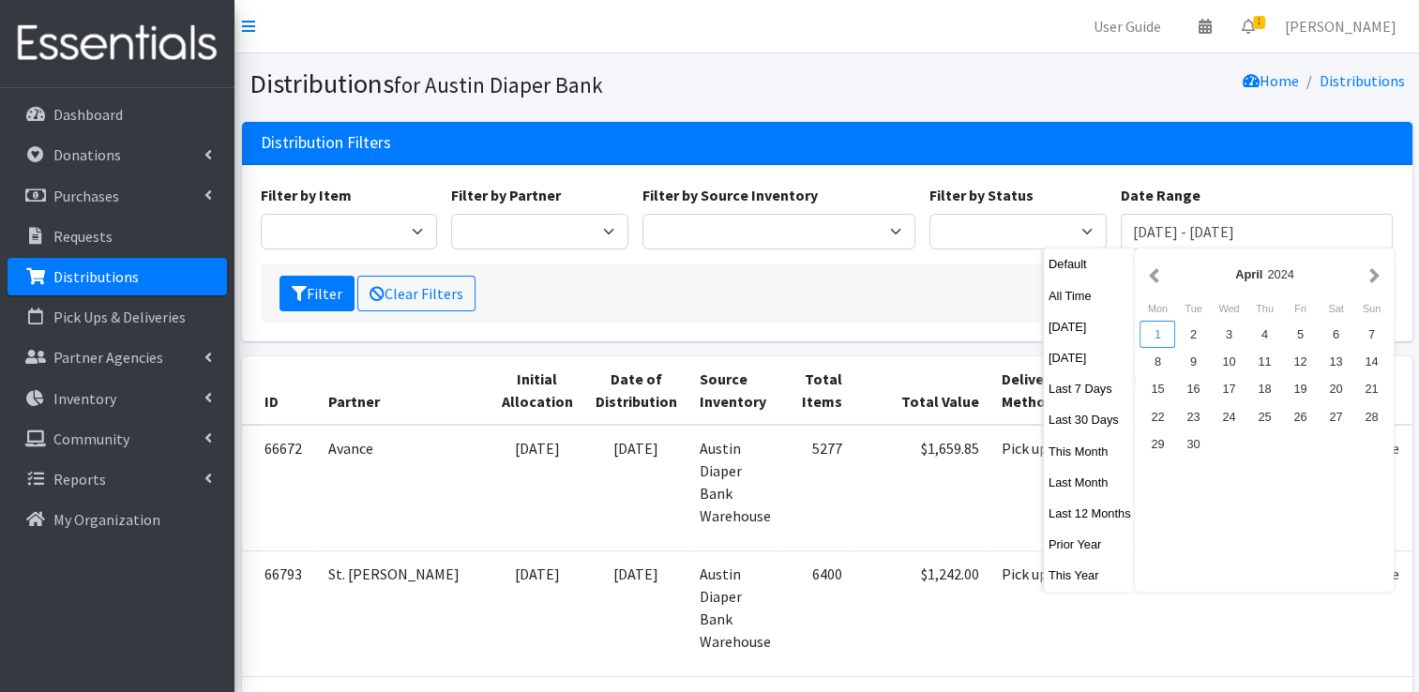
click at [1160, 334] on div "1" at bounding box center [1158, 334] width 36 height 27
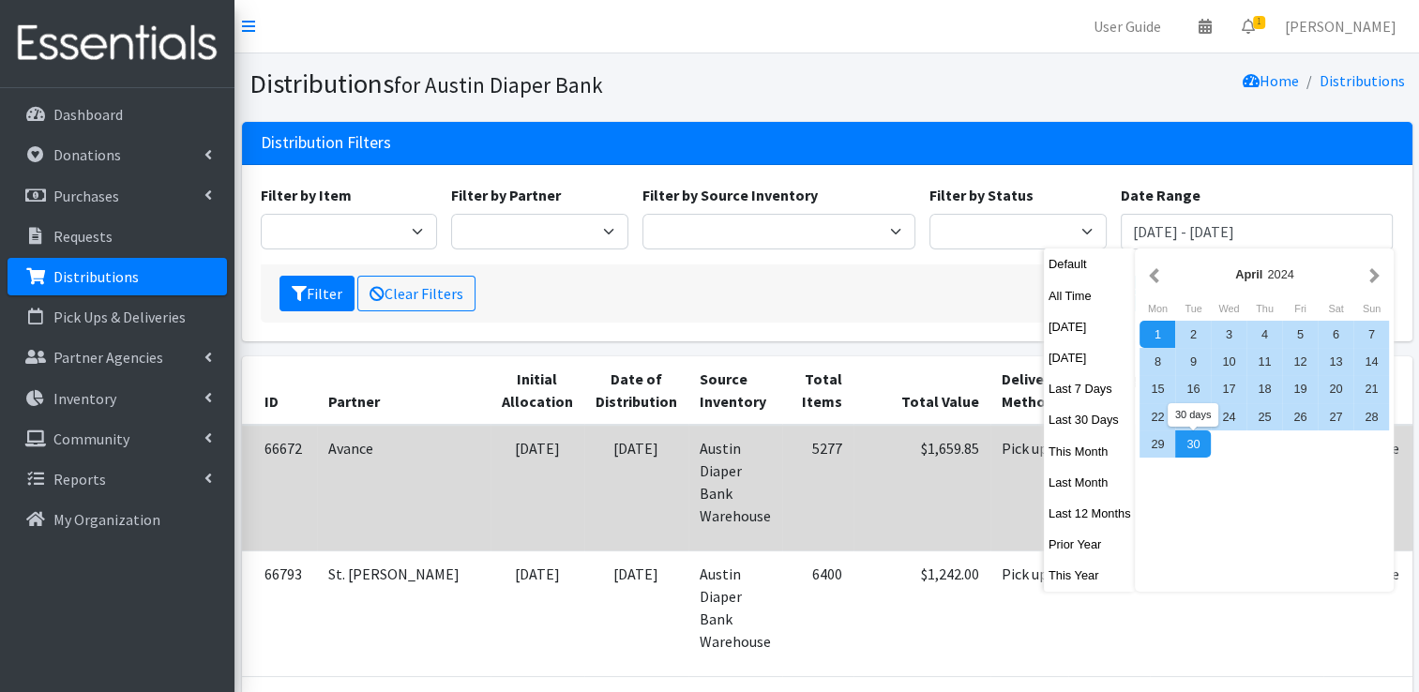
click at [1193, 441] on div "30" at bounding box center [1193, 444] width 36 height 27
type input "[DATE] - [DATE]"
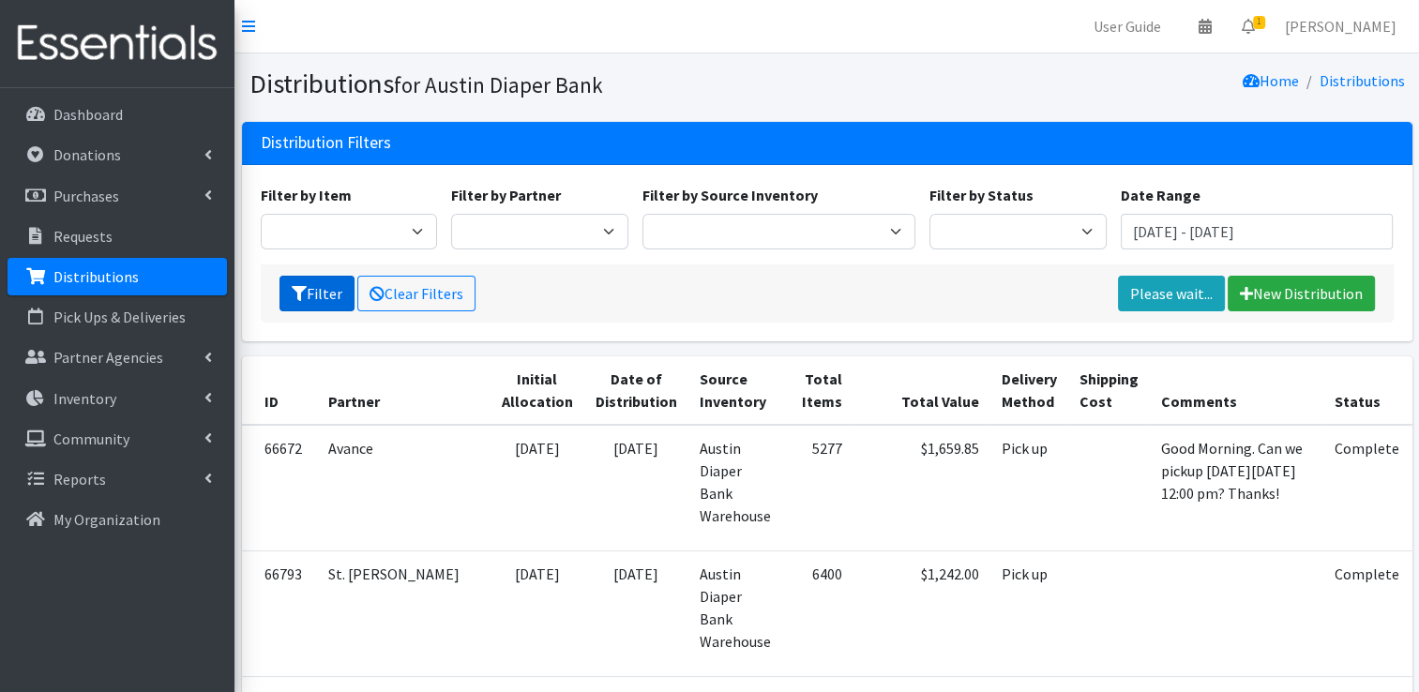
click at [301, 294] on icon "submit" at bounding box center [299, 293] width 15 height 15
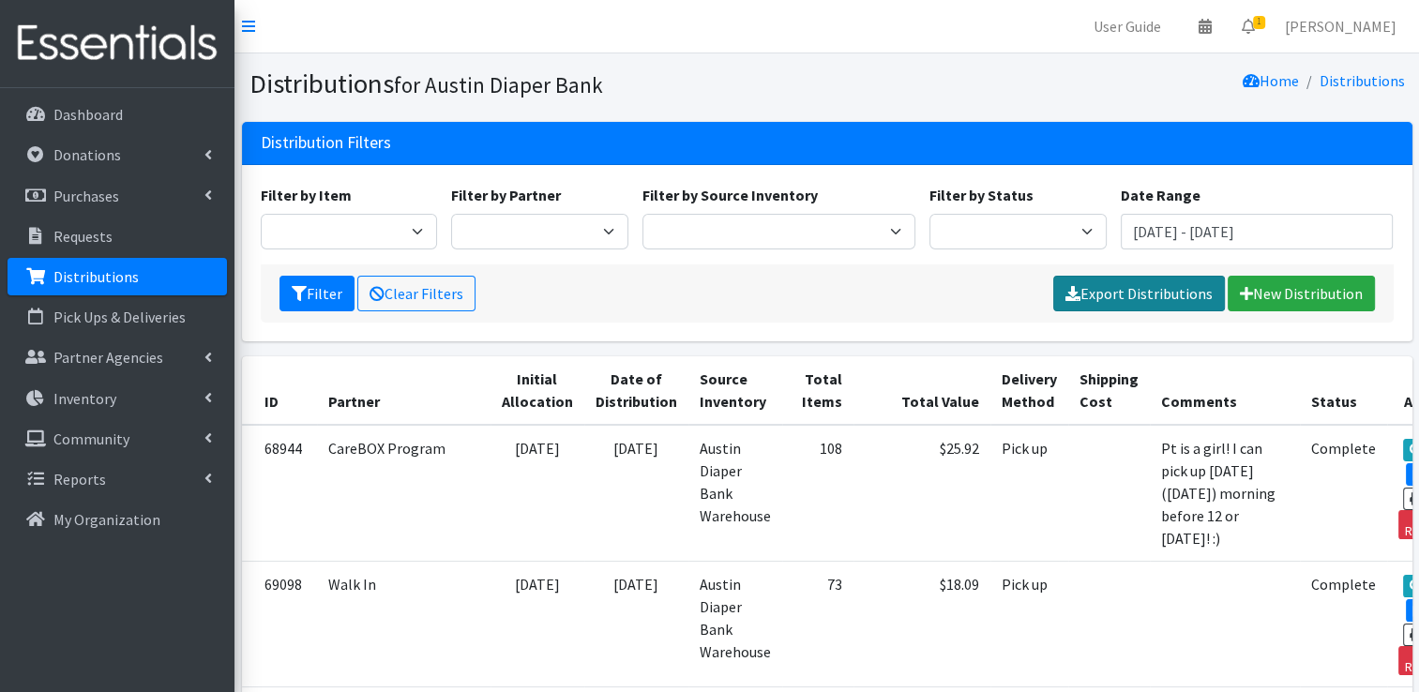
click at [1126, 295] on link "Export Distributions" at bounding box center [1140, 294] width 172 height 36
click at [824, 38] on nav "User Guide 0 Pick-ups remaining this week View Calendar 1 1 Requests 0 Partner …" at bounding box center [827, 26] width 1185 height 53
click at [1195, 235] on input "[DATE] - [DATE]" at bounding box center [1257, 232] width 273 height 36
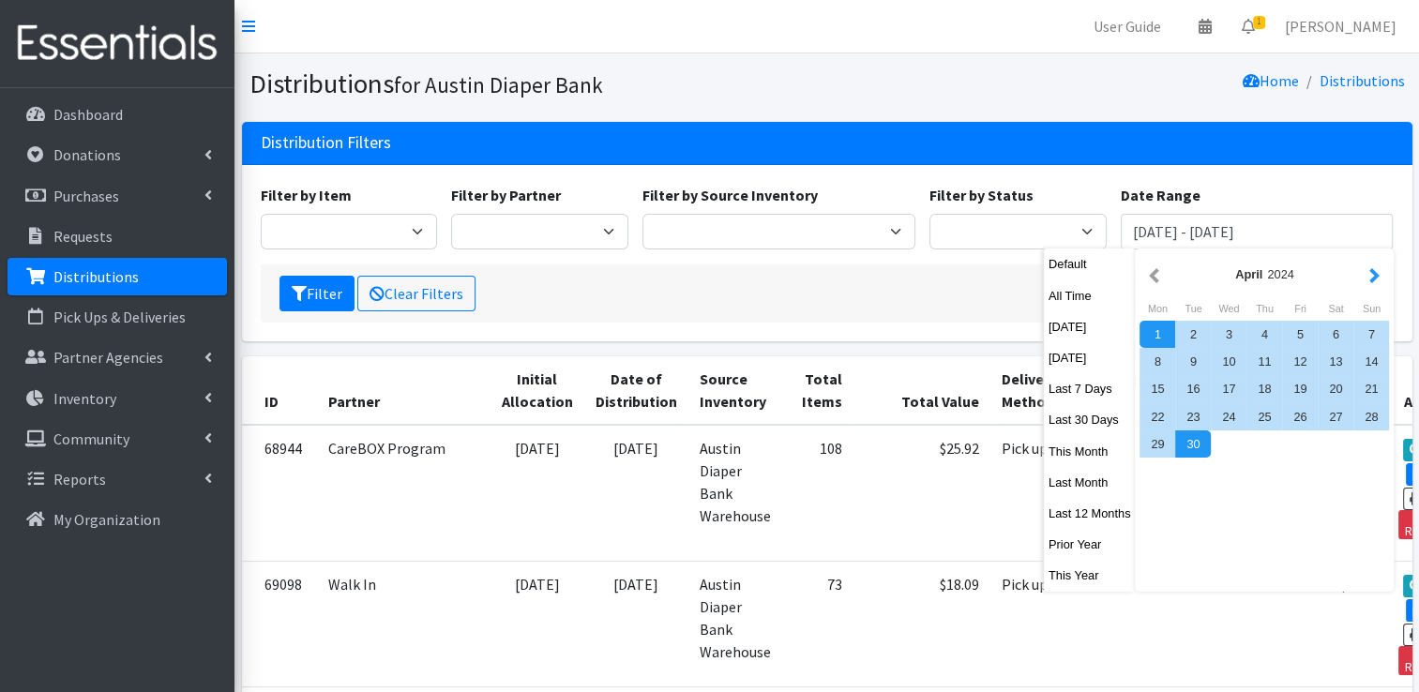
click at [1376, 278] on button "button" at bounding box center [1375, 274] width 20 height 23
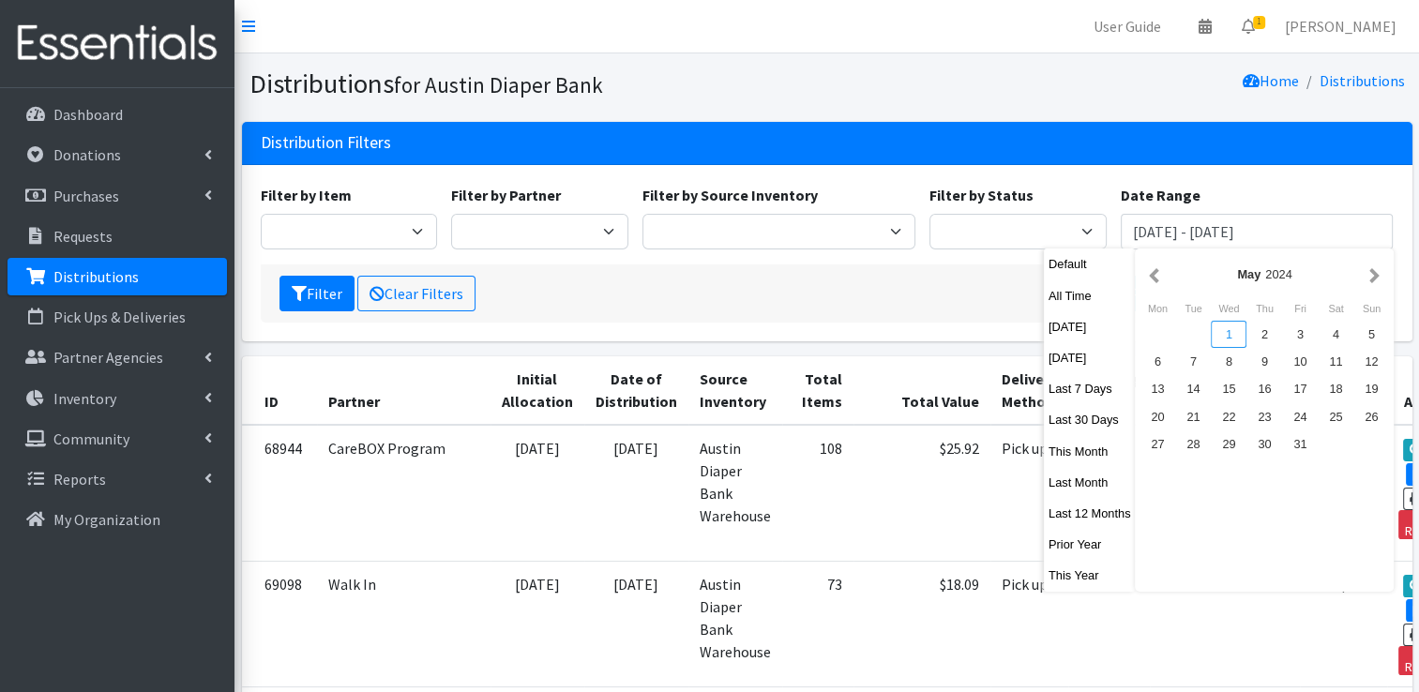
click at [1236, 332] on div "1" at bounding box center [1229, 334] width 36 height 27
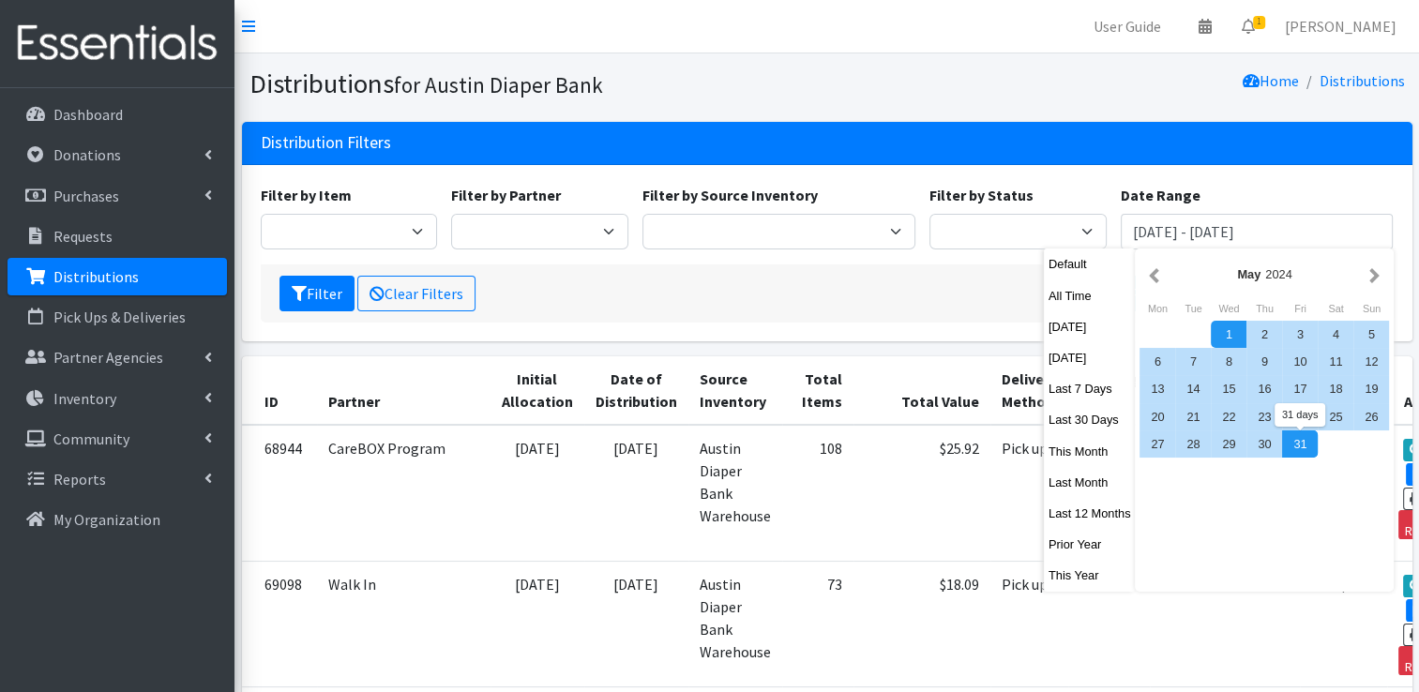
click at [1310, 452] on div "31" at bounding box center [1300, 444] width 36 height 27
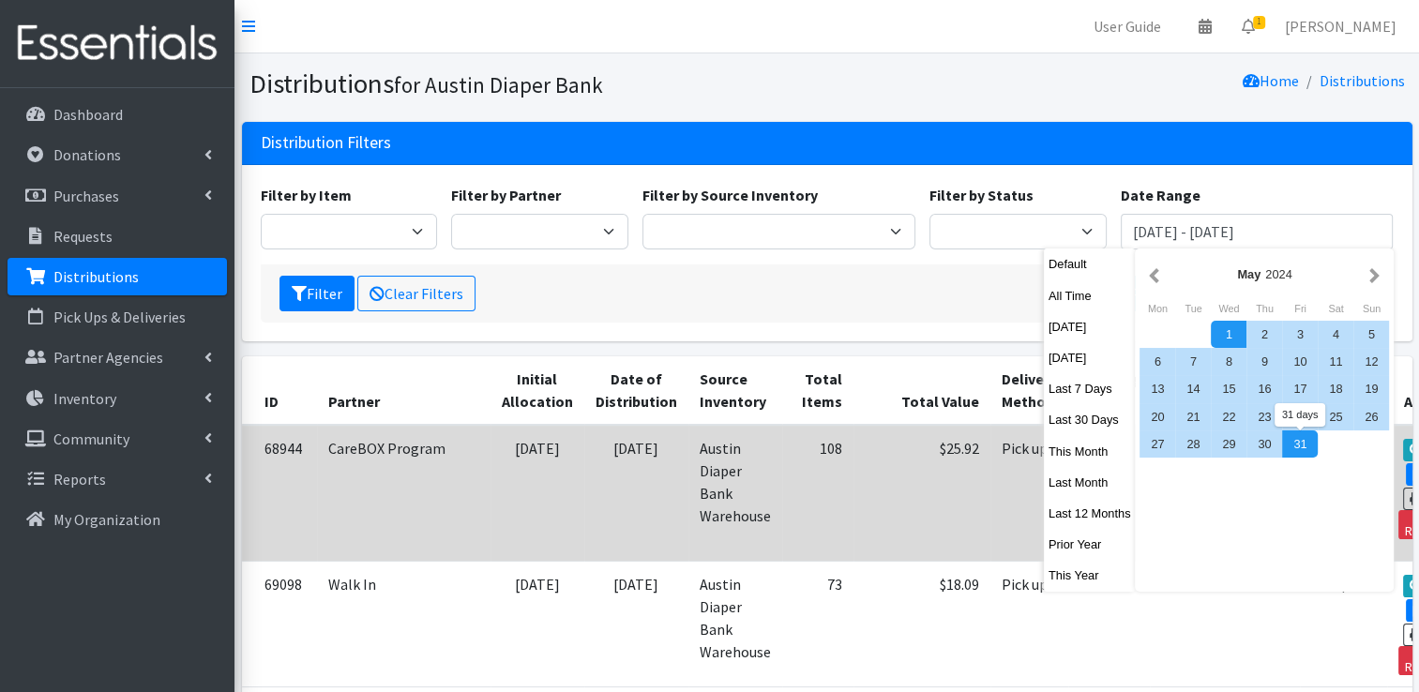
type input "[DATE] - [DATE]"
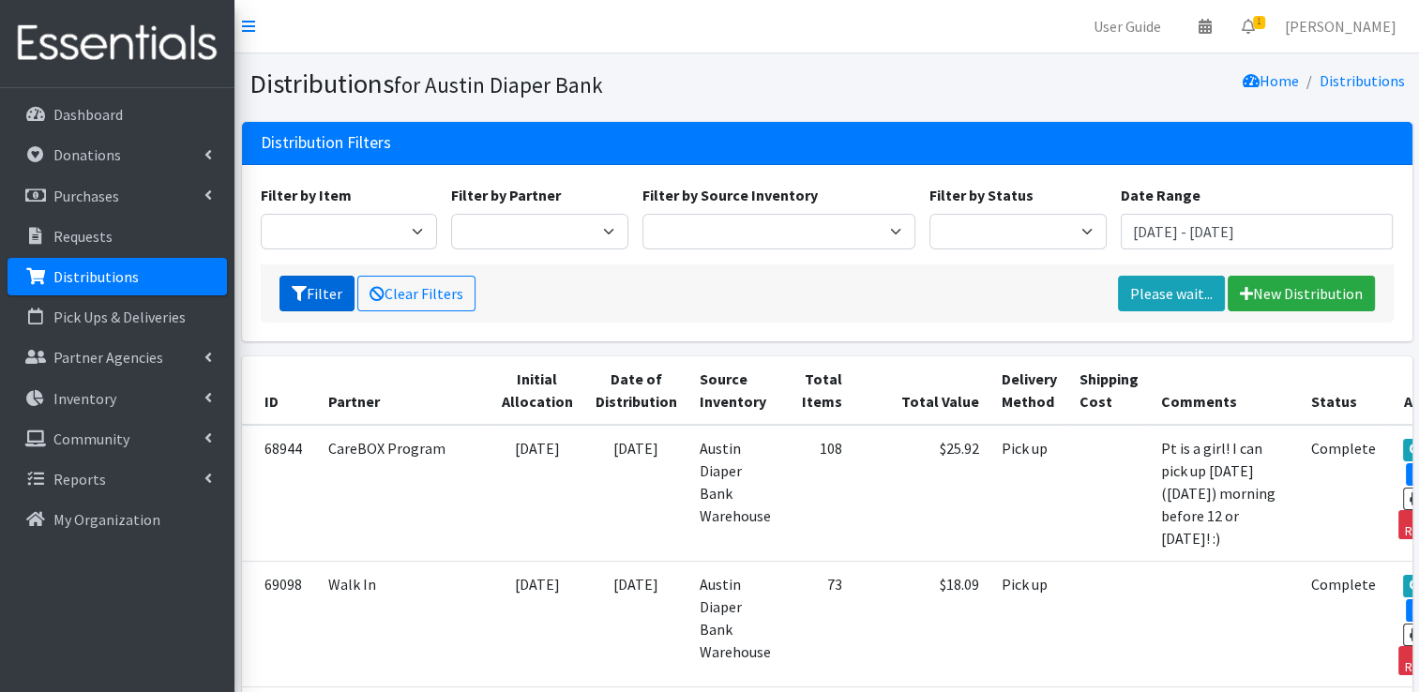
click at [304, 288] on icon "submit" at bounding box center [299, 293] width 15 height 15
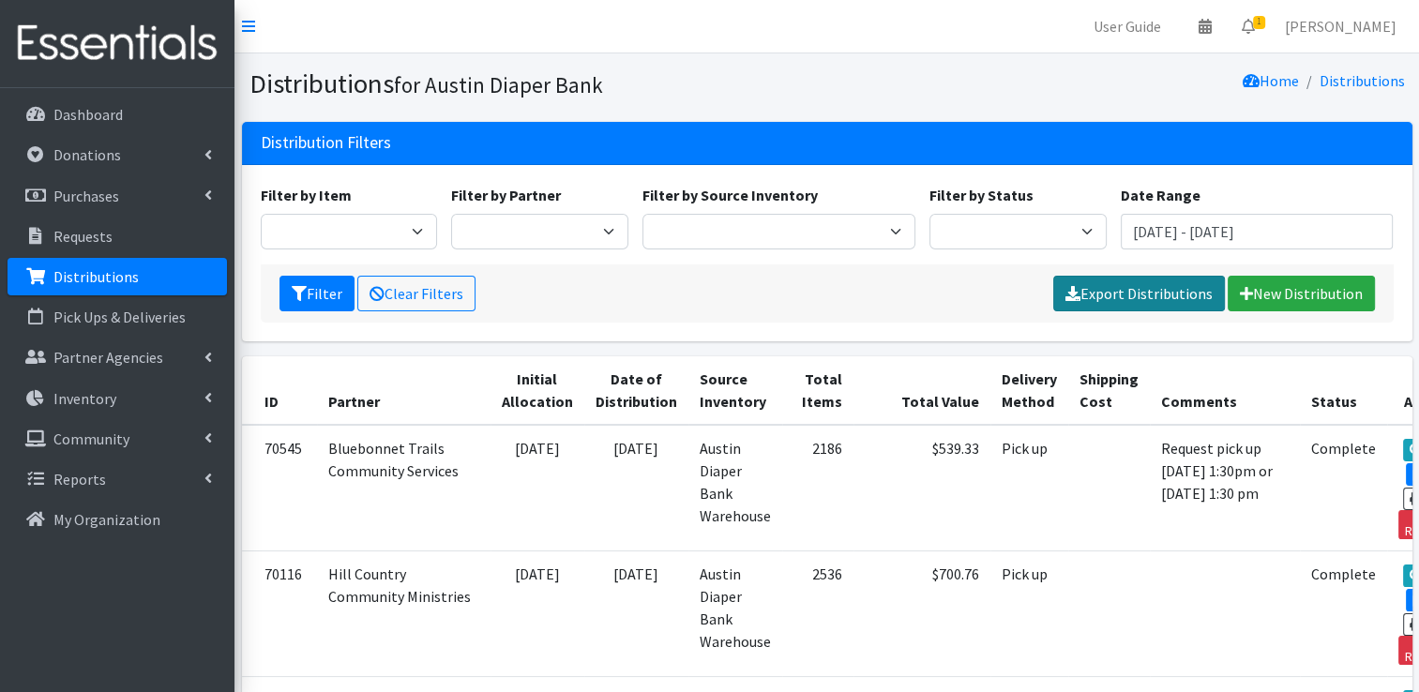
click at [1085, 296] on link "Export Distributions" at bounding box center [1140, 294] width 172 height 36
drag, startPoint x: 904, startPoint y: 302, endPoint x: 961, endPoint y: 278, distance: 61.3
click at [904, 302] on div "Filter Clear Filters Please wait... New Distribution" at bounding box center [827, 294] width 1133 height 58
click at [1186, 233] on input "May 1, 2024 - May 31, 2024" at bounding box center [1257, 232] width 273 height 36
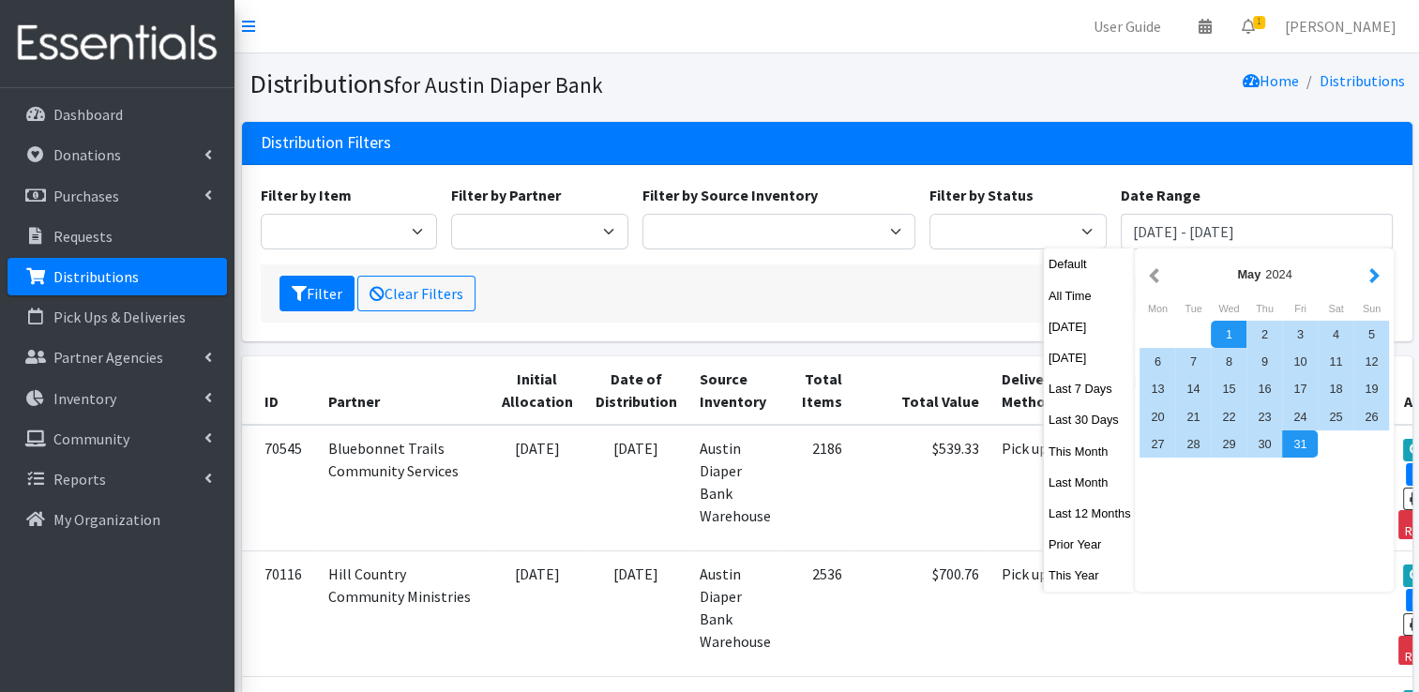
click at [1371, 272] on button "button" at bounding box center [1375, 274] width 20 height 23
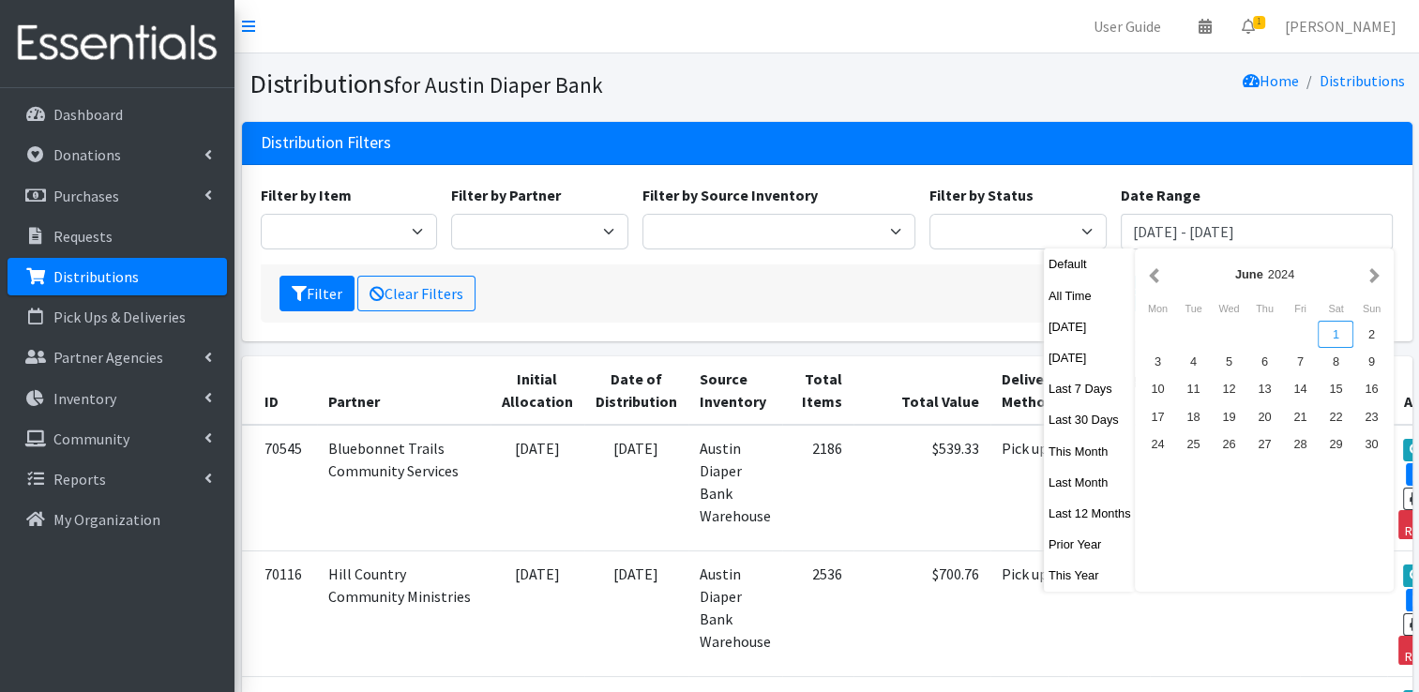
click at [1327, 332] on div "1" at bounding box center [1336, 334] width 36 height 27
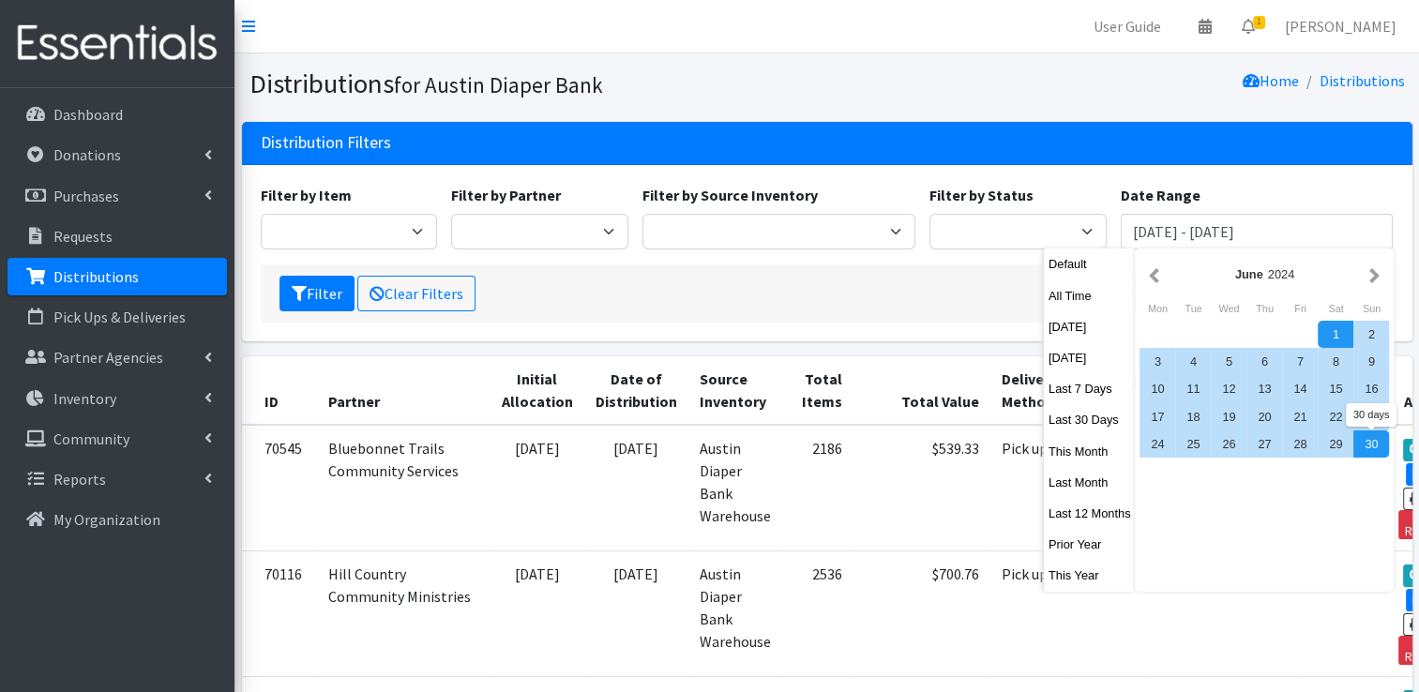
click at [1370, 441] on div "30" at bounding box center [1372, 444] width 36 height 27
type input "June 1, 2024 - June 30, 2024"
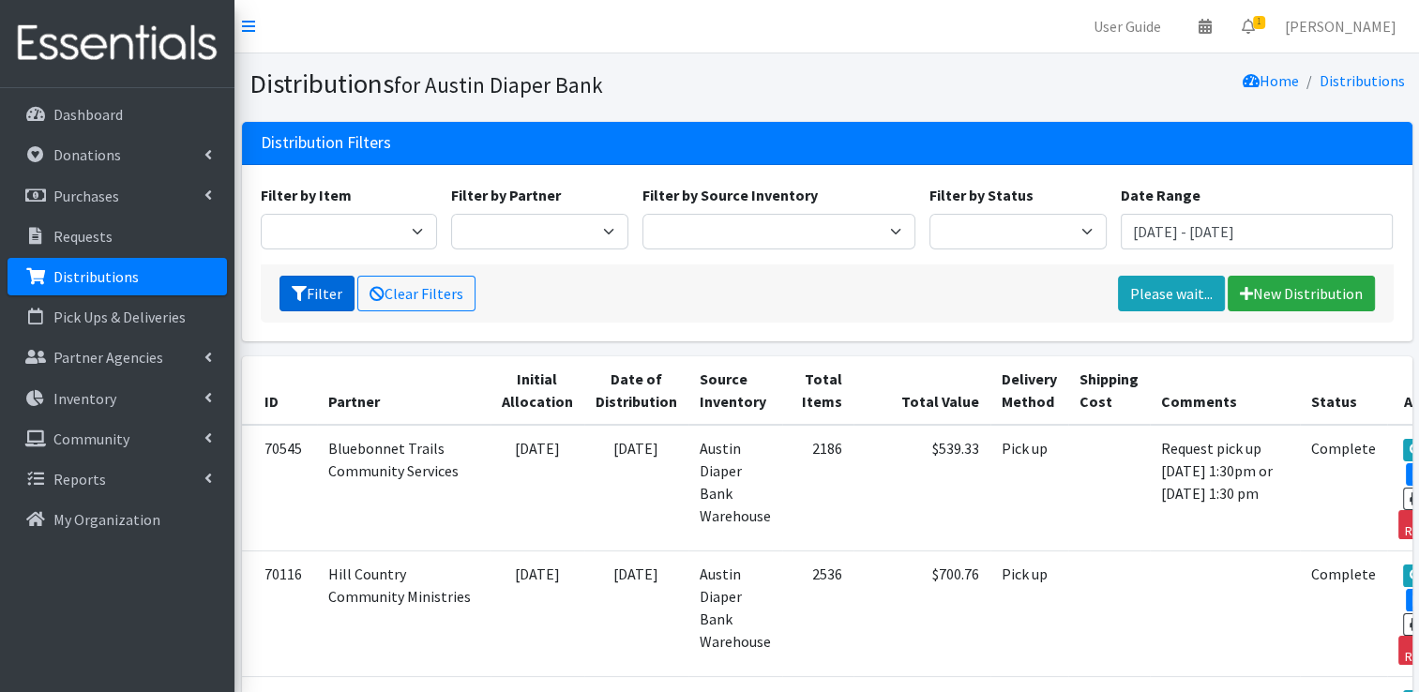
click at [319, 284] on button "Filter" at bounding box center [317, 294] width 75 height 36
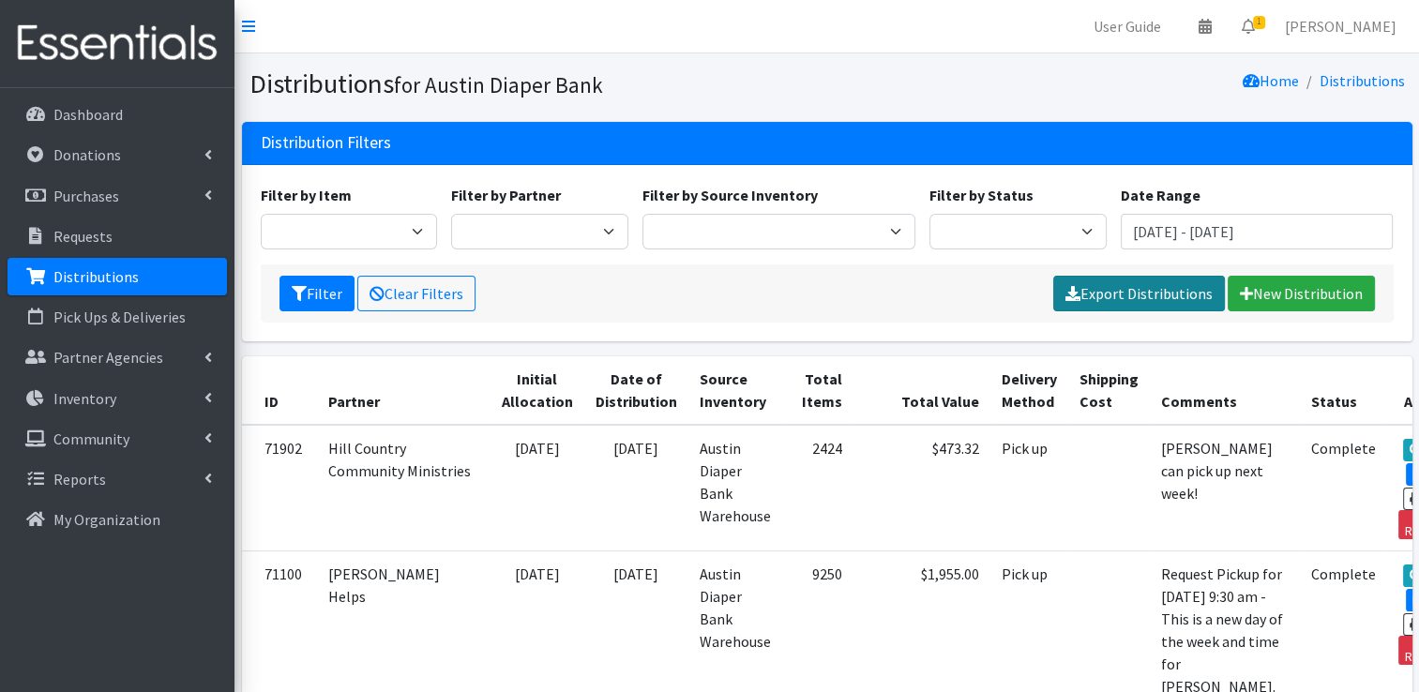
click at [1158, 296] on link "Export Distributions" at bounding box center [1140, 294] width 172 height 36
click at [857, 274] on div "Filter Clear Filters Please wait... New Distribution" at bounding box center [827, 294] width 1133 height 58
click at [1222, 222] on input "[DATE] - [DATE]" at bounding box center [1257, 232] width 273 height 36
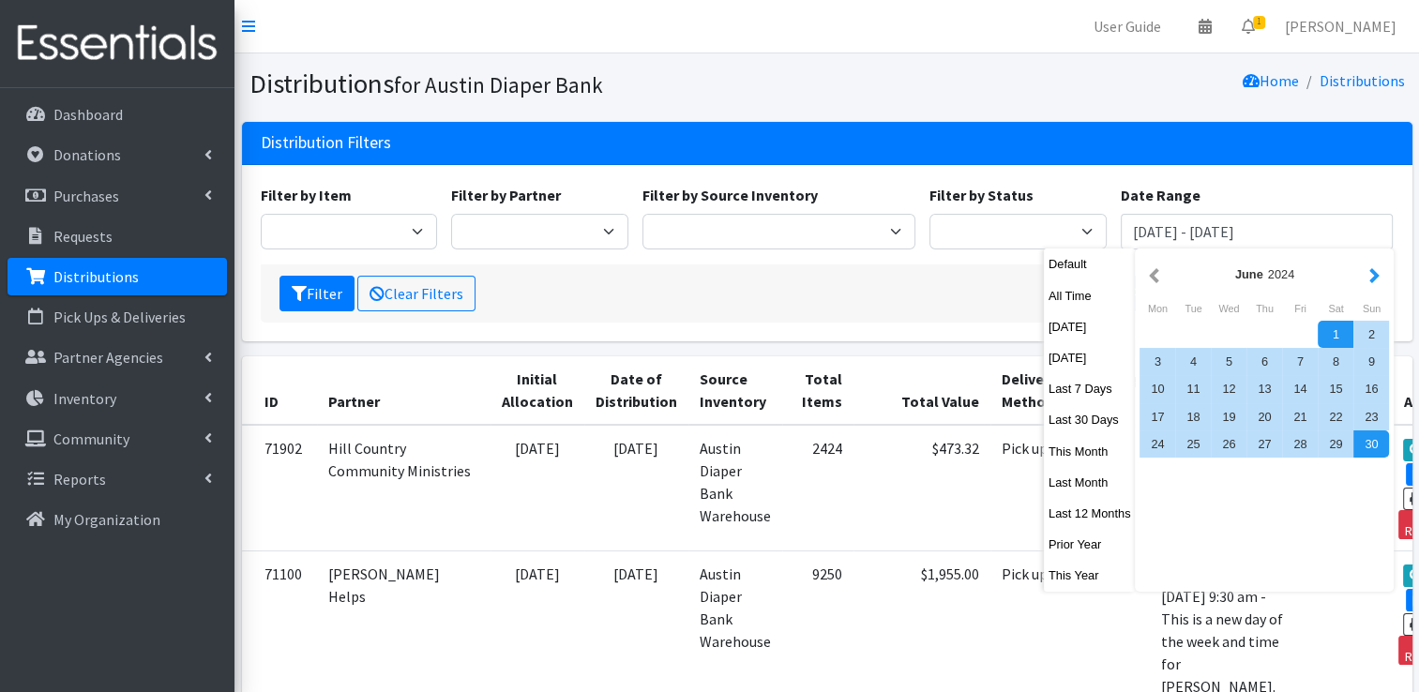
click at [1367, 278] on button "button" at bounding box center [1375, 274] width 20 height 23
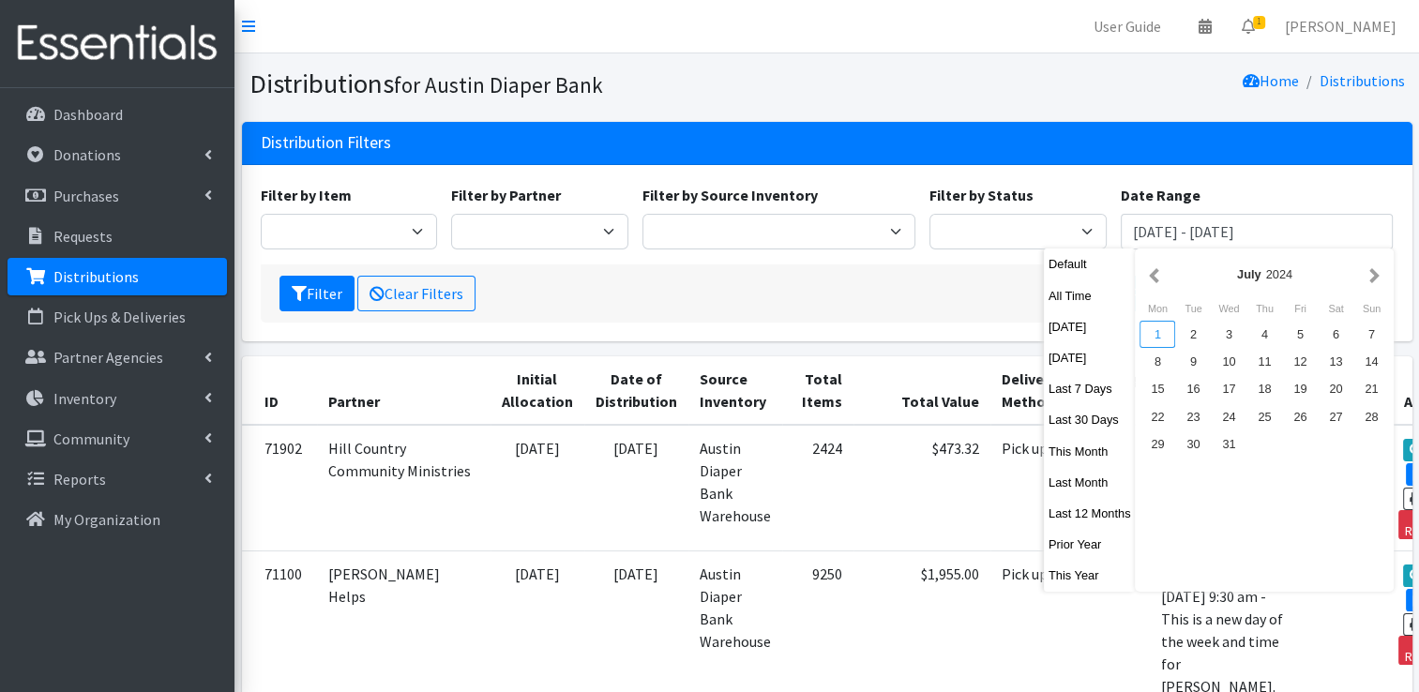
click at [1159, 340] on div "1" at bounding box center [1158, 334] width 36 height 27
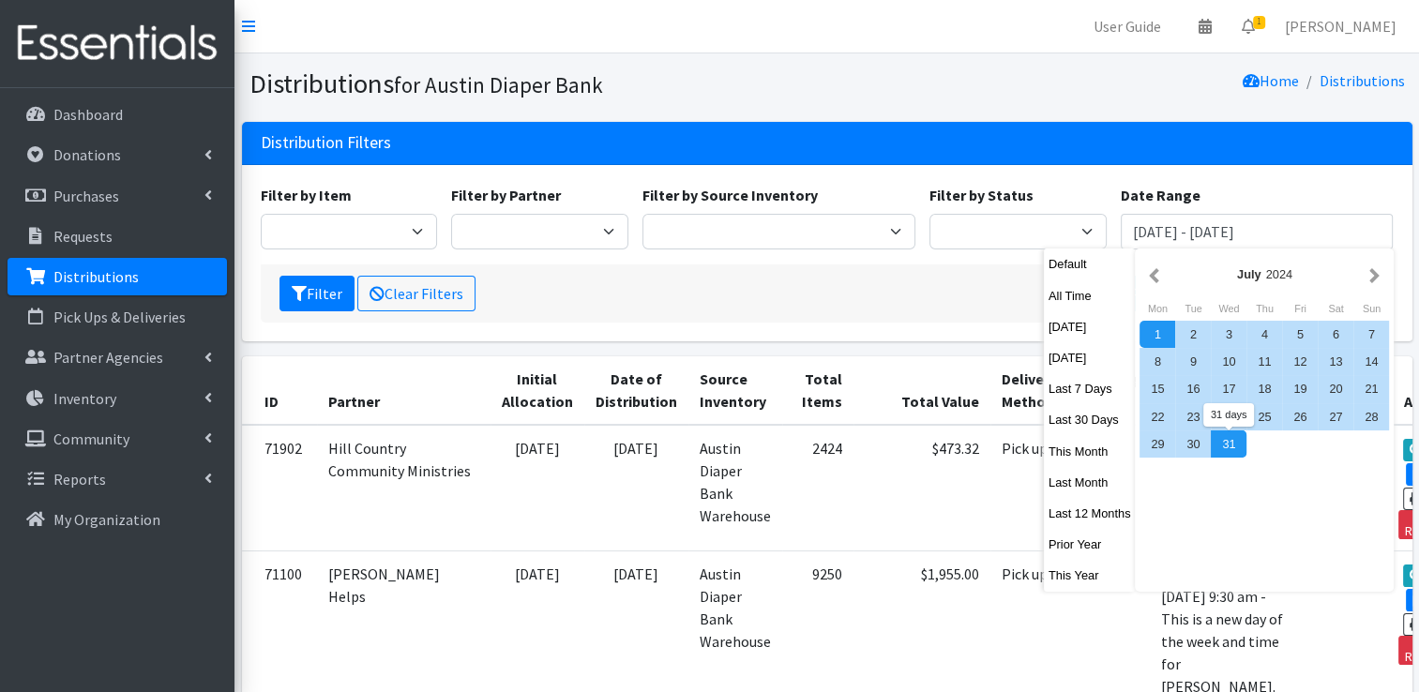
click at [1243, 440] on div "31" at bounding box center [1229, 444] width 36 height 27
type input "[DATE] - [DATE]"
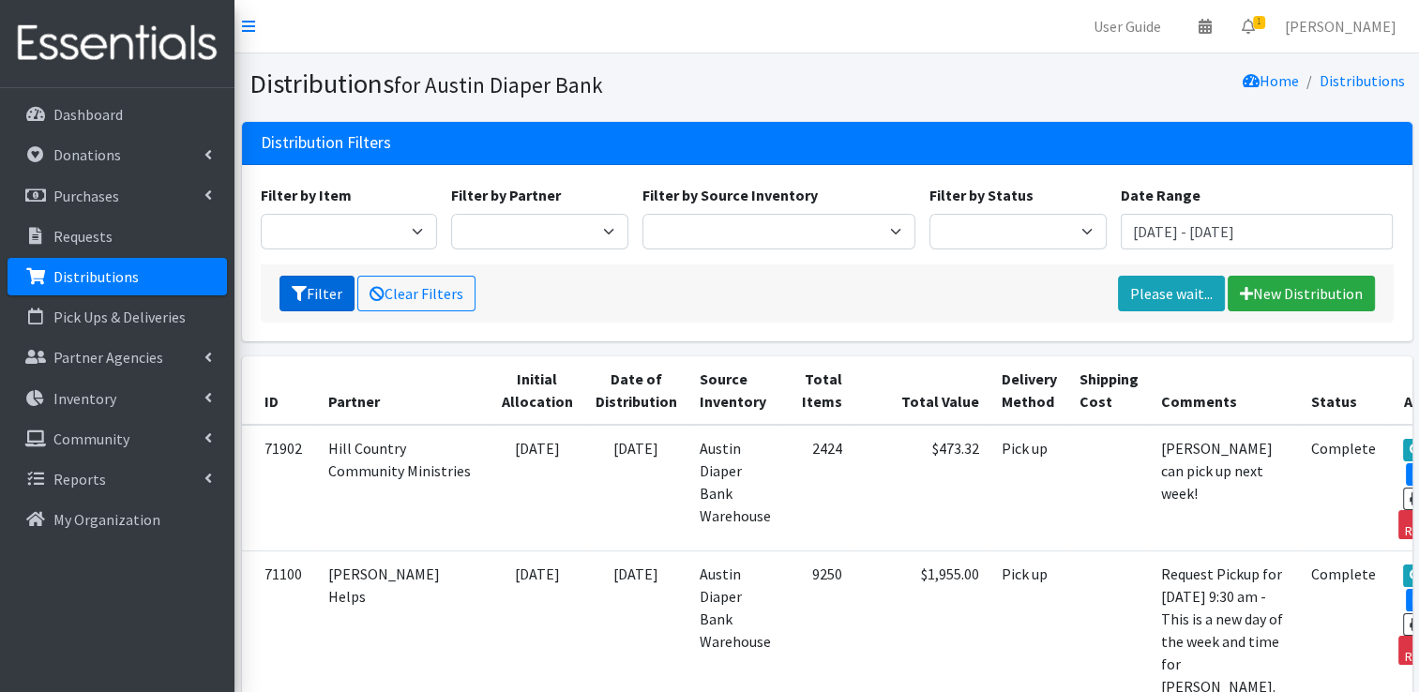
click at [311, 287] on button "Filter" at bounding box center [317, 294] width 75 height 36
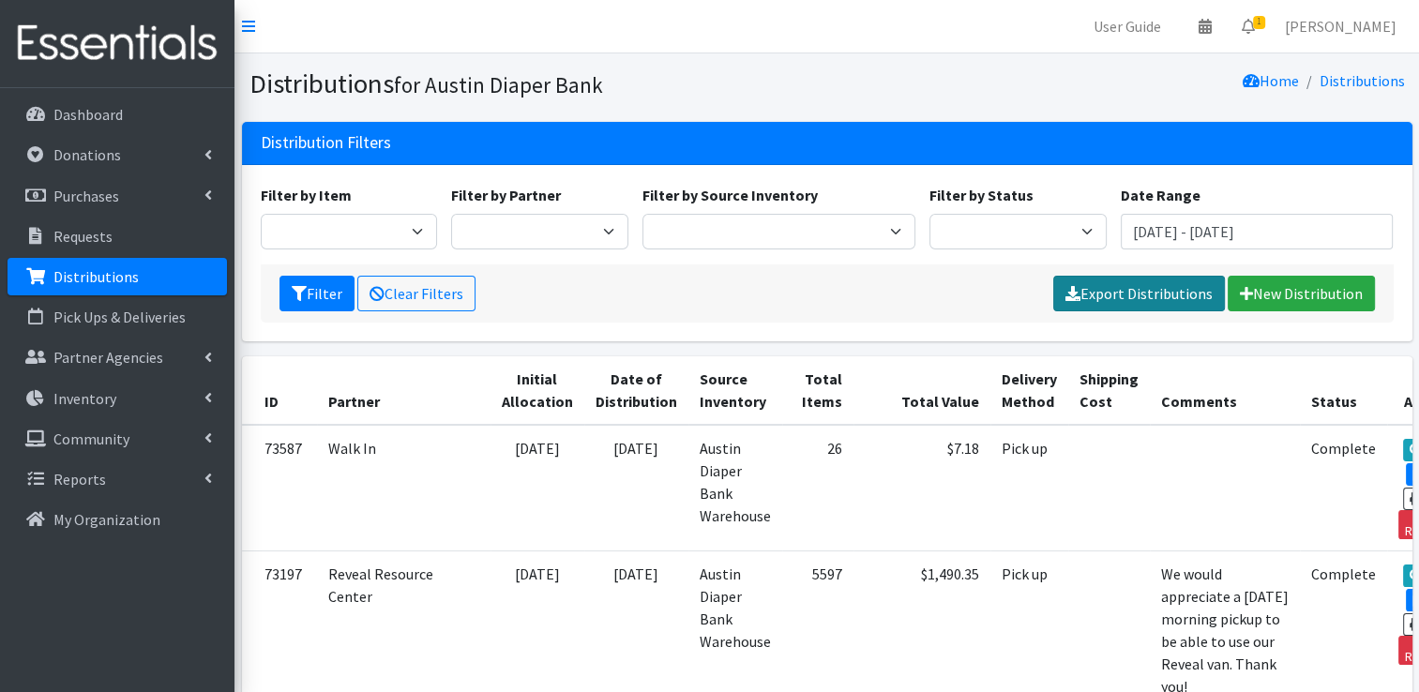
click at [1100, 301] on link "Export Distributions" at bounding box center [1140, 294] width 172 height 36
drag, startPoint x: 830, startPoint y: 296, endPoint x: 845, endPoint y: 294, distance: 15.1
click at [832, 296] on div "Filter Clear Filters Please wait... New Distribution" at bounding box center [827, 294] width 1133 height 58
click at [1190, 227] on input "[DATE] - [DATE]" at bounding box center [1257, 232] width 273 height 36
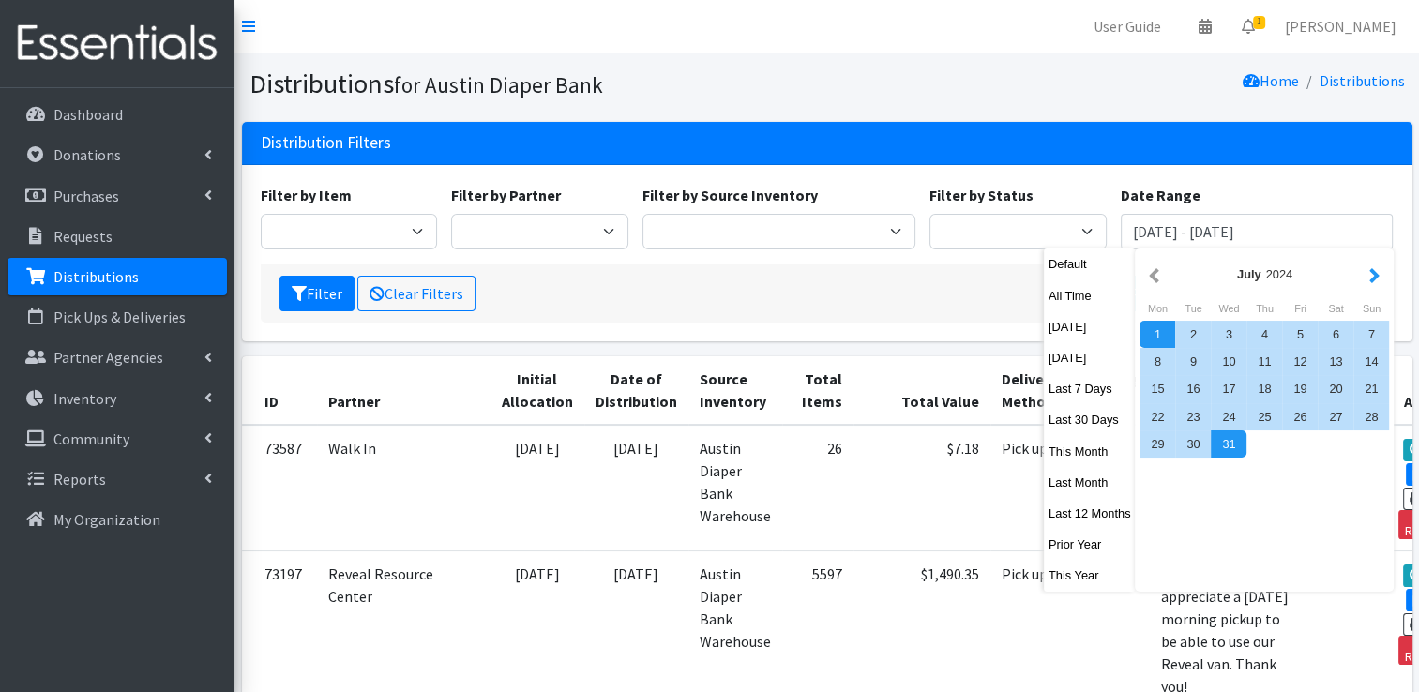
click at [1376, 276] on button "button" at bounding box center [1375, 274] width 20 height 23
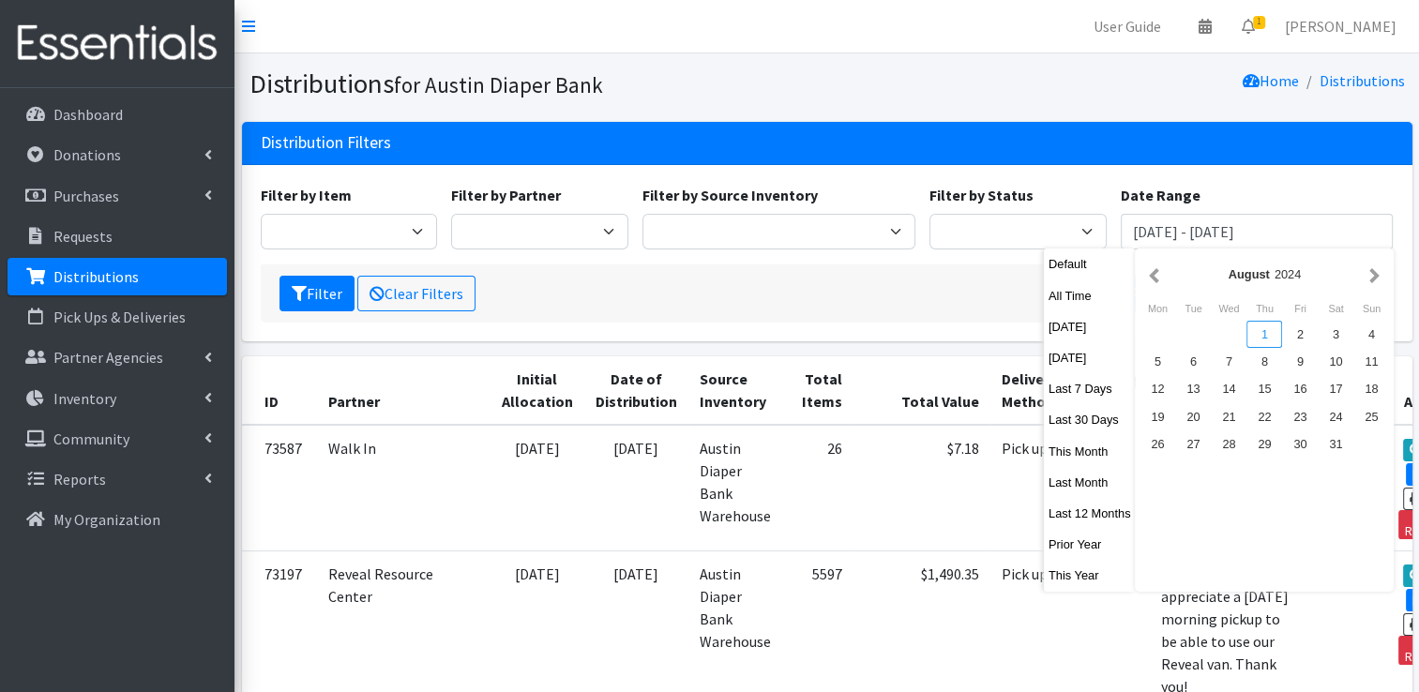
click at [1261, 346] on div "1" at bounding box center [1265, 334] width 36 height 27
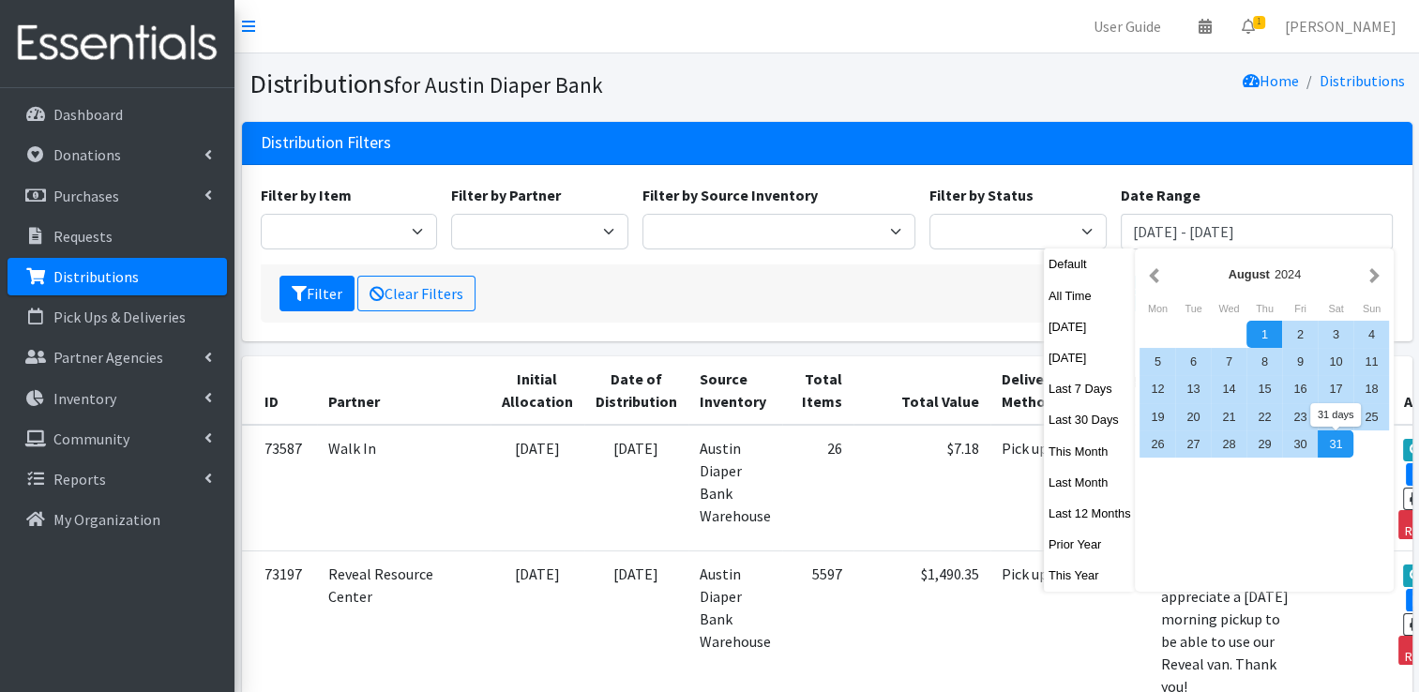
click at [1334, 449] on div "31" at bounding box center [1336, 444] width 36 height 27
type input "[DATE] - [DATE]"
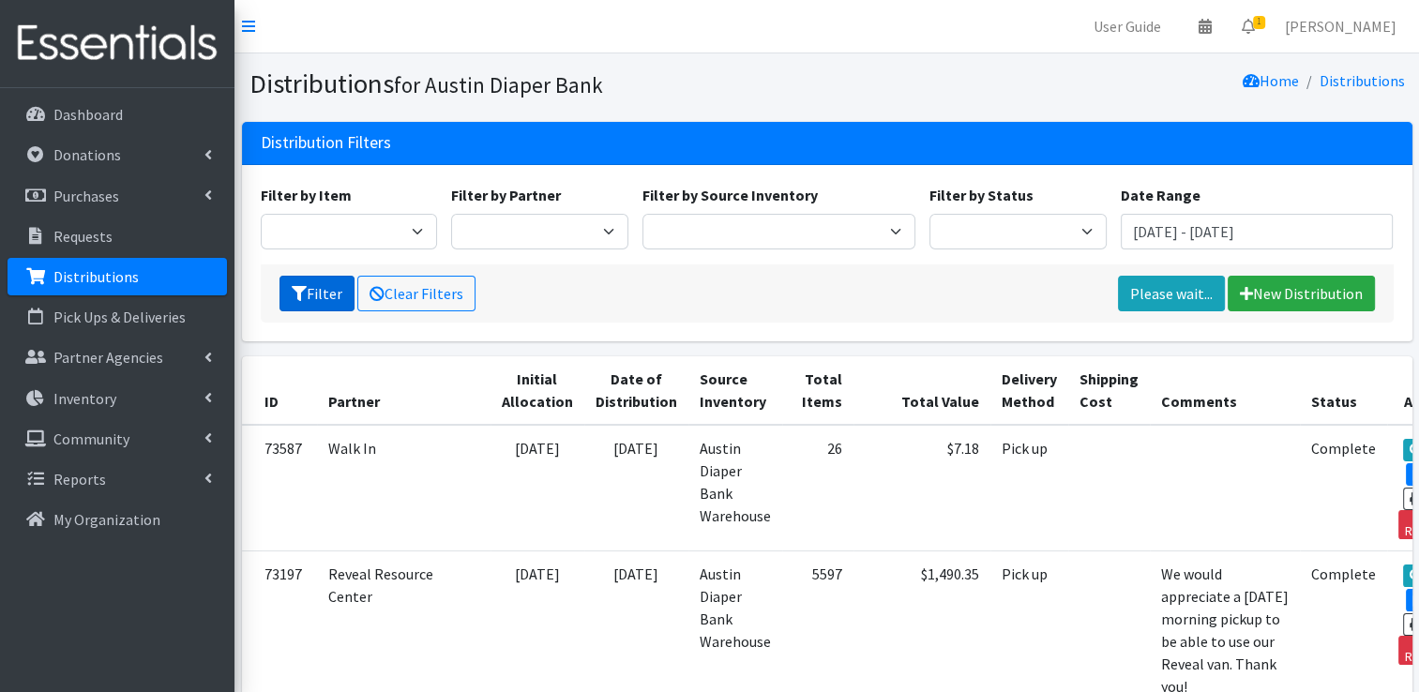
click at [336, 289] on button "Filter" at bounding box center [317, 294] width 75 height 36
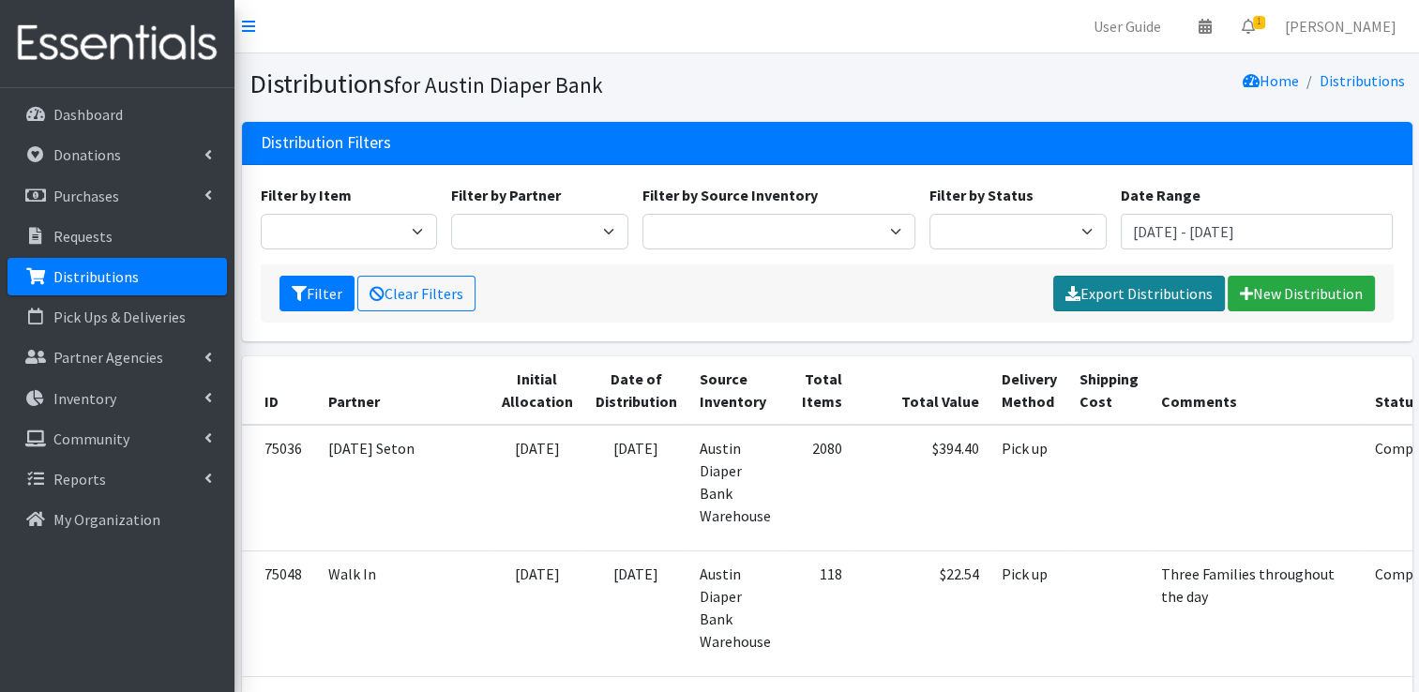
click at [1124, 288] on link "Export Distributions" at bounding box center [1140, 294] width 172 height 36
click at [840, 89] on div "Home Distributions" at bounding box center [1119, 84] width 585 height 33
click at [1207, 227] on input "August 1, 2024 - August 31, 2024" at bounding box center [1257, 232] width 273 height 36
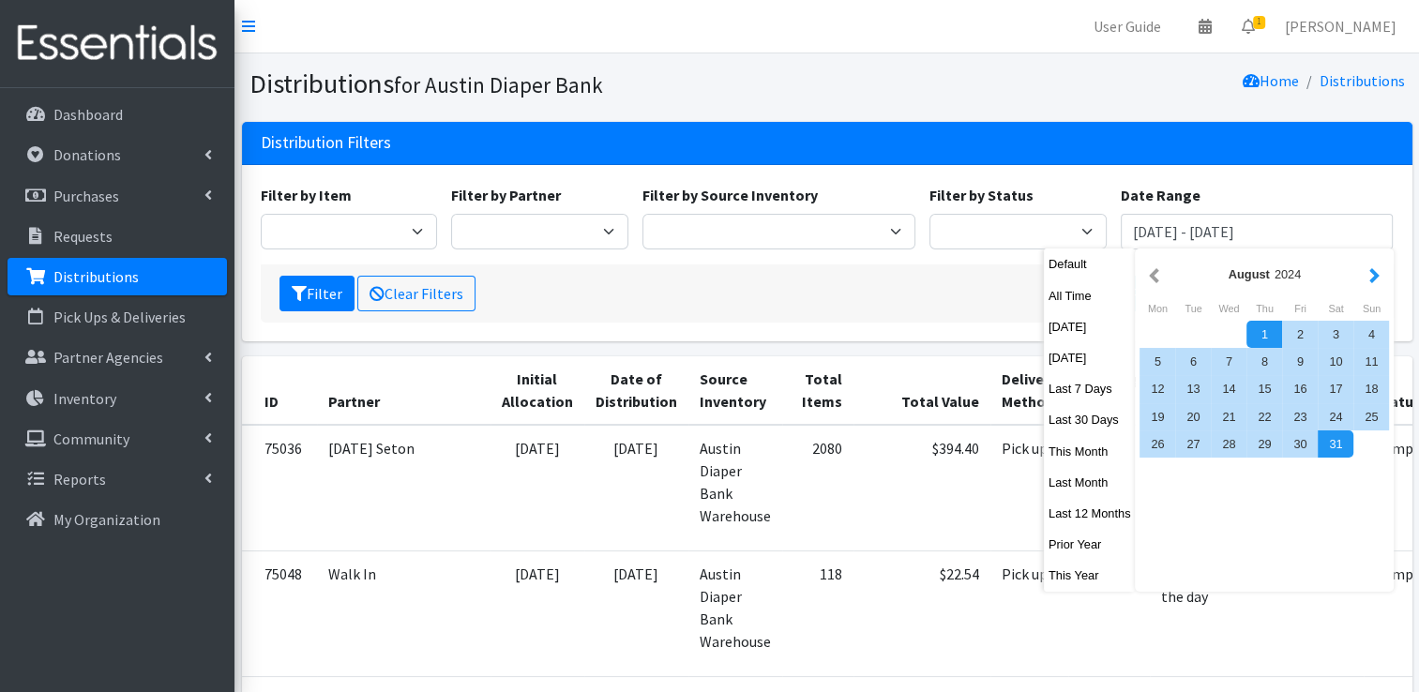
click at [1370, 275] on button "button" at bounding box center [1375, 274] width 20 height 23
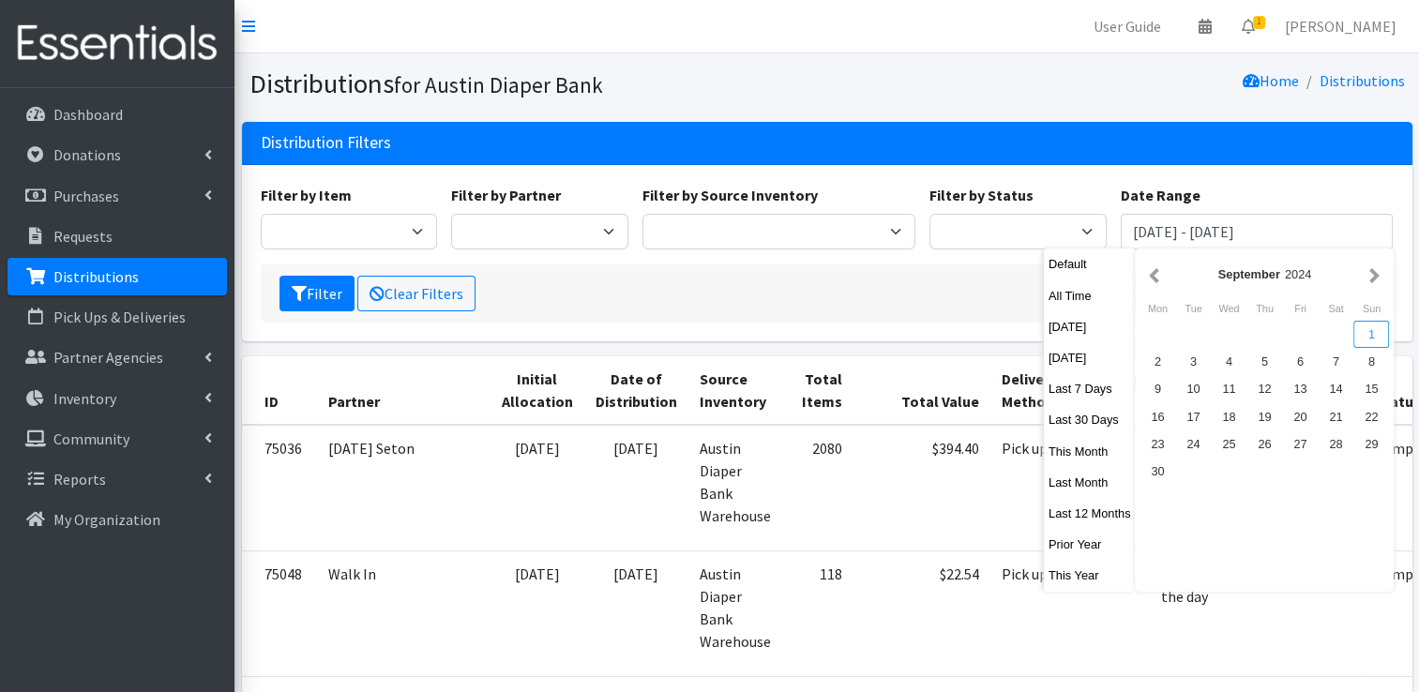
click at [1363, 335] on div "1" at bounding box center [1372, 334] width 36 height 27
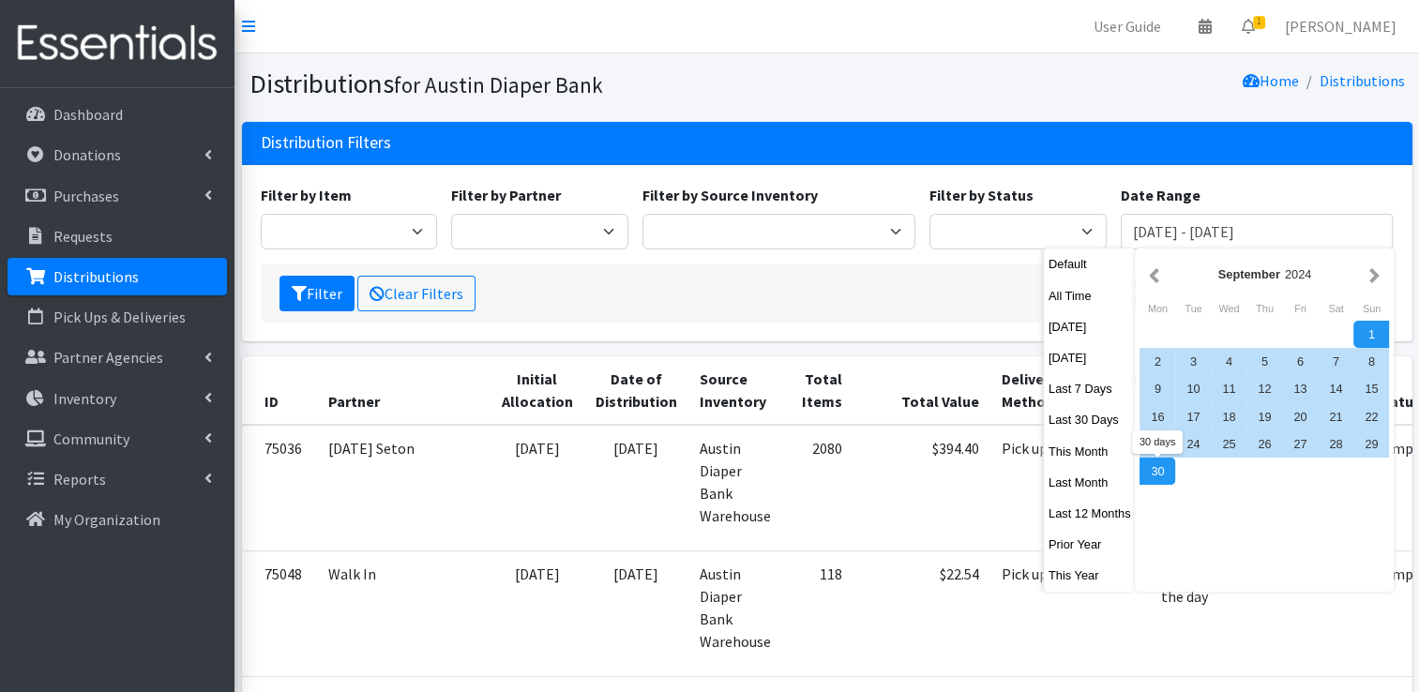
click at [1163, 463] on div "30" at bounding box center [1158, 471] width 36 height 27
type input "[DATE] - [DATE]"
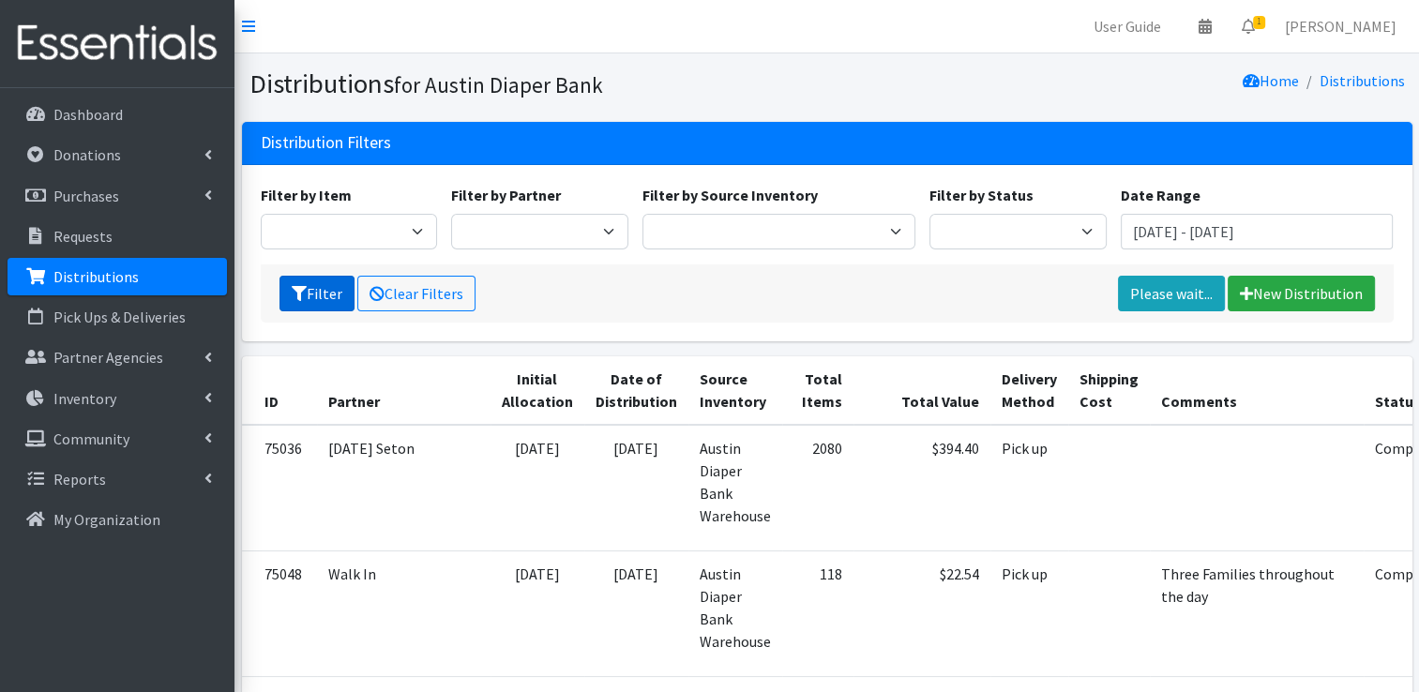
click at [309, 290] on button "Filter" at bounding box center [317, 294] width 75 height 36
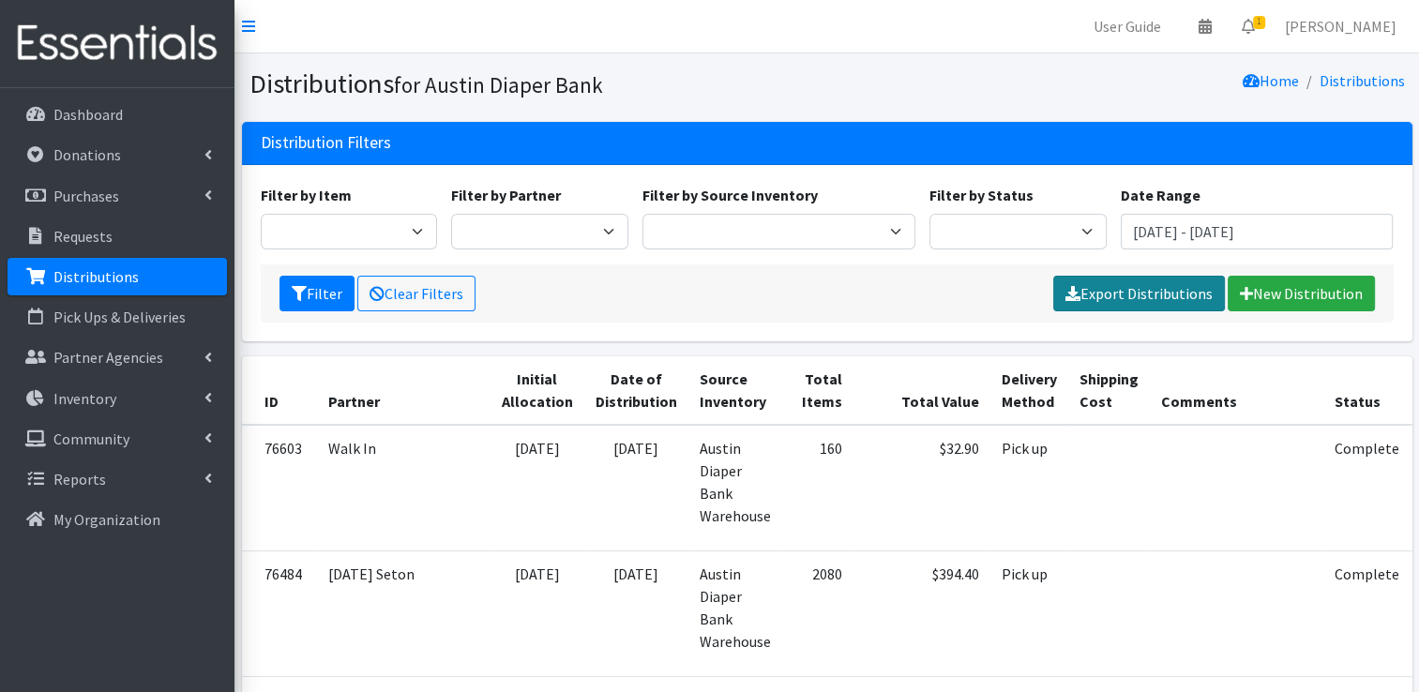
click at [1120, 296] on link "Export Distributions" at bounding box center [1140, 294] width 172 height 36
drag, startPoint x: 875, startPoint y: 55, endPoint x: 887, endPoint y: 66, distance: 16.0
click at [875, 57] on section "Distributions for Austin Diaper Bank Home Distributions" at bounding box center [827, 87] width 1185 height 68
click at [1223, 235] on input "[DATE] - [DATE]" at bounding box center [1257, 232] width 273 height 36
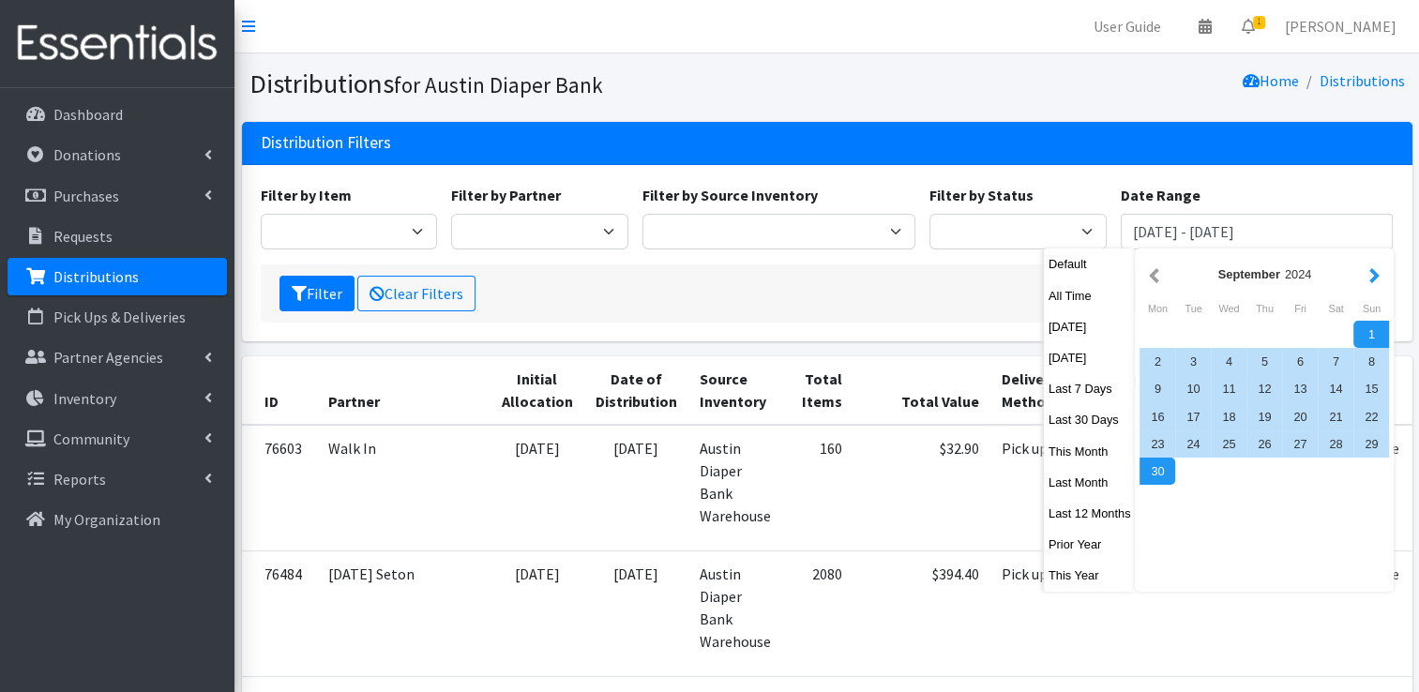
click at [1365, 269] on button "button" at bounding box center [1375, 274] width 20 height 23
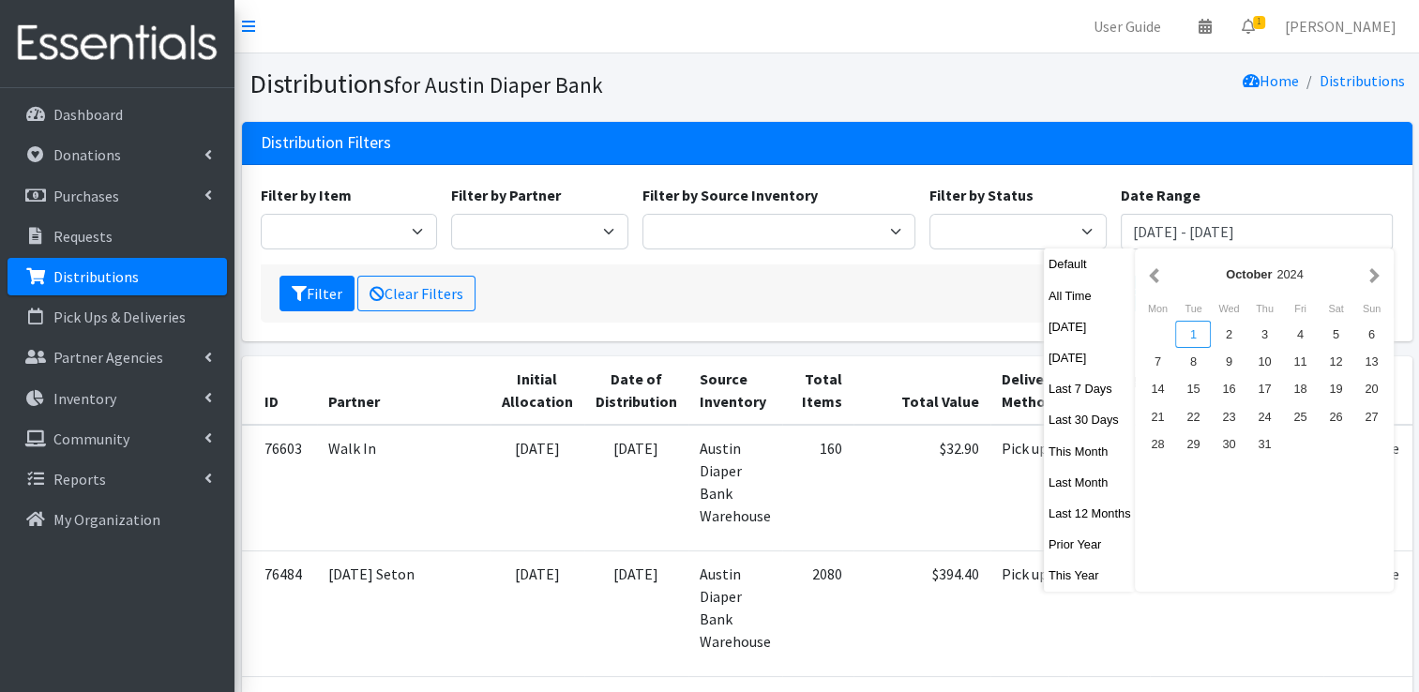
click at [1207, 335] on div "1" at bounding box center [1193, 334] width 36 height 27
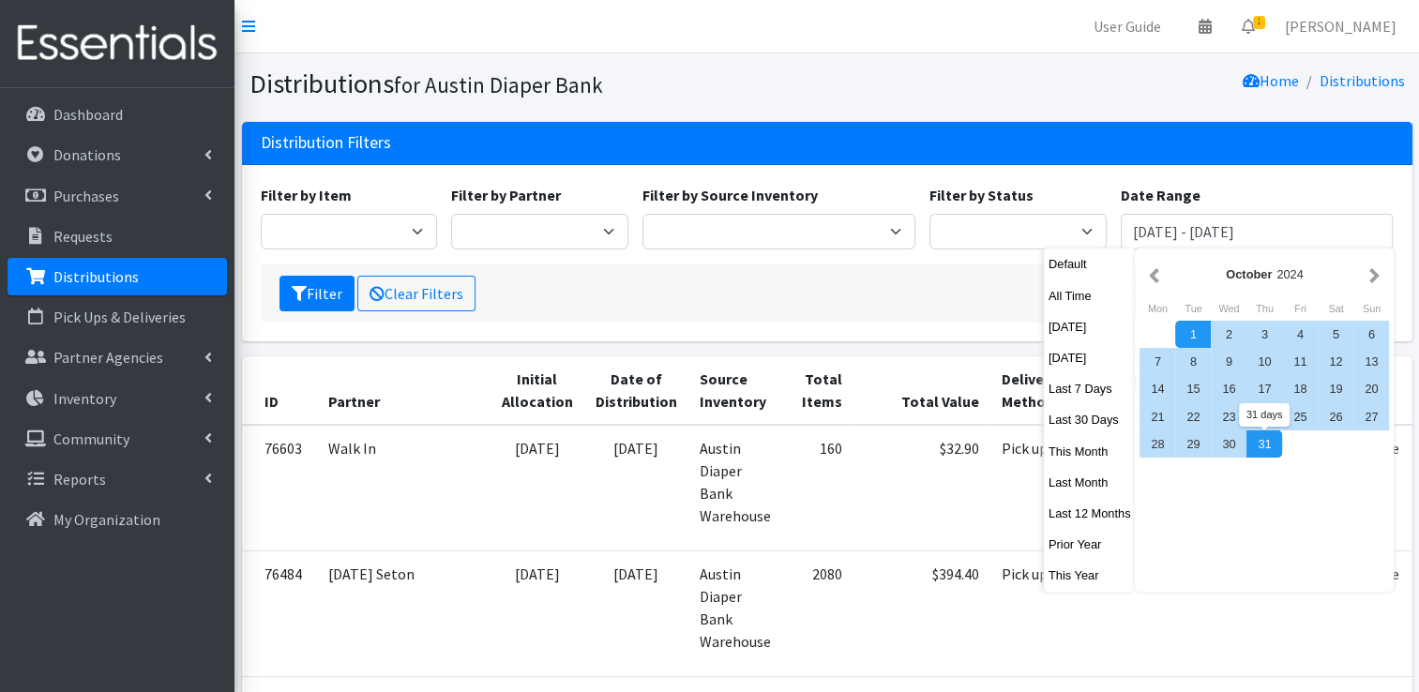
click at [1259, 448] on div "31" at bounding box center [1265, 444] width 36 height 27
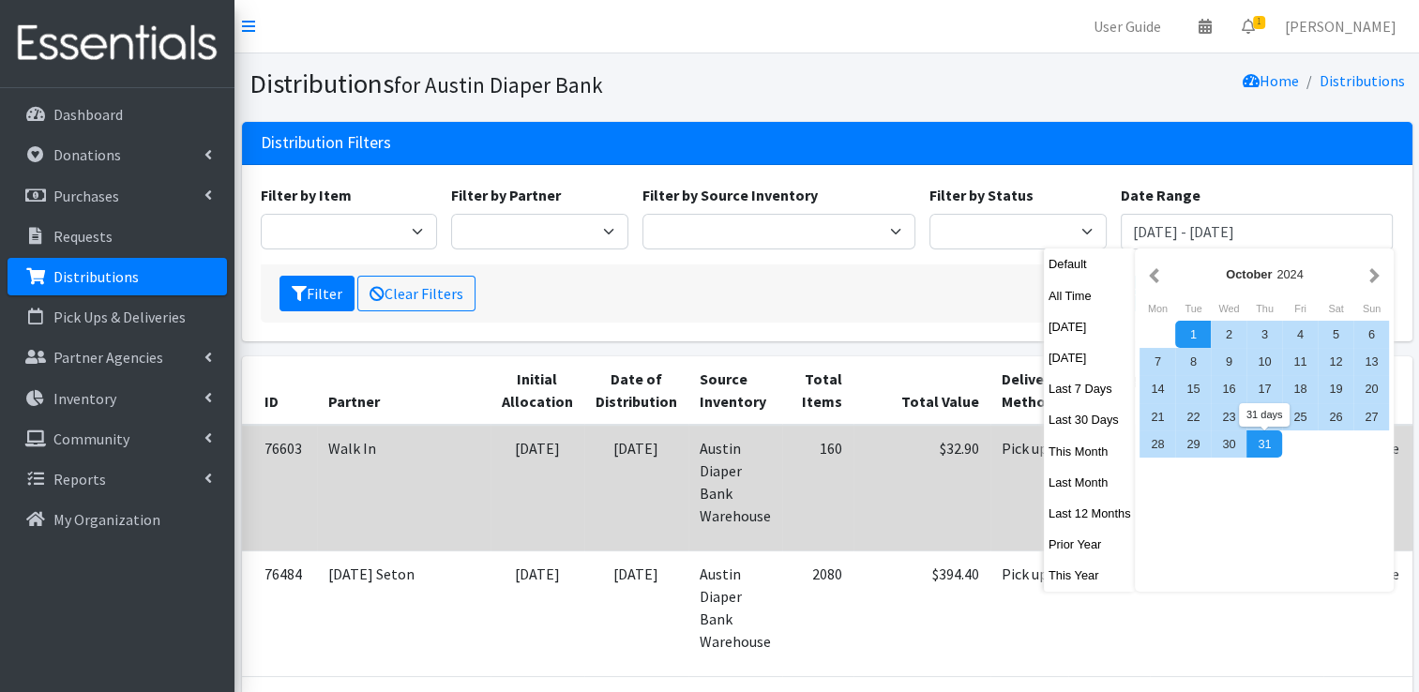
type input "[DATE] - [DATE]"
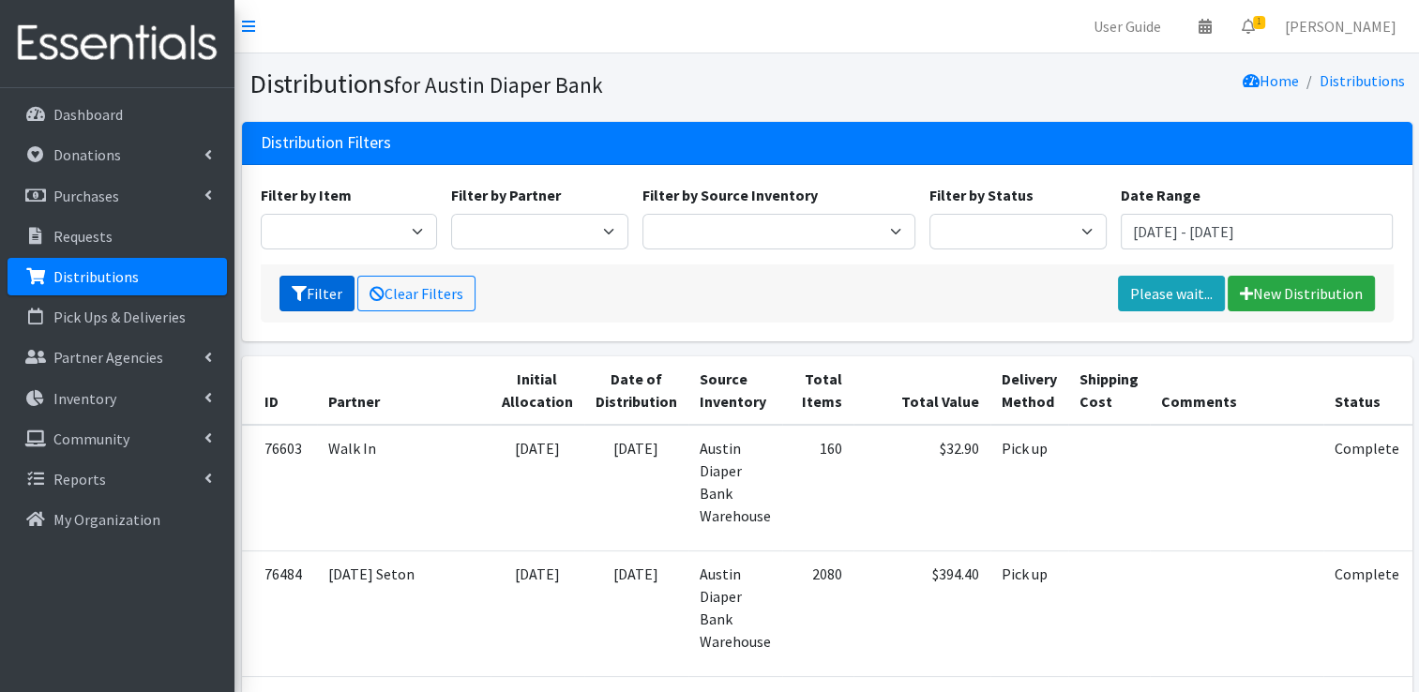
click at [323, 278] on button "Filter" at bounding box center [317, 294] width 75 height 36
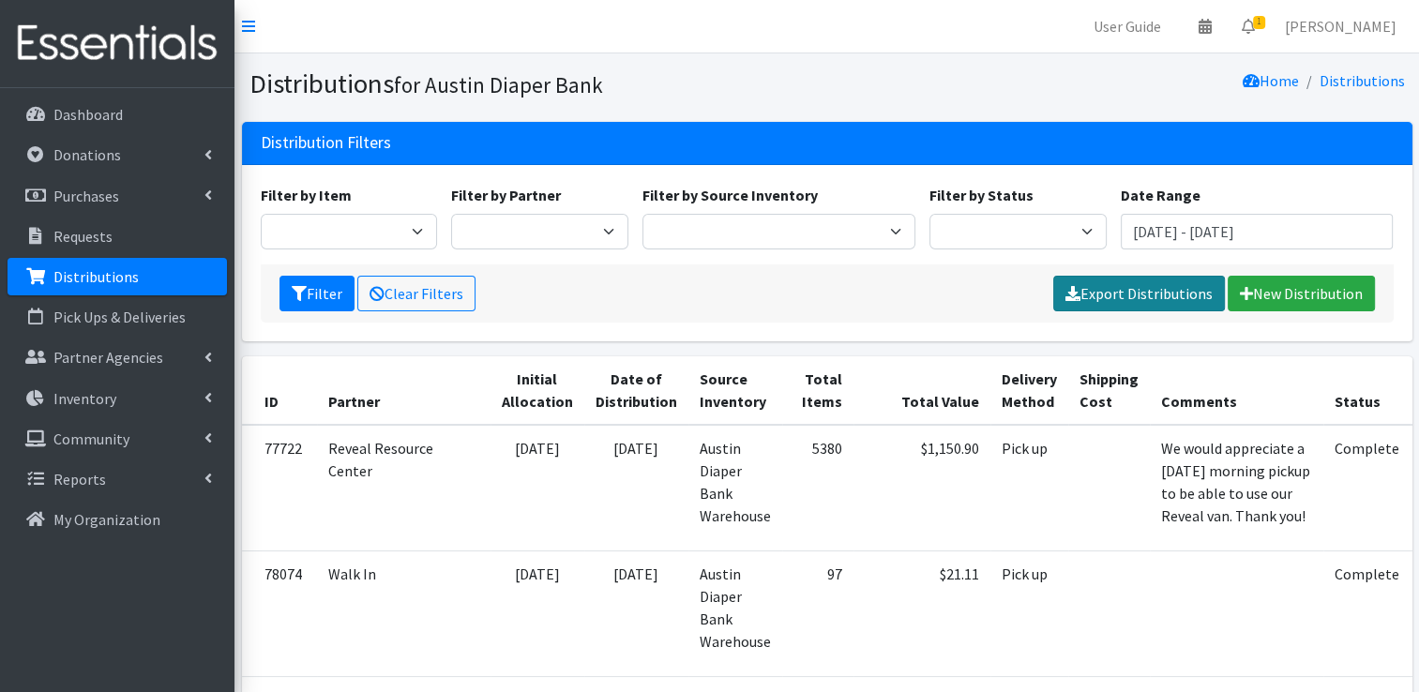
click at [1133, 290] on link "Export Distributions" at bounding box center [1140, 294] width 172 height 36
click at [865, 278] on div "Filter Clear Filters Please wait... New Distribution" at bounding box center [827, 294] width 1133 height 58
click at [1236, 227] on input "October 1, 2024 - October 31, 2024" at bounding box center [1257, 232] width 273 height 36
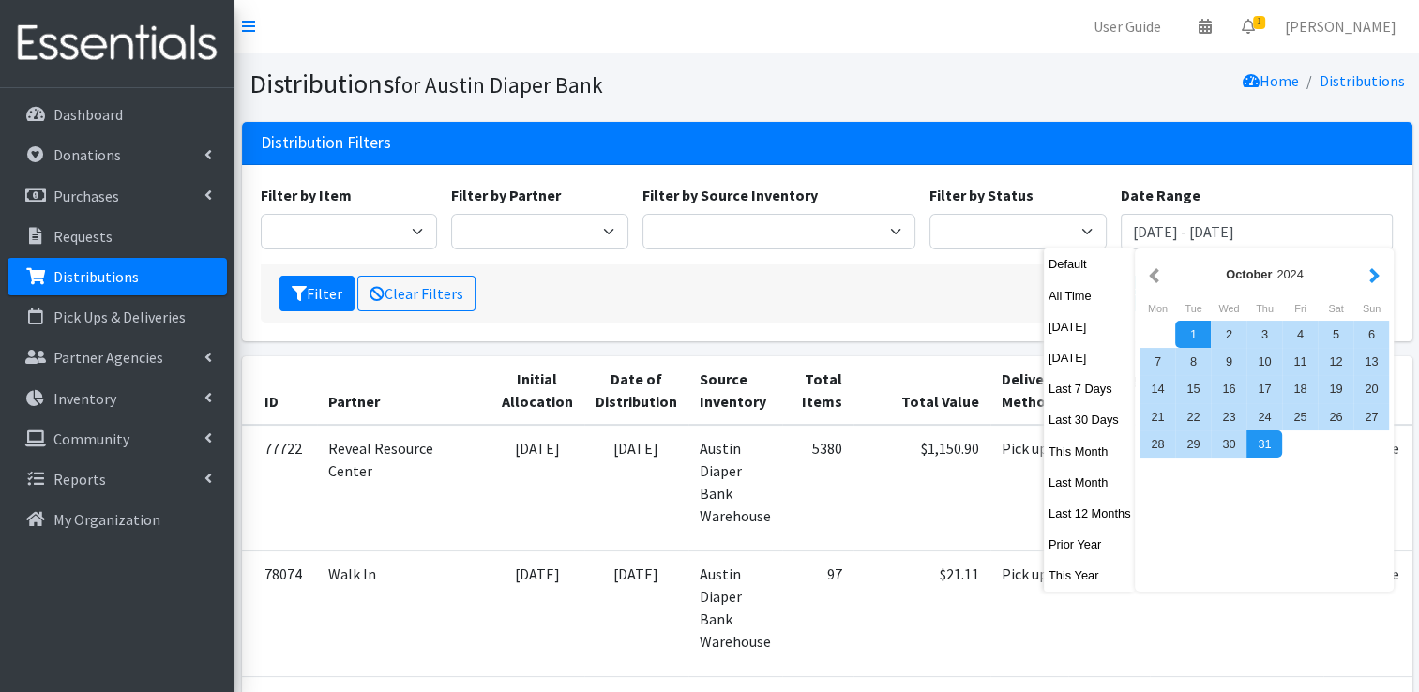
click at [1374, 272] on button "button" at bounding box center [1375, 274] width 20 height 23
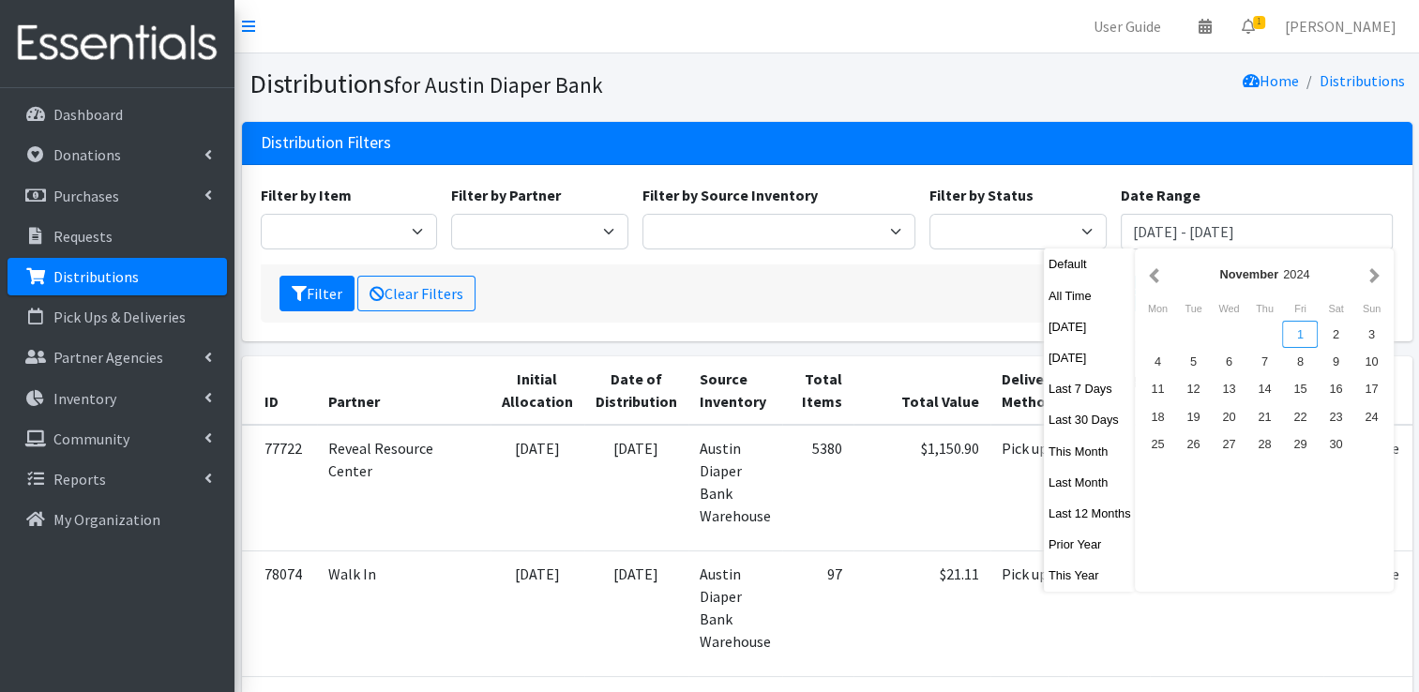
click at [1305, 341] on div "1" at bounding box center [1300, 334] width 36 height 27
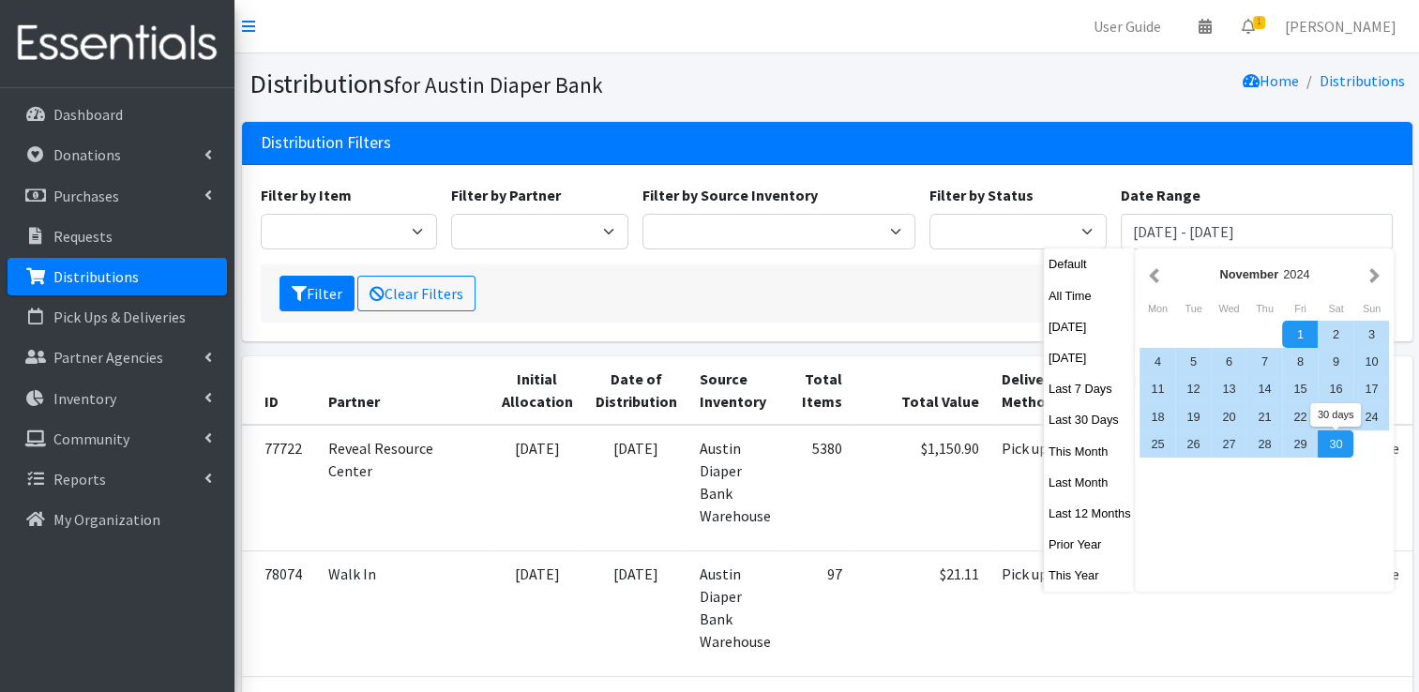
click at [1342, 452] on div "30" at bounding box center [1336, 444] width 36 height 27
type input "November 1, 2024 - November 30, 2024"
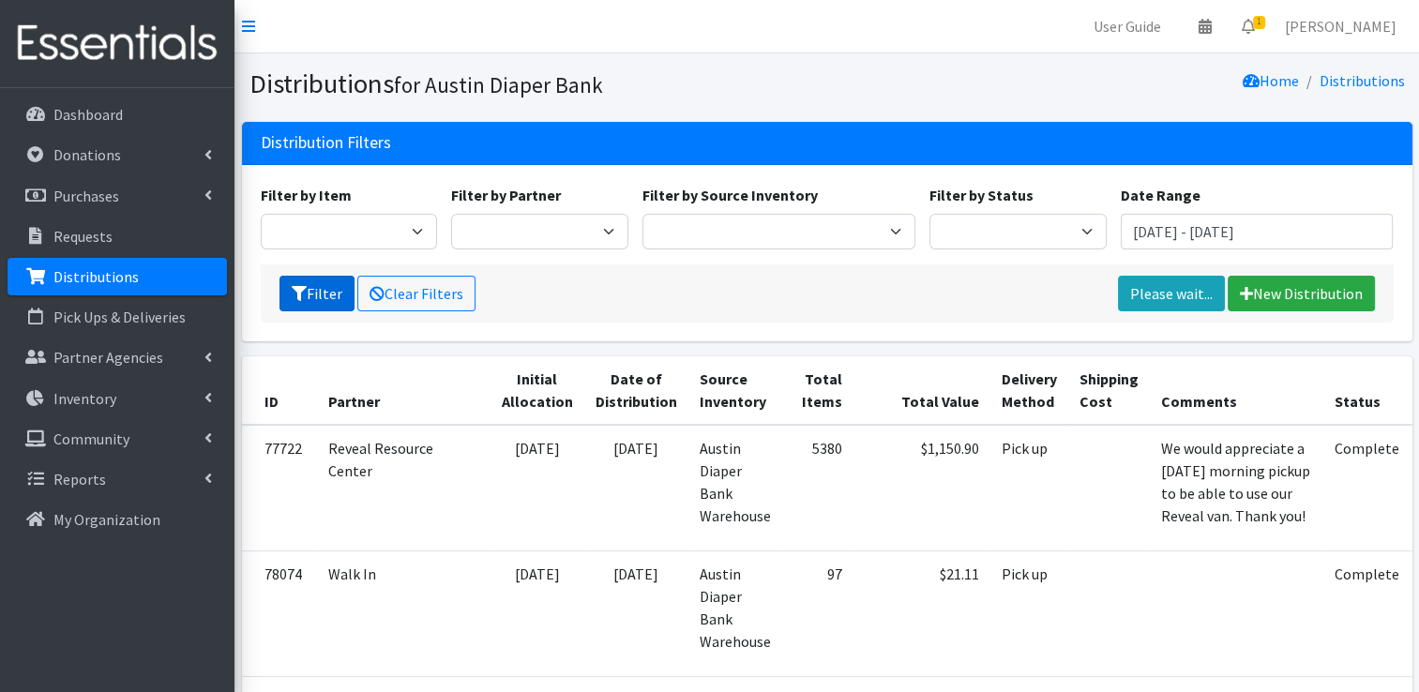
click at [326, 286] on button "Filter" at bounding box center [317, 294] width 75 height 36
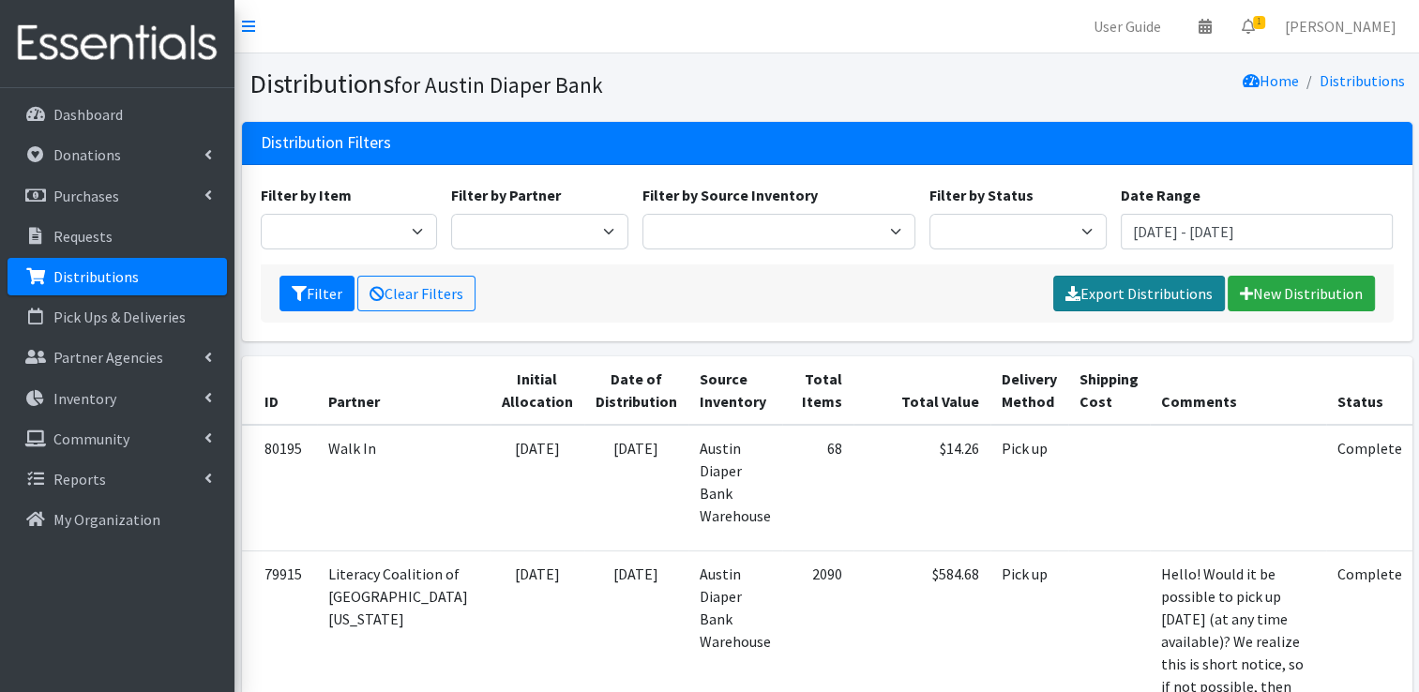
click at [1112, 297] on link "Export Distributions" at bounding box center [1140, 294] width 172 height 36
click at [892, 165] on div "Filter by Item Adult Briefs (Large) Adult Briefs (Small/Medium) Adult Briefs (X…" at bounding box center [827, 253] width 1171 height 176
click at [1326, 235] on input "November 1, 2024 - November 30, 2024" at bounding box center [1257, 232] width 273 height 36
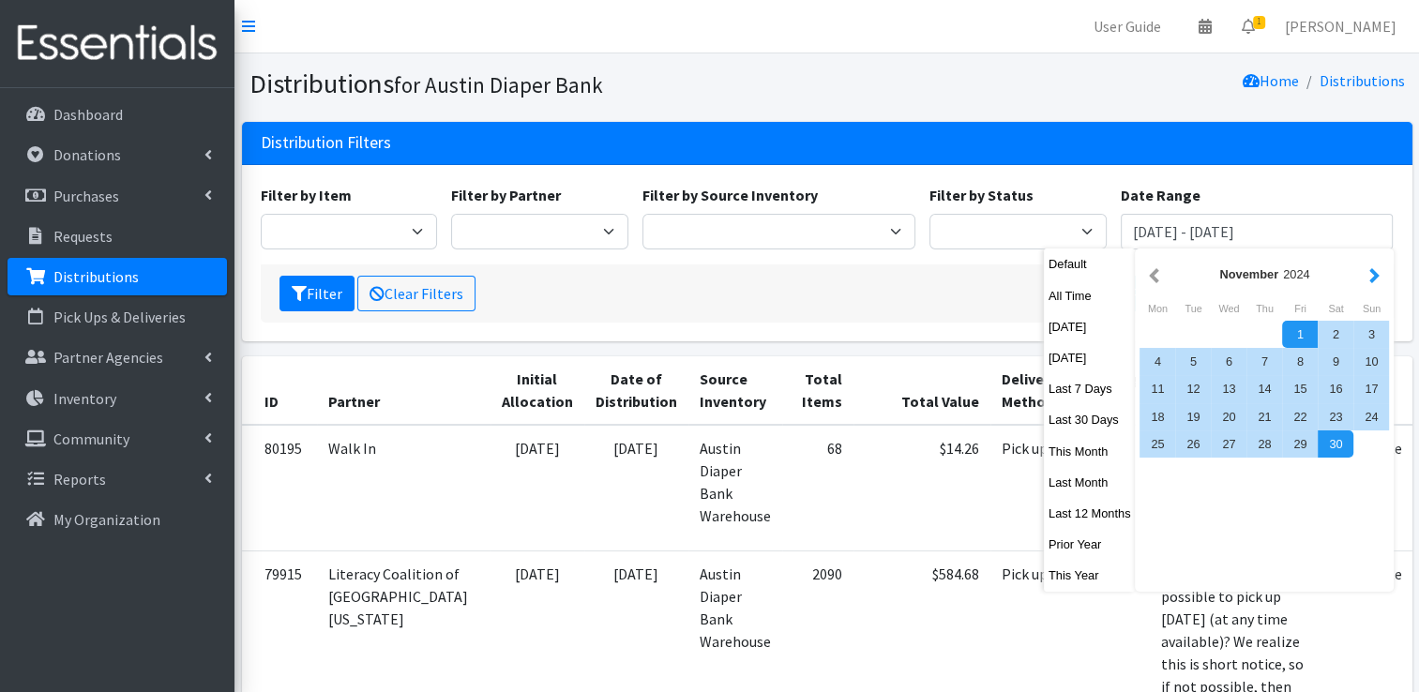
click at [1376, 274] on button "button" at bounding box center [1375, 274] width 20 height 23
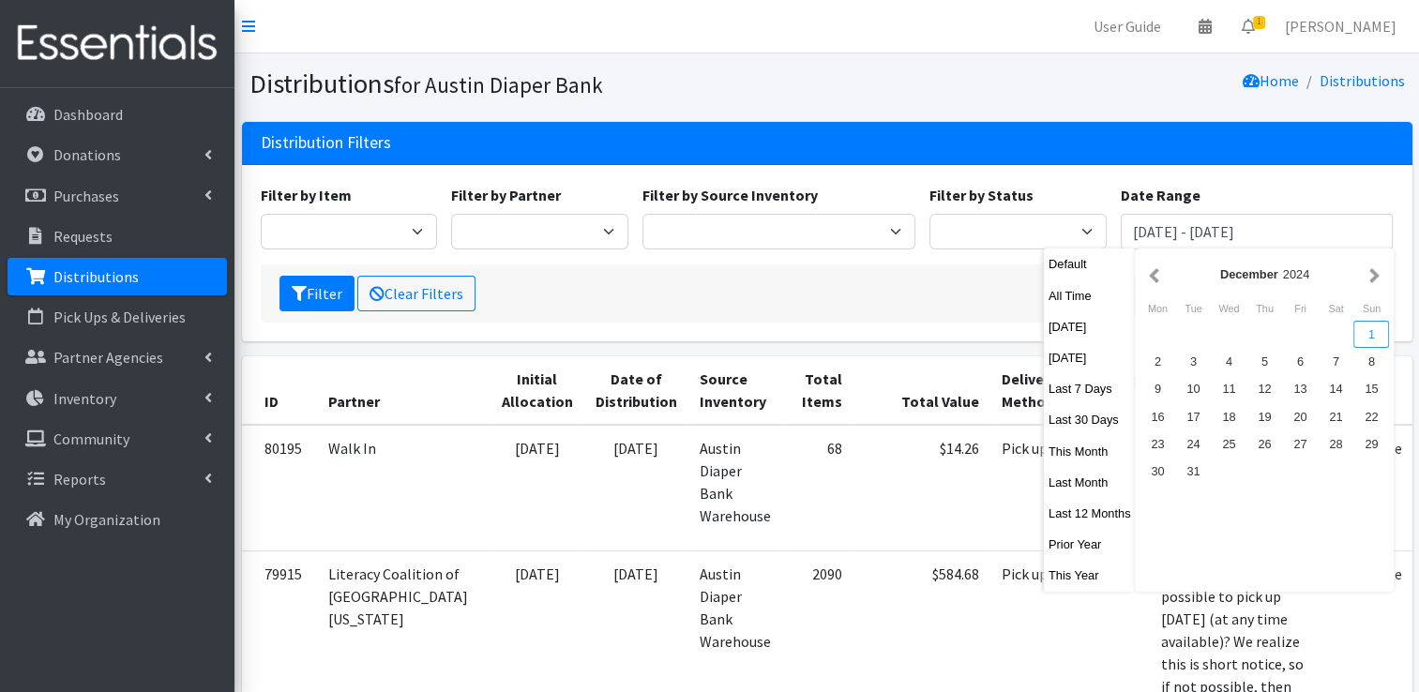
click at [1362, 334] on div "1" at bounding box center [1372, 334] width 36 height 27
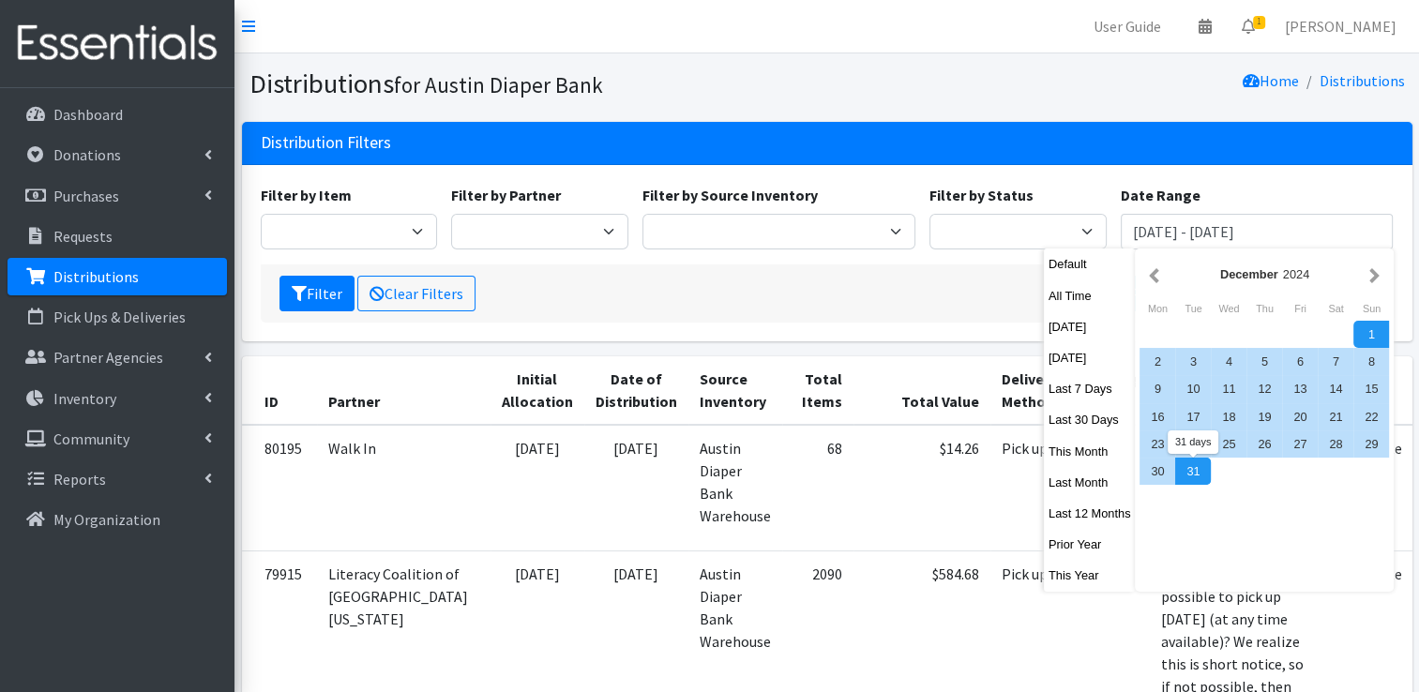
click at [1201, 477] on div "31" at bounding box center [1193, 471] width 36 height 27
type input "December 1, 2024 - December 31, 2024"
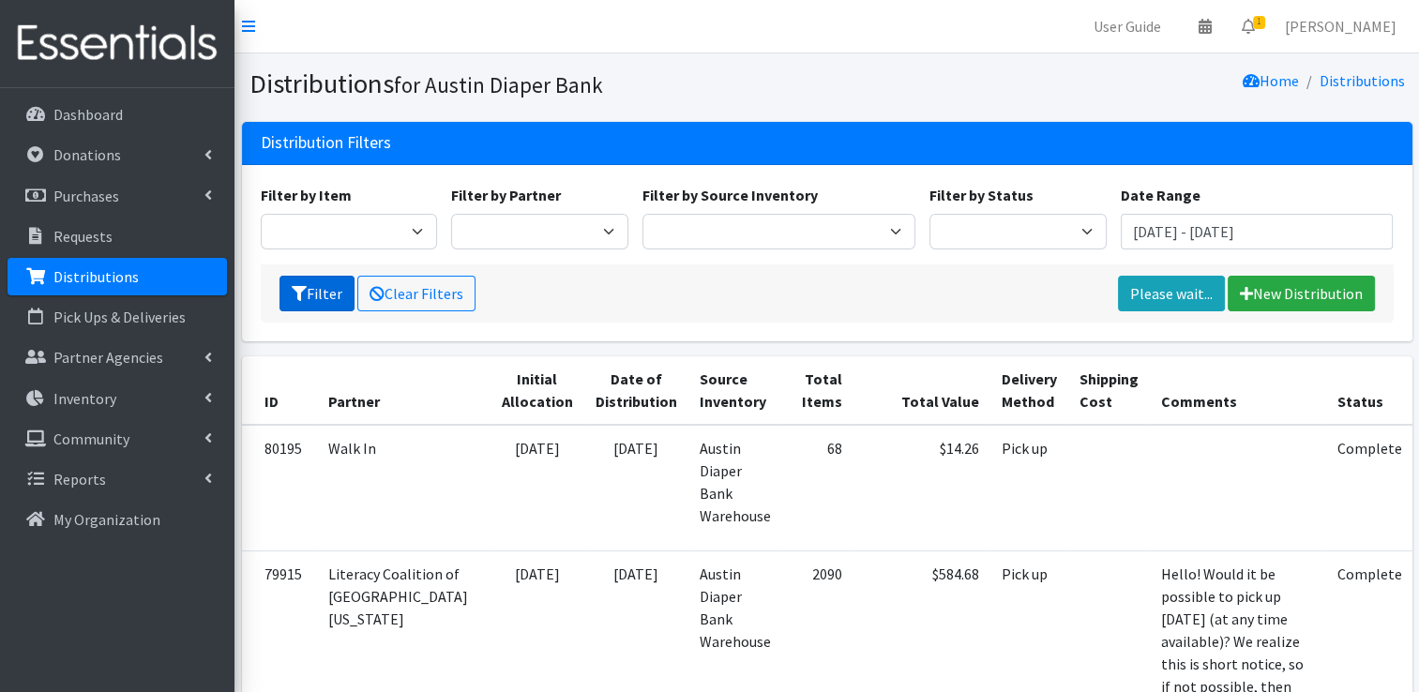
click at [295, 297] on icon "submit" at bounding box center [299, 293] width 15 height 15
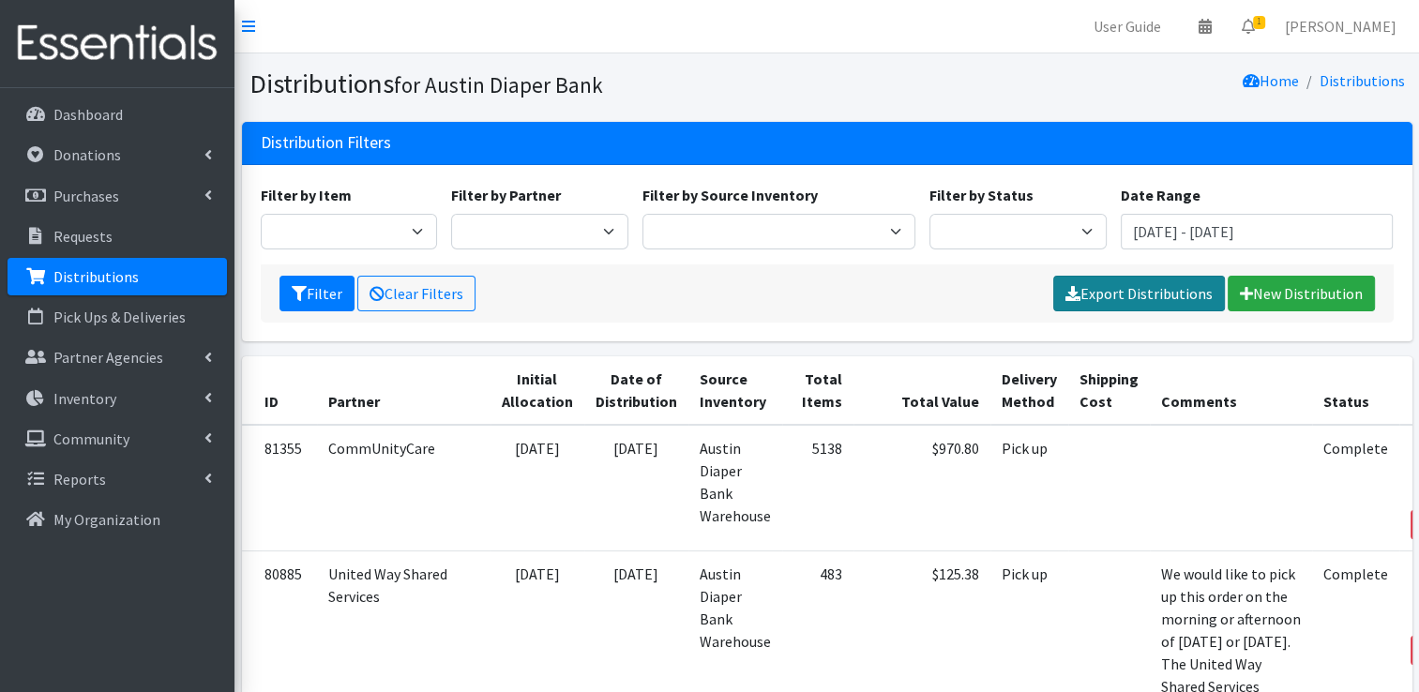
click at [1122, 287] on link "Export Distributions" at bounding box center [1140, 294] width 172 height 36
drag, startPoint x: 883, startPoint y: 40, endPoint x: 802, endPoint y: 59, distance: 82.8
click at [883, 40] on nav "User Guide 0 Pick-ups remaining this week View Calendar 1 1 Requests 0 Partner …" at bounding box center [827, 26] width 1185 height 53
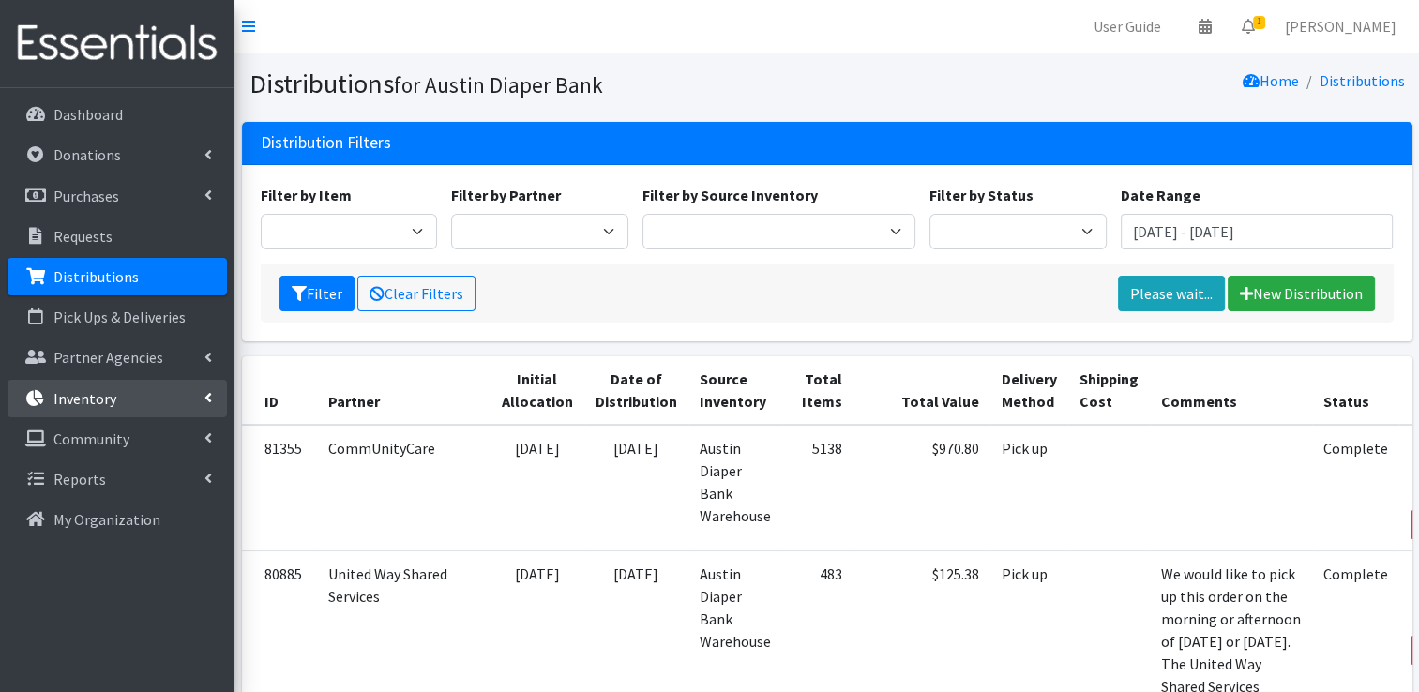
click at [135, 403] on link "Inventory" at bounding box center [118, 399] width 220 height 38
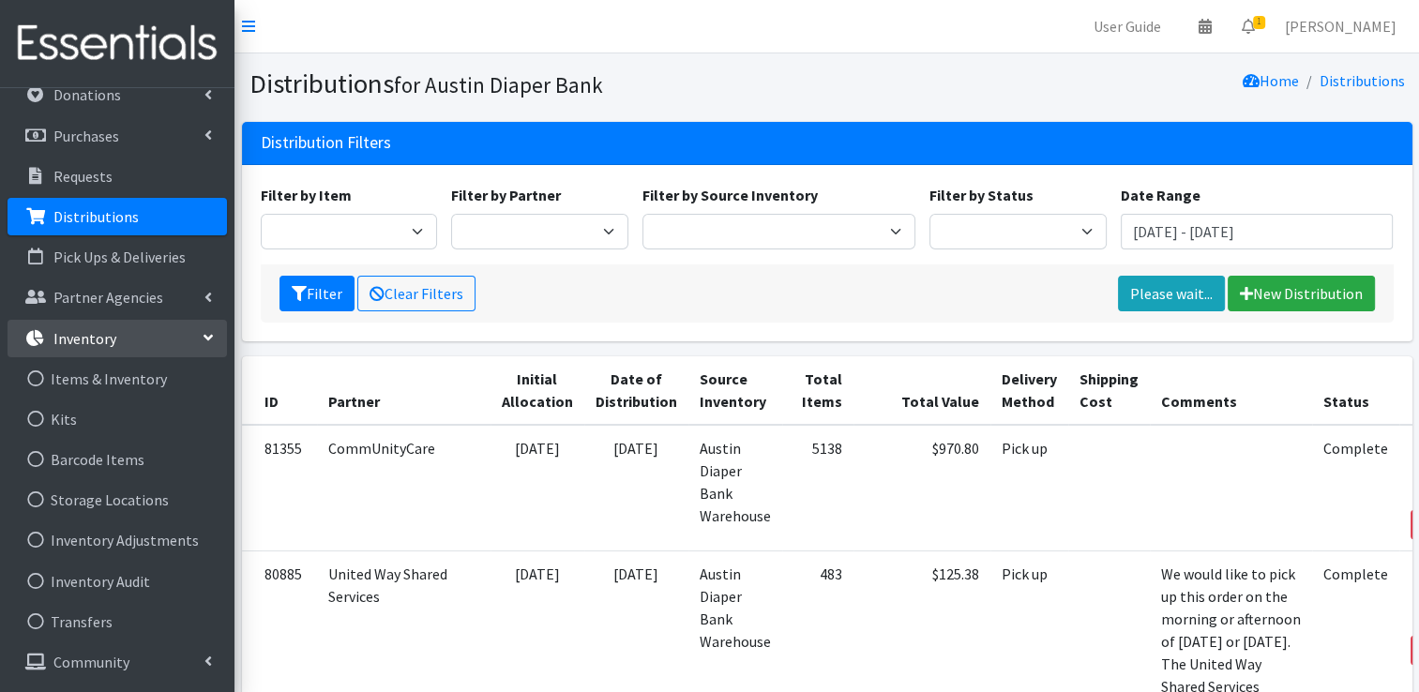
scroll to position [98, 0]
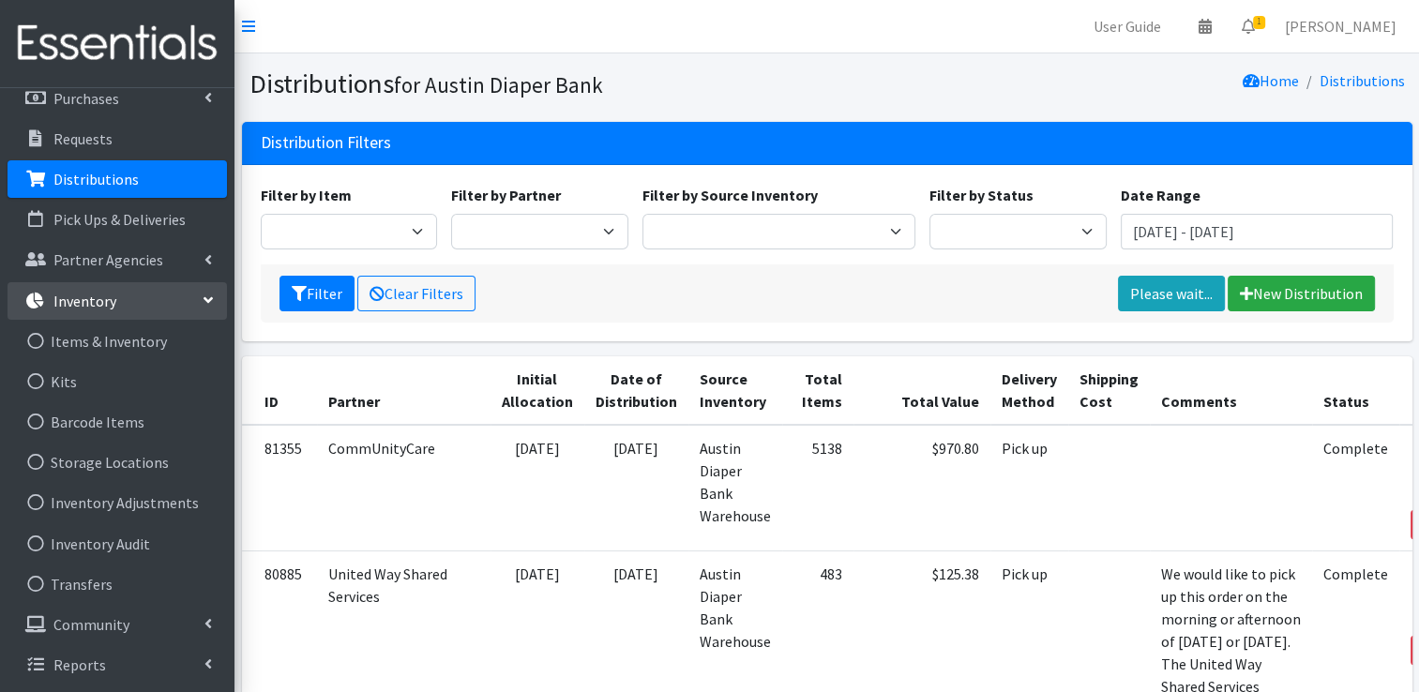
click at [118, 304] on link "Inventory" at bounding box center [118, 301] width 220 height 38
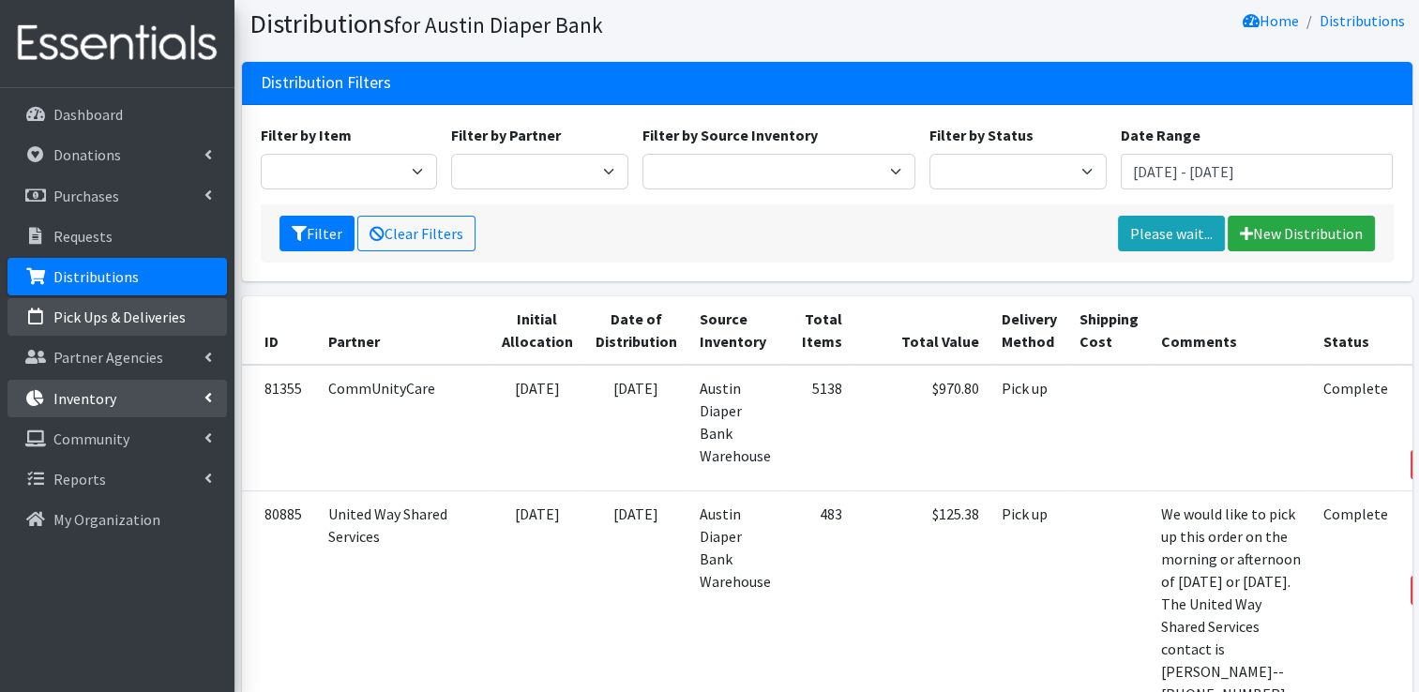
scroll to position [94, 0]
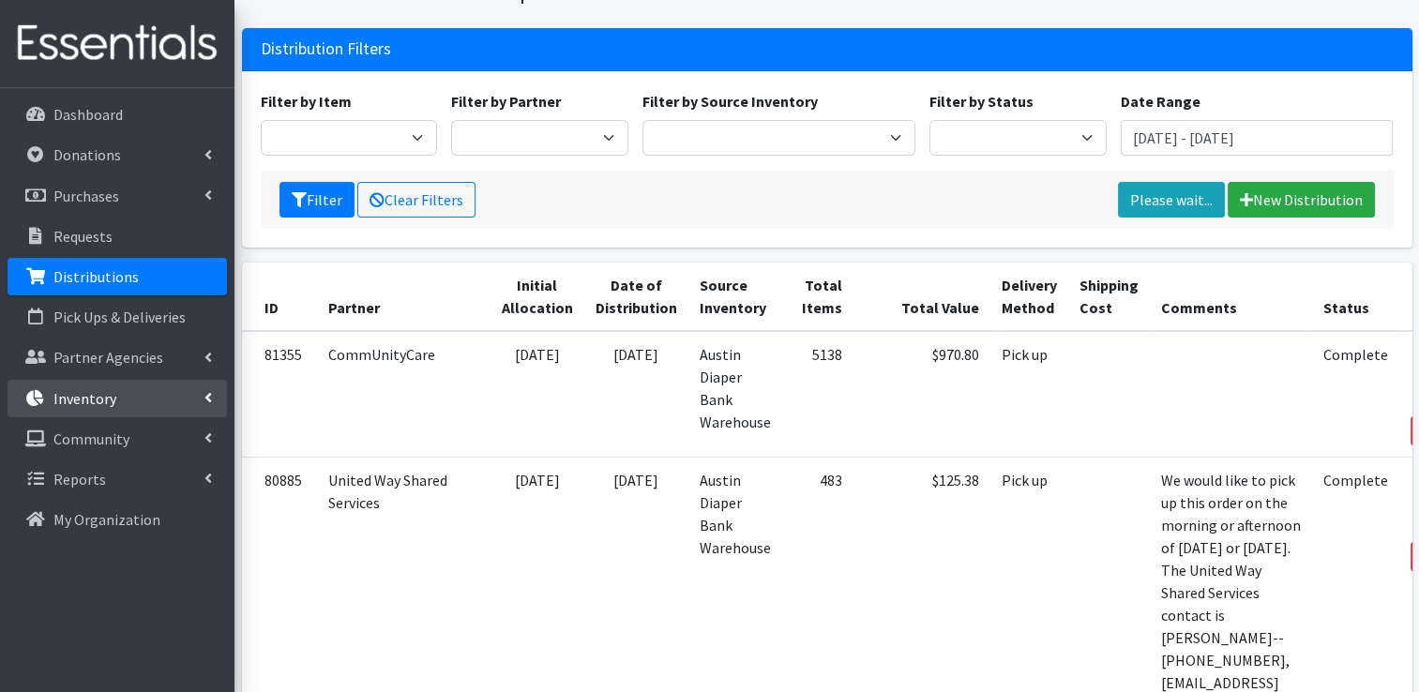
click at [145, 396] on link "Inventory" at bounding box center [118, 399] width 220 height 38
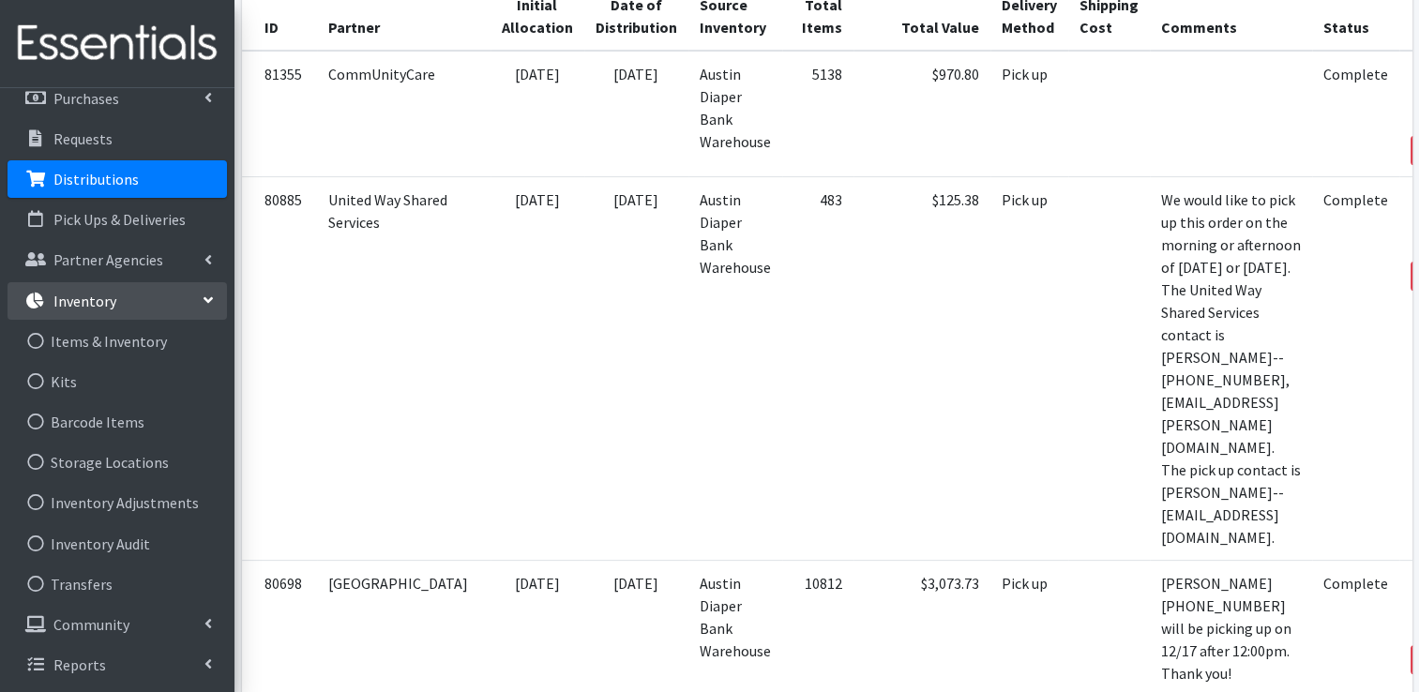
scroll to position [375, 0]
click at [99, 544] on link "Inventory Audit" at bounding box center [118, 544] width 220 height 38
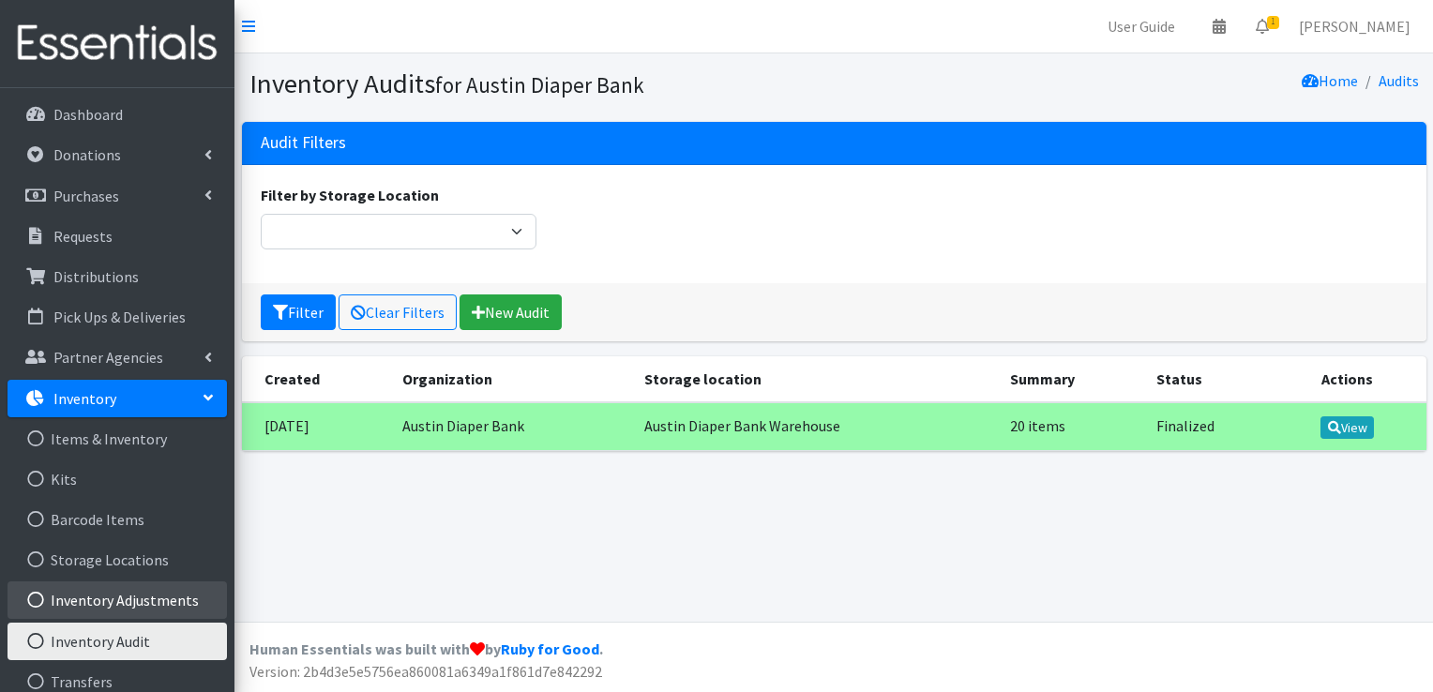
click at [121, 601] on link "Inventory Adjustments" at bounding box center [118, 601] width 220 height 38
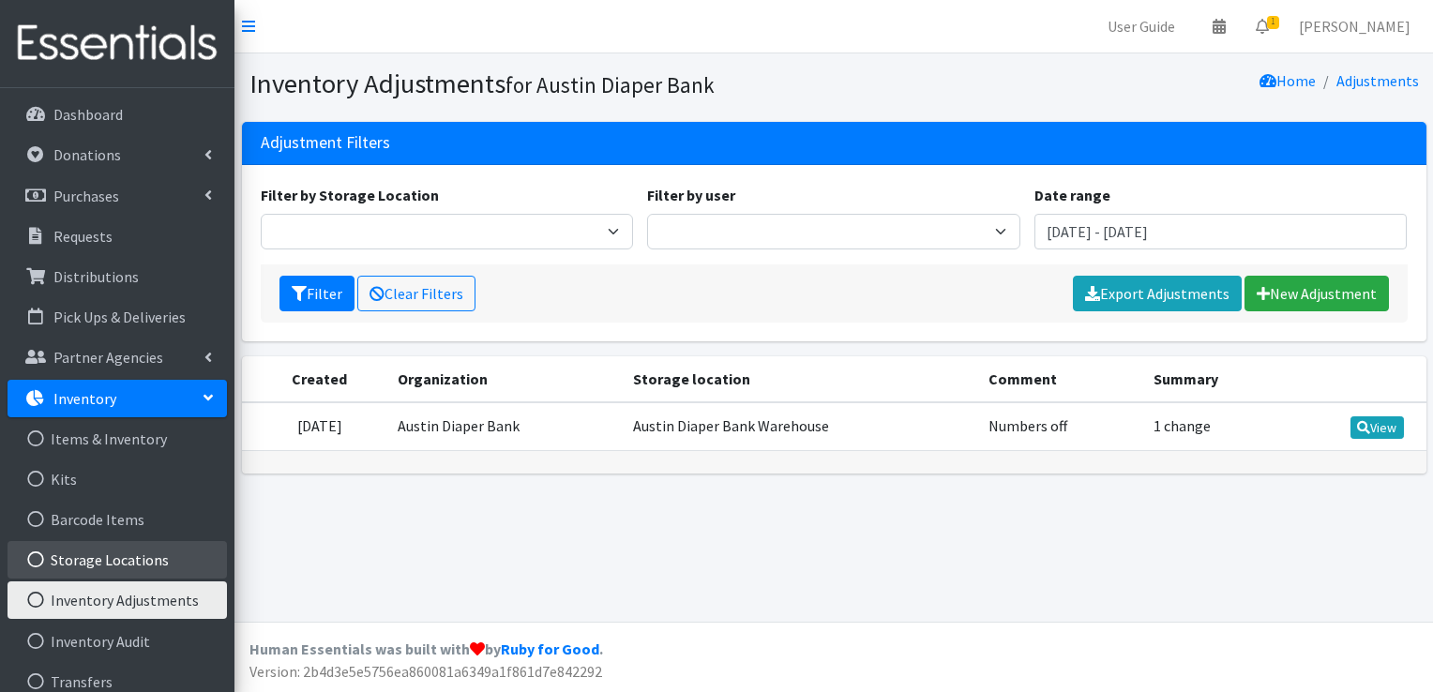
click at [127, 561] on link "Storage Locations" at bounding box center [118, 560] width 220 height 38
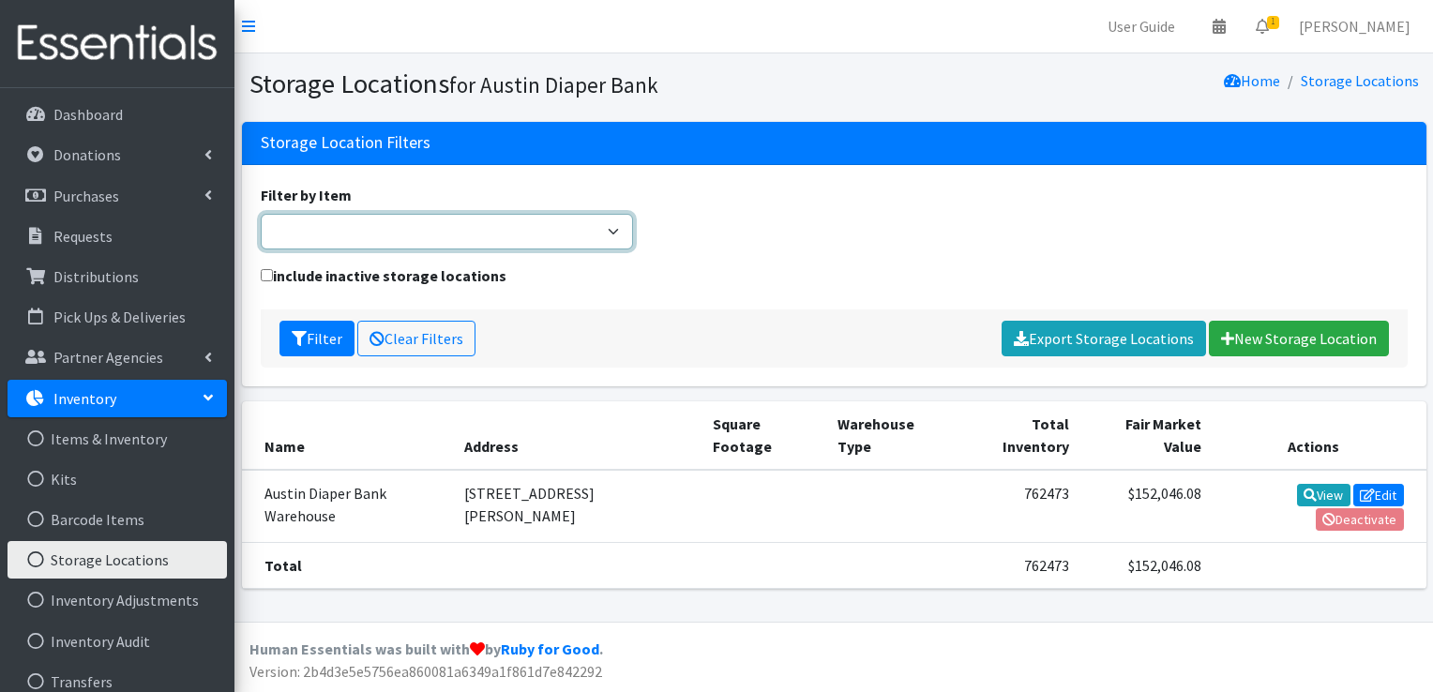
click at [382, 216] on select "Baby Formula Kids (Newborn) Kids (Preemie) Kids (Size 1) Kids (Size 2) Kids (Si…" at bounding box center [447, 232] width 373 height 36
click at [1312, 497] on link "View" at bounding box center [1323, 495] width 53 height 23
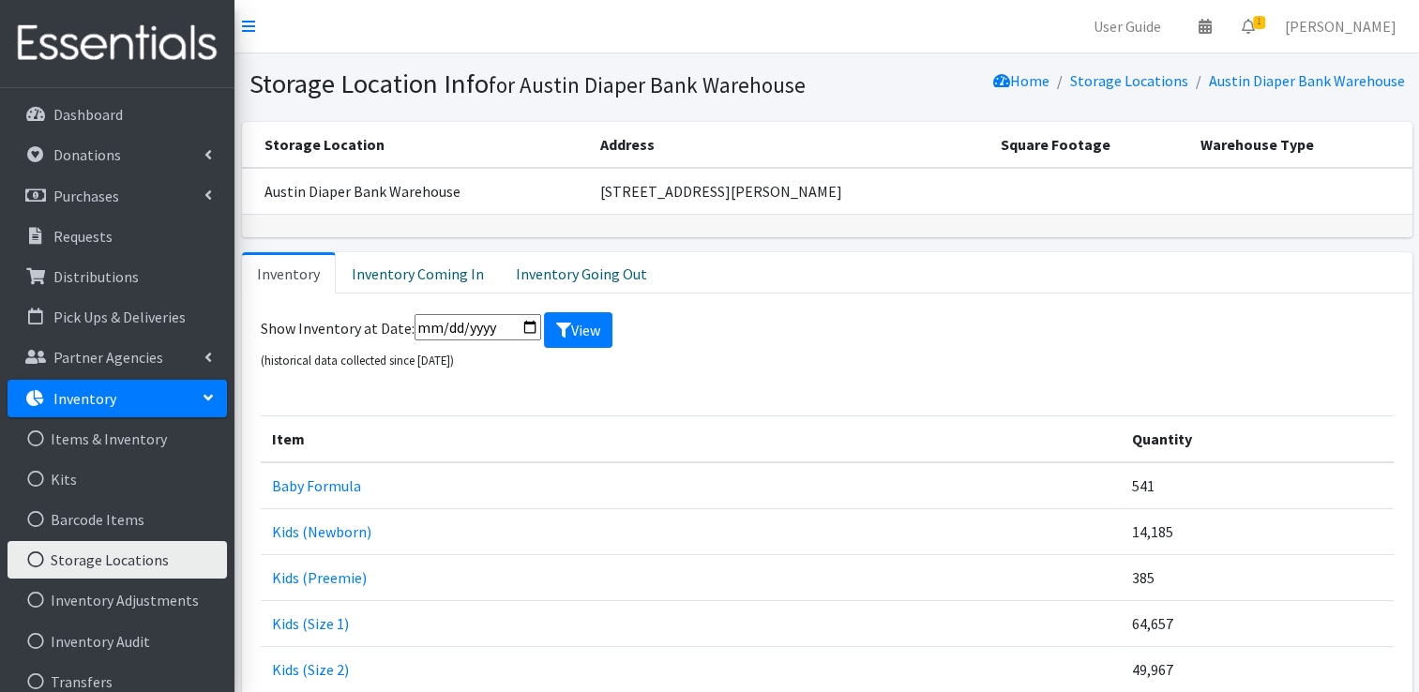
click at [490, 328] on input "date" at bounding box center [478, 327] width 127 height 26
click at [535, 328] on input "date" at bounding box center [478, 327] width 127 height 26
type input "[DATE]"
click at [592, 328] on button "View" at bounding box center [578, 330] width 68 height 36
click at [535, 324] on input "[DATE]" at bounding box center [478, 327] width 127 height 26
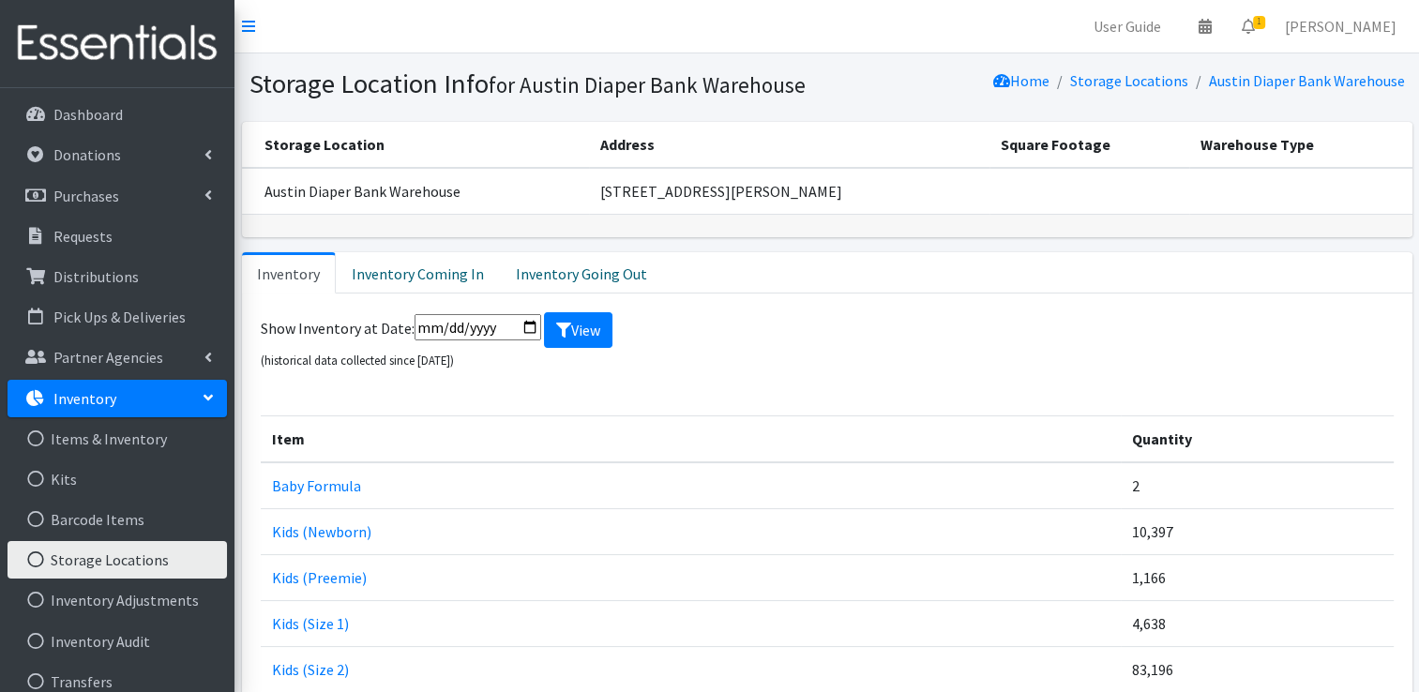
click at [529, 317] on input "[DATE]" at bounding box center [478, 327] width 127 height 26
type input "[DATE]"
click at [568, 325] on button "View" at bounding box center [578, 330] width 68 height 36
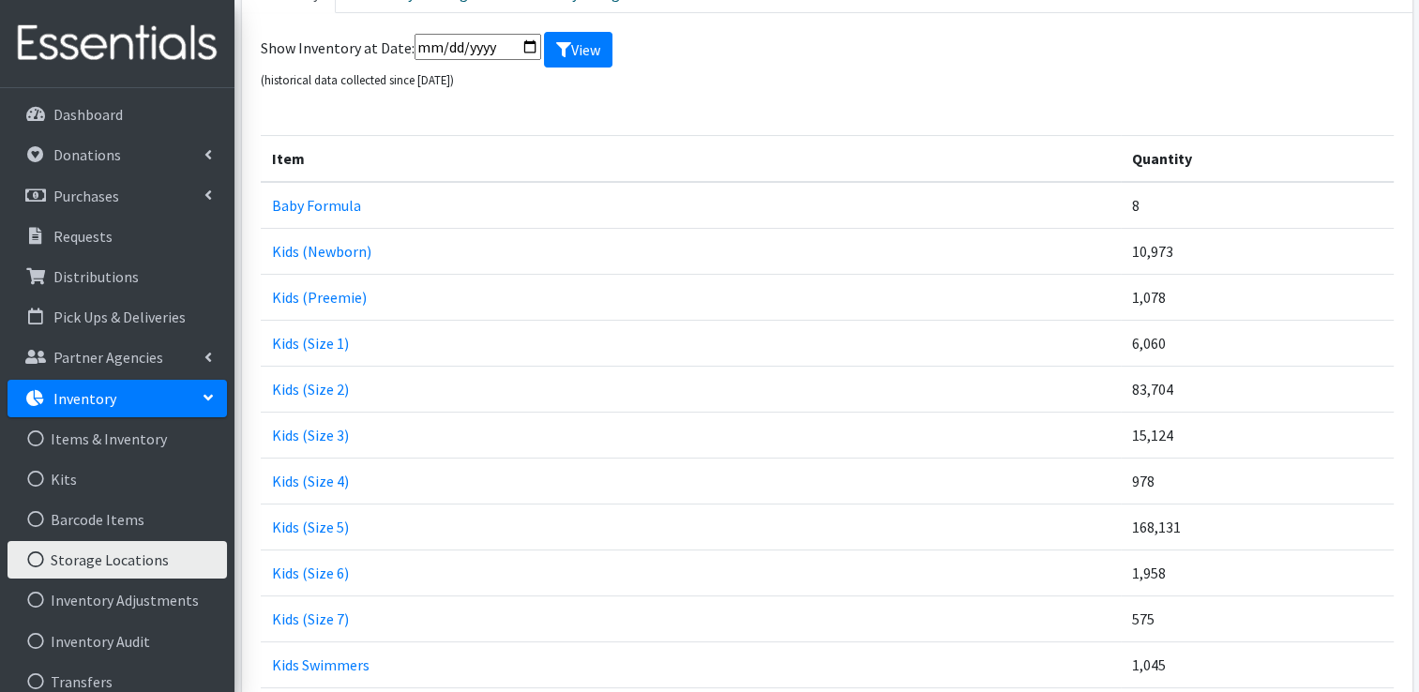
scroll to position [281, 0]
click at [523, 38] on input "[DATE]" at bounding box center [478, 46] width 127 height 26
type input "2024-12-31"
click at [569, 32] on button "View" at bounding box center [578, 49] width 68 height 36
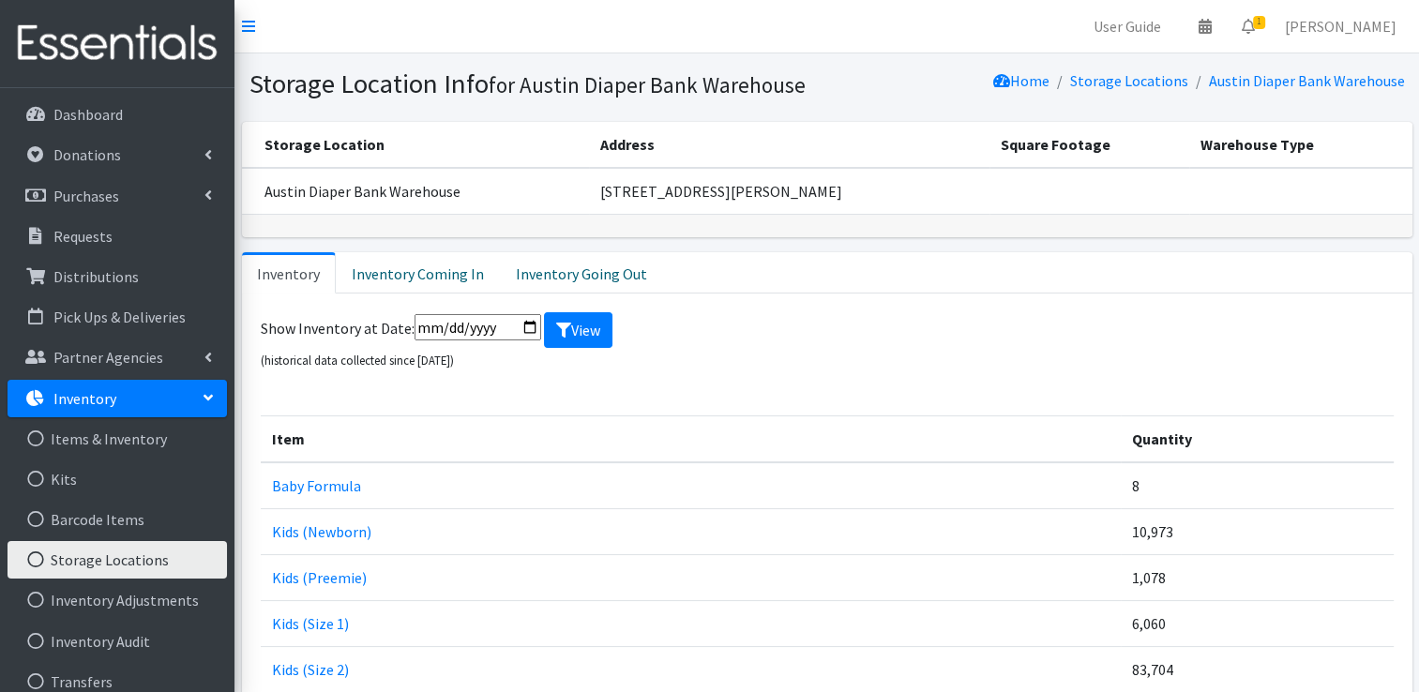
click at [527, 328] on input "[DATE]" at bounding box center [478, 327] width 127 height 26
type input "[DATE]"
click at [576, 331] on button "View" at bounding box center [578, 330] width 68 height 36
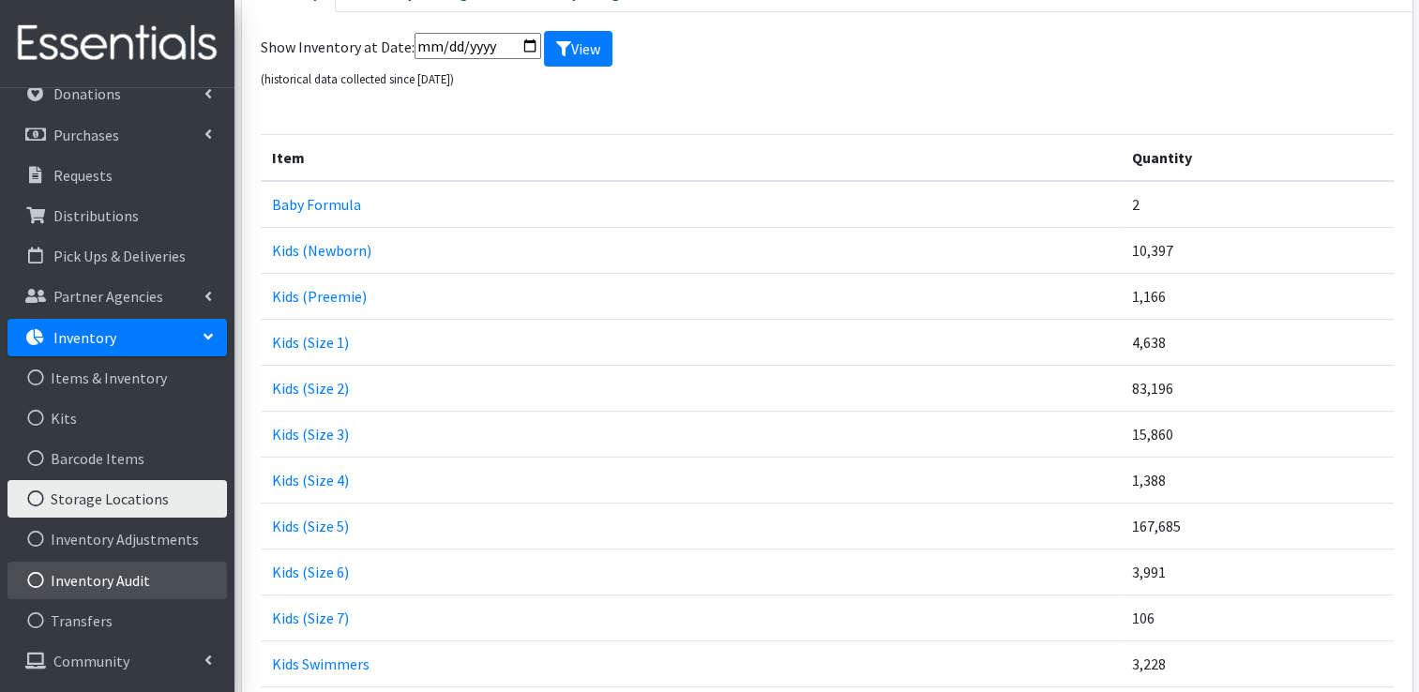
scroll to position [94, 0]
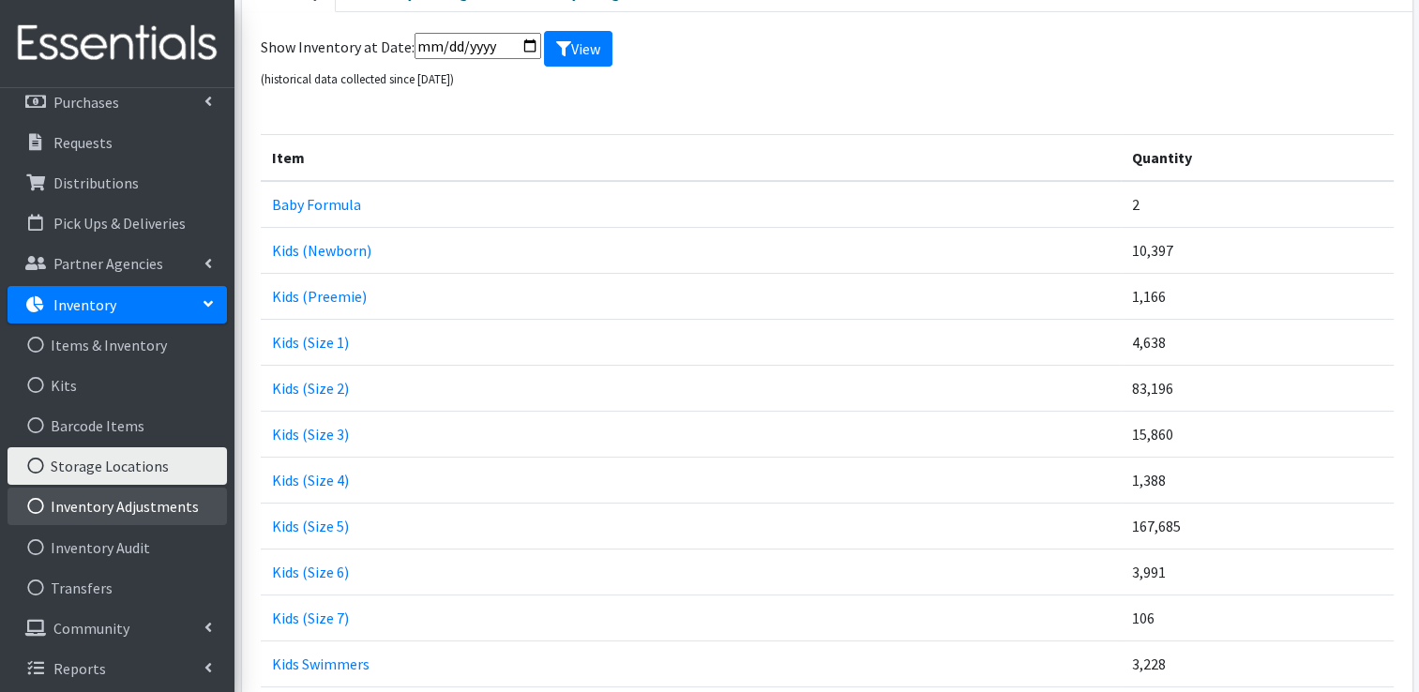
click at [173, 503] on link "Inventory Adjustments" at bounding box center [118, 507] width 220 height 38
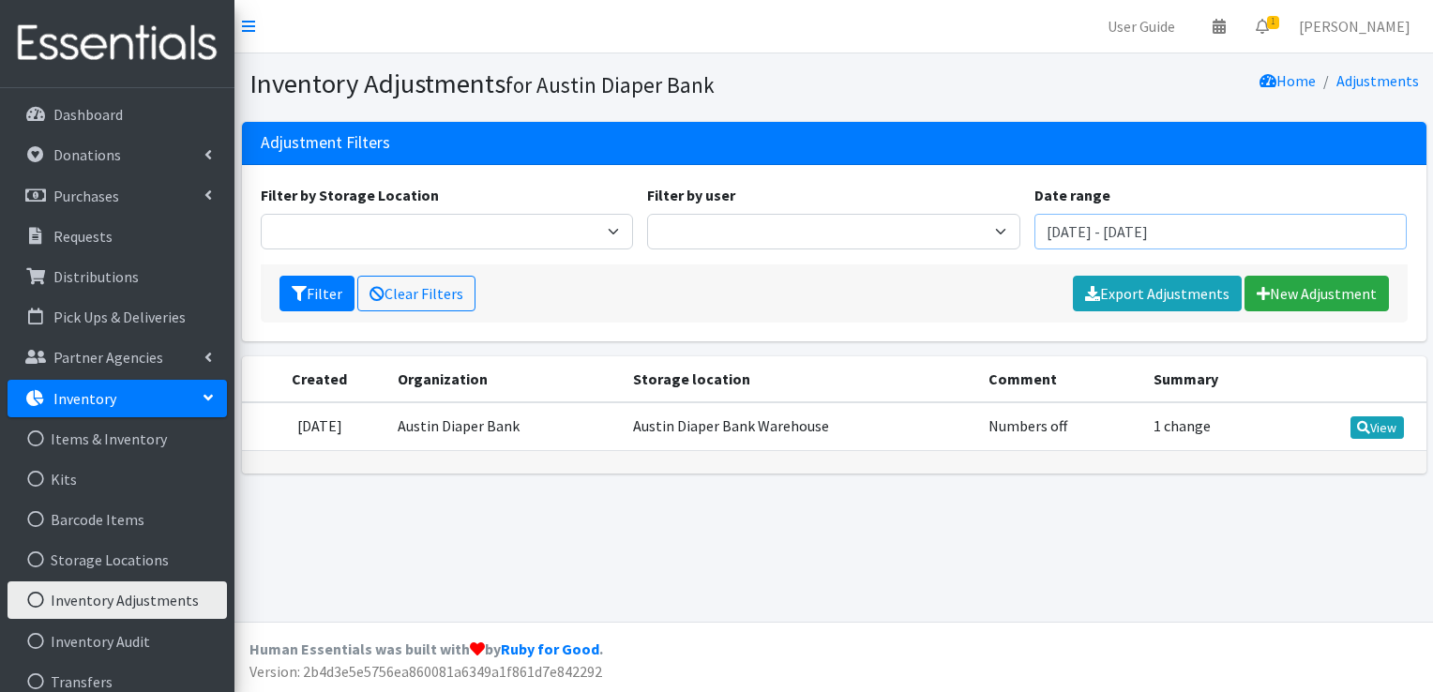
click at [1099, 233] on input "[DATE] - [DATE]" at bounding box center [1221, 232] width 373 height 36
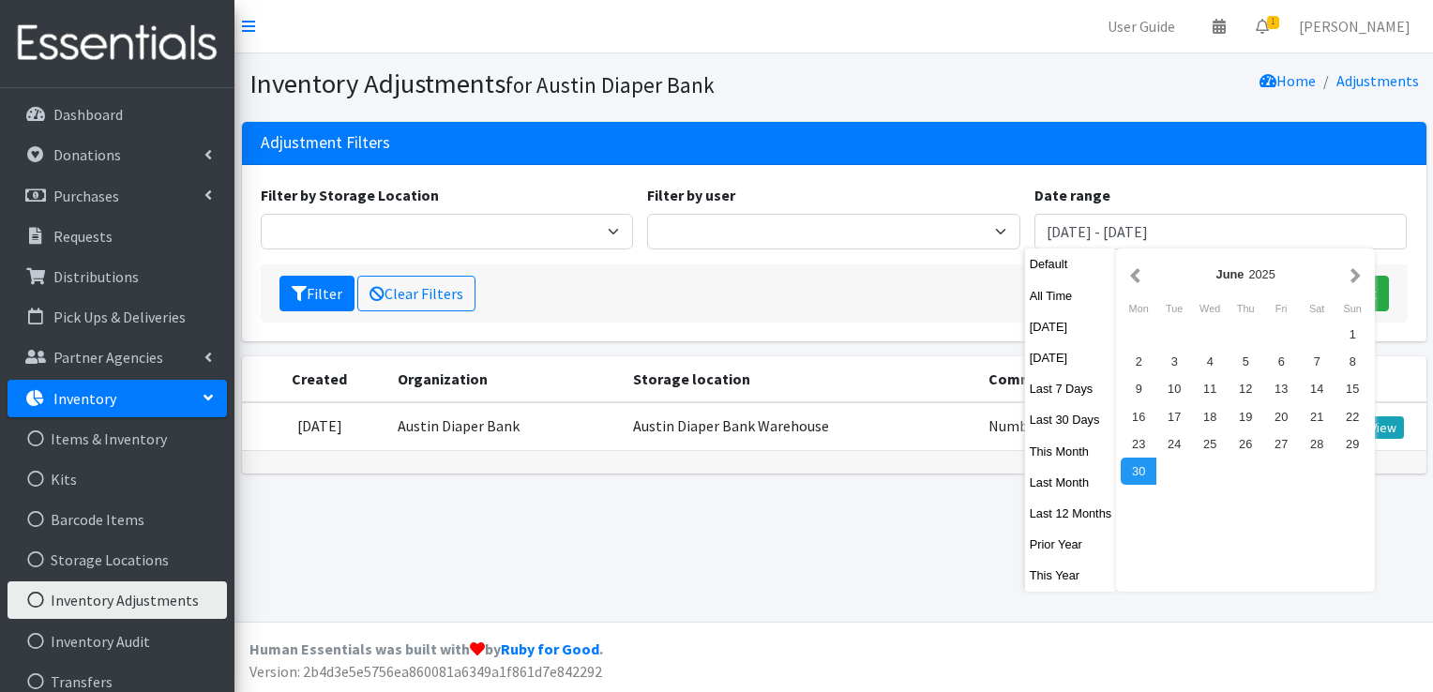
click at [1057, 539] on button "Prior Year" at bounding box center [1071, 544] width 92 height 27
type input "[DATE] - [DATE]"
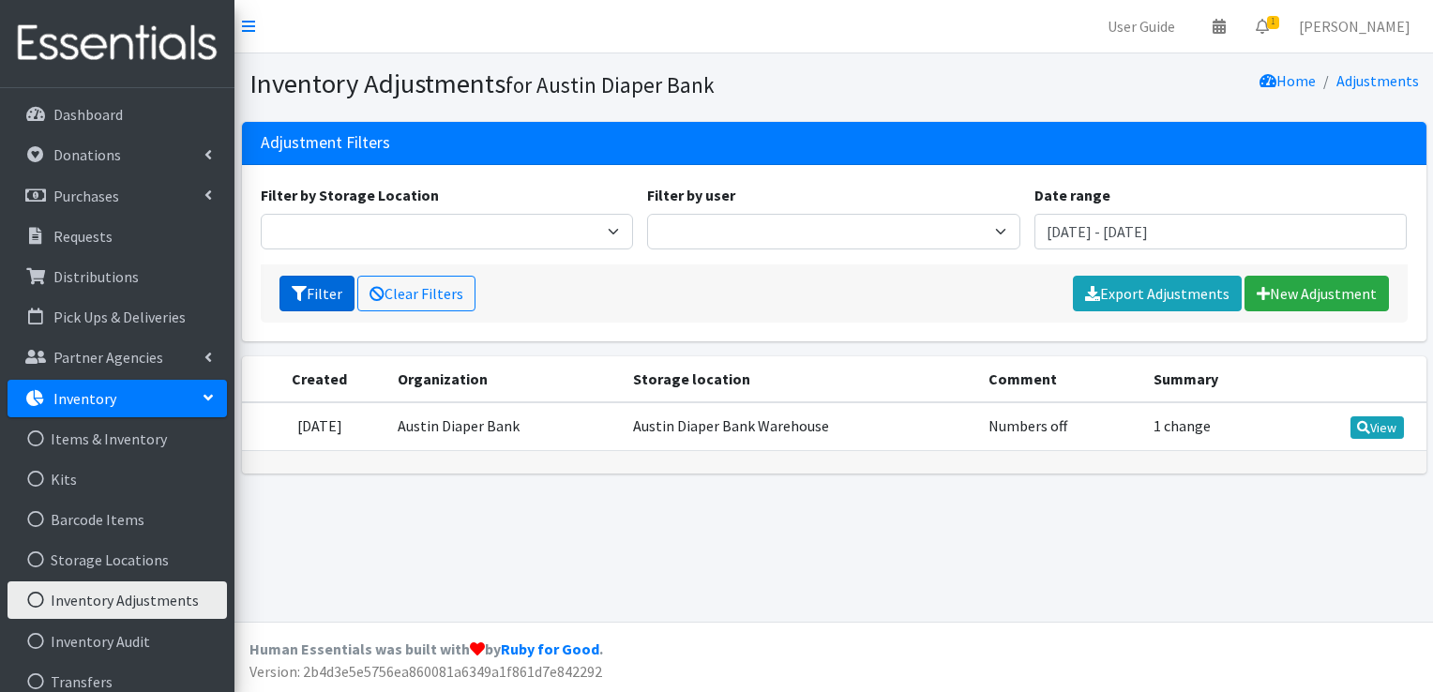
click at [338, 291] on button "Filter" at bounding box center [317, 294] width 75 height 36
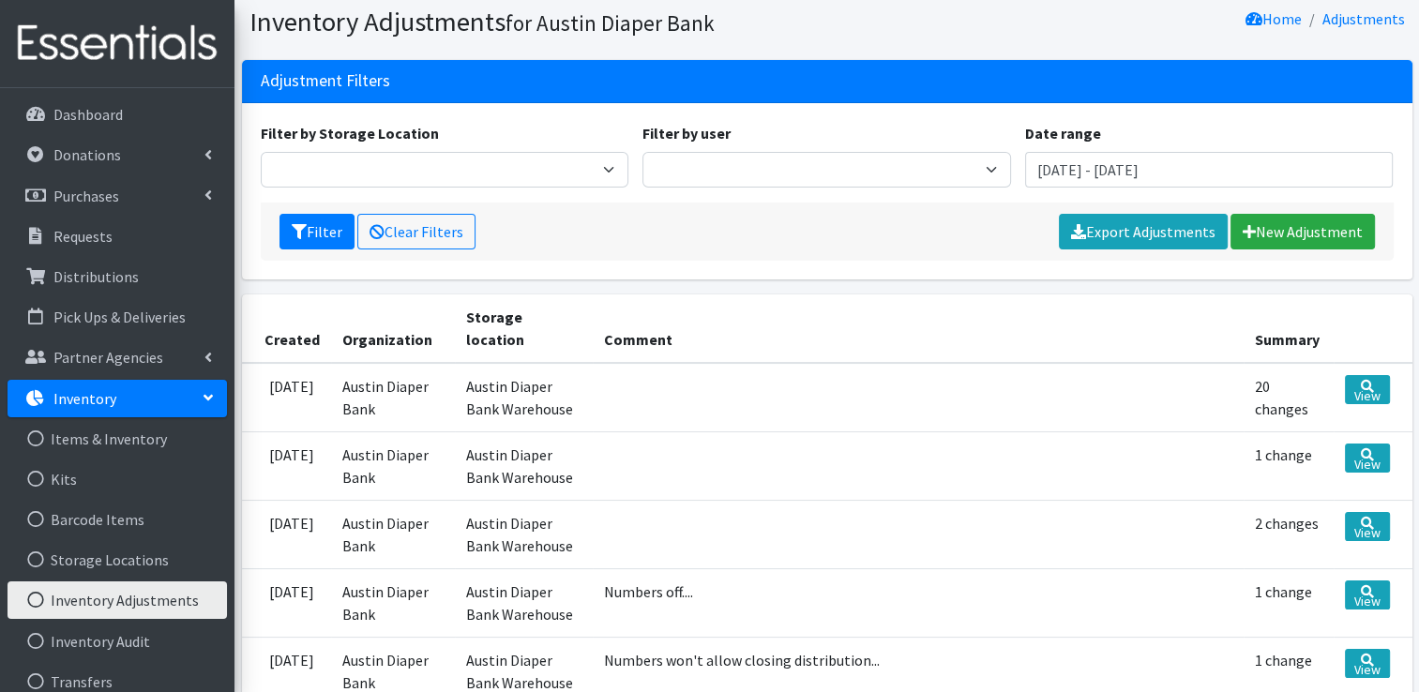
scroll to position [94, 0]
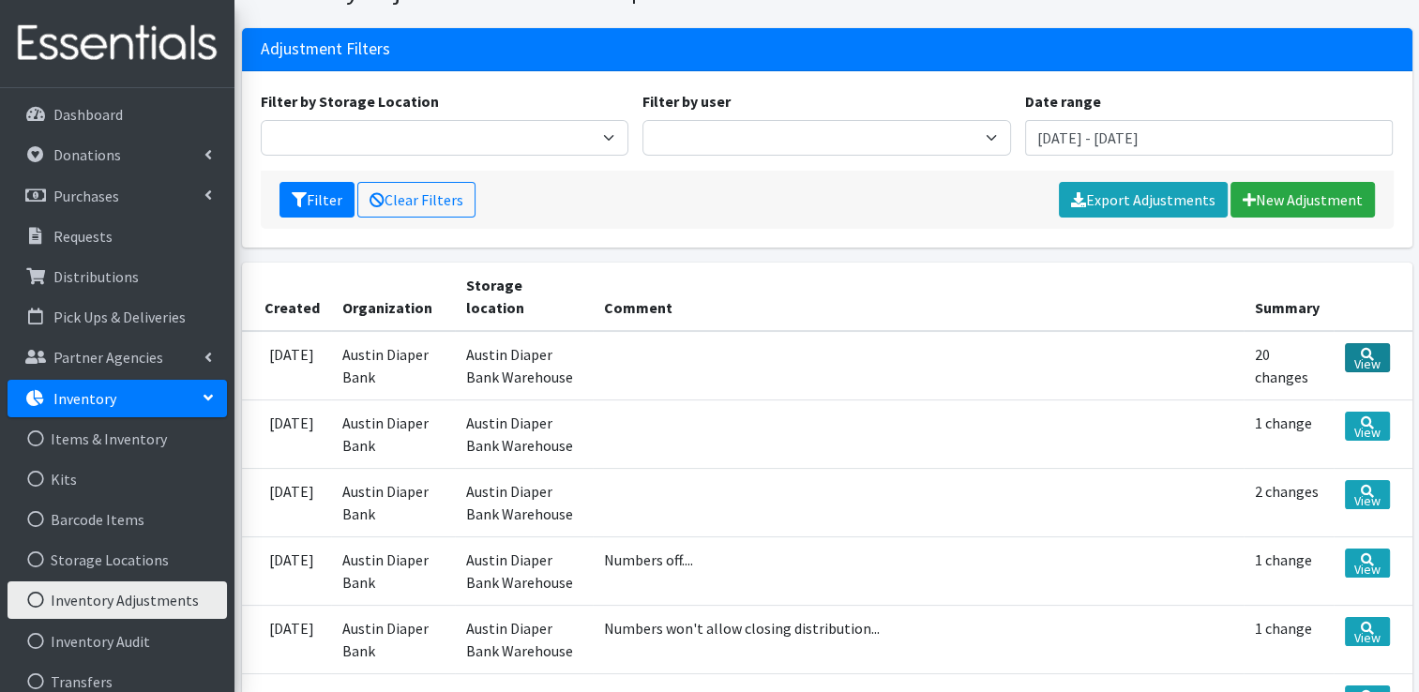
click at [1358, 343] on link "View" at bounding box center [1367, 357] width 45 height 29
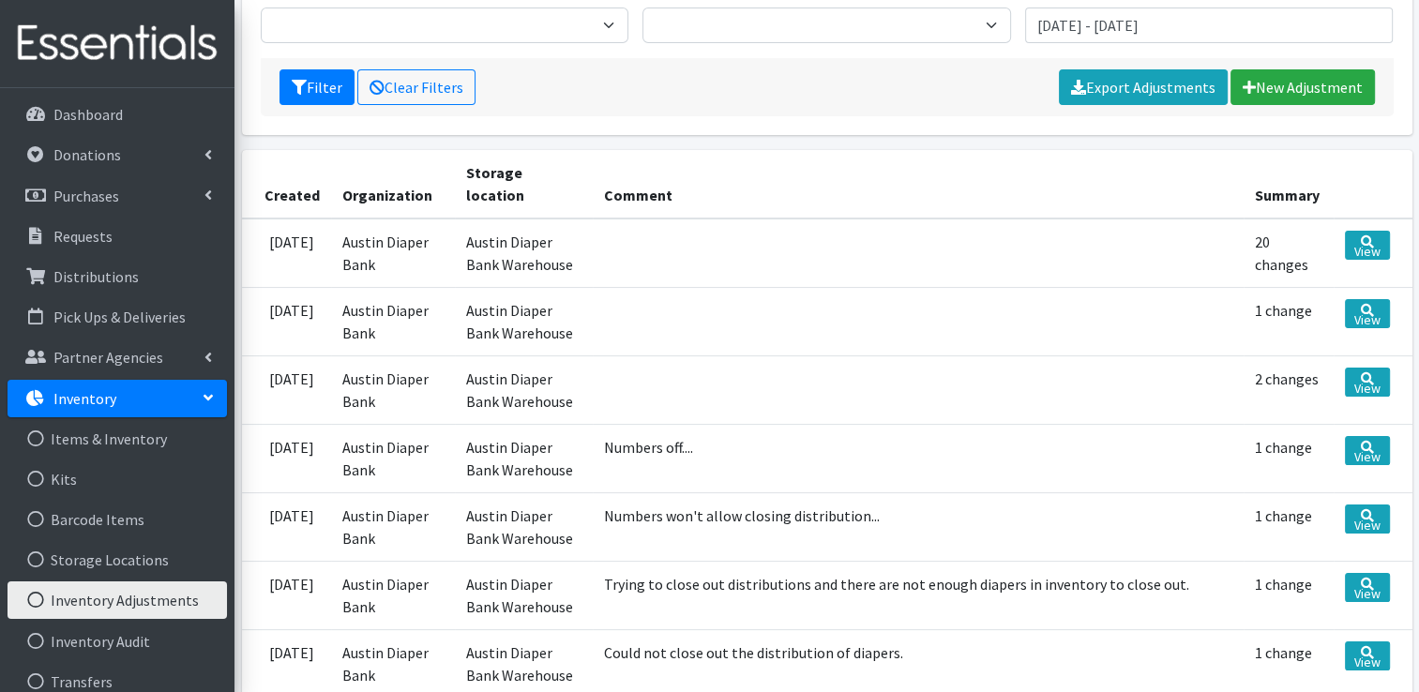
scroll to position [188, 0]
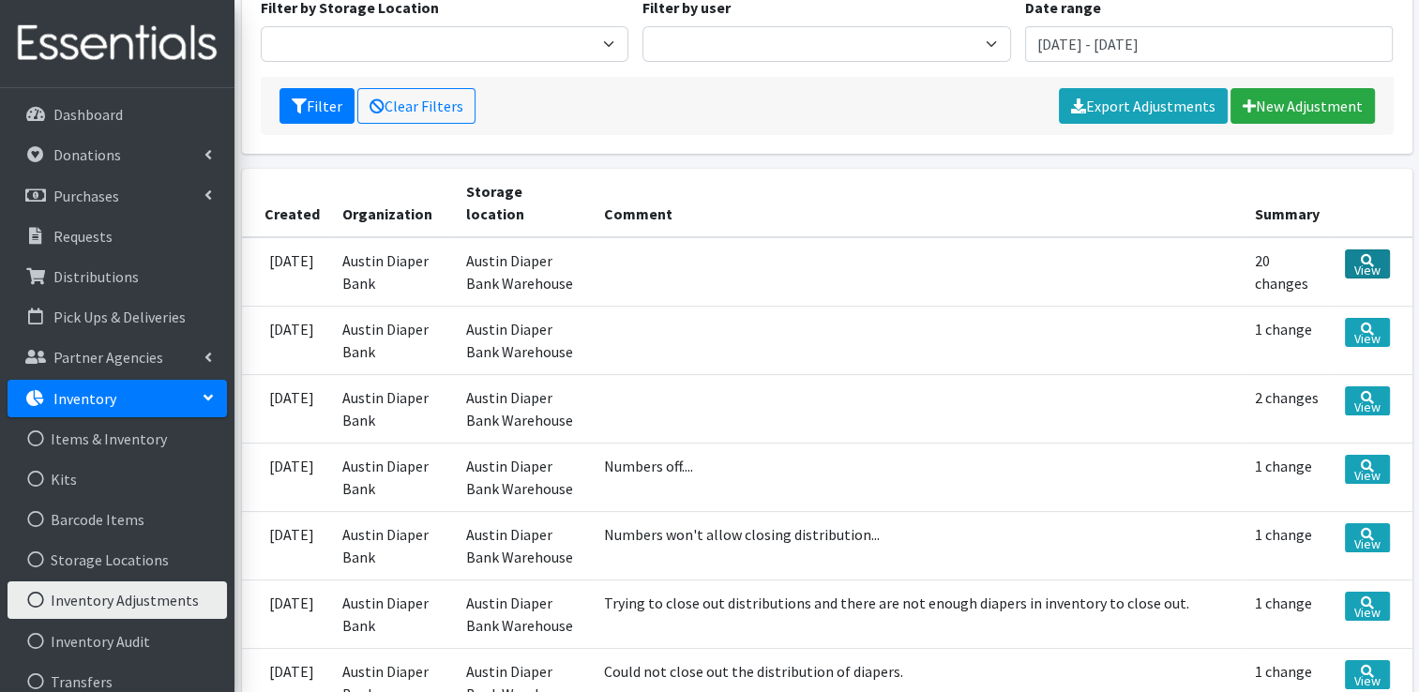
click at [1373, 250] on link "View" at bounding box center [1367, 264] width 45 height 29
click at [141, 550] on link "Storage Locations" at bounding box center [118, 560] width 220 height 38
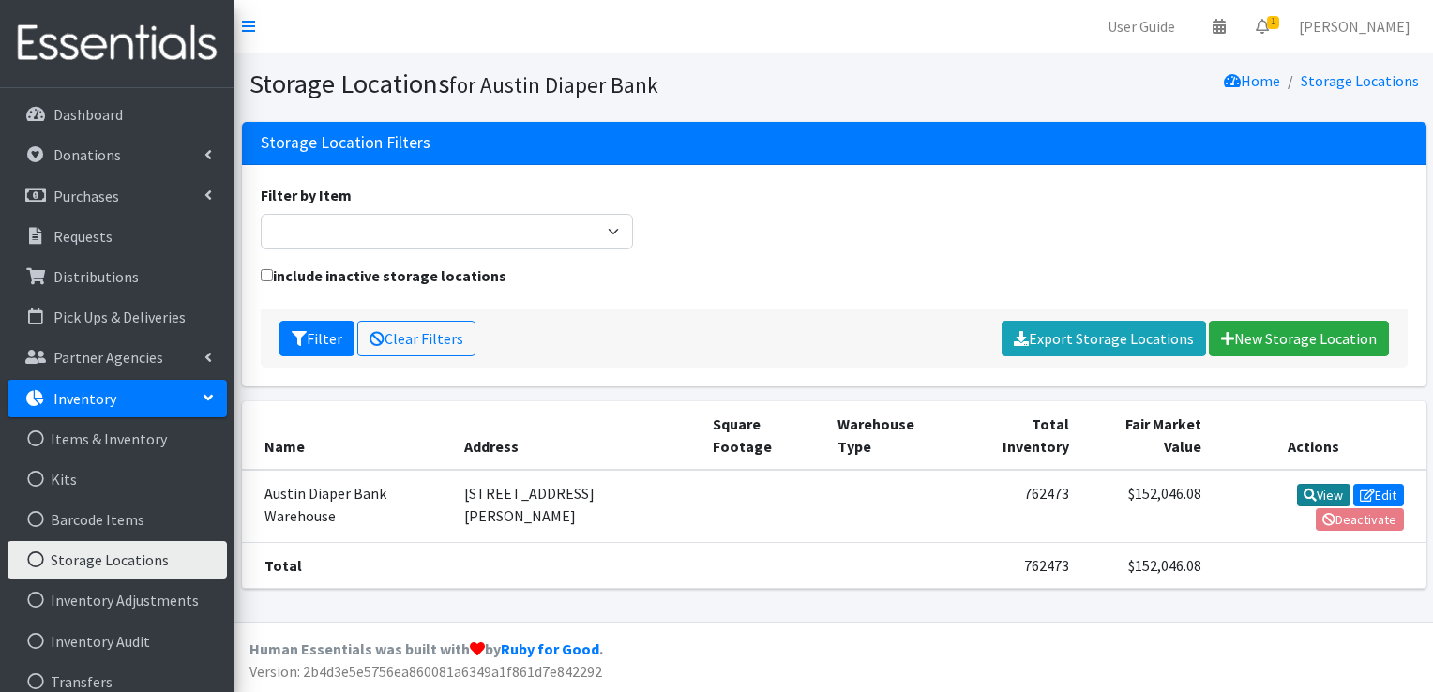
click at [1313, 493] on link "View" at bounding box center [1323, 495] width 53 height 23
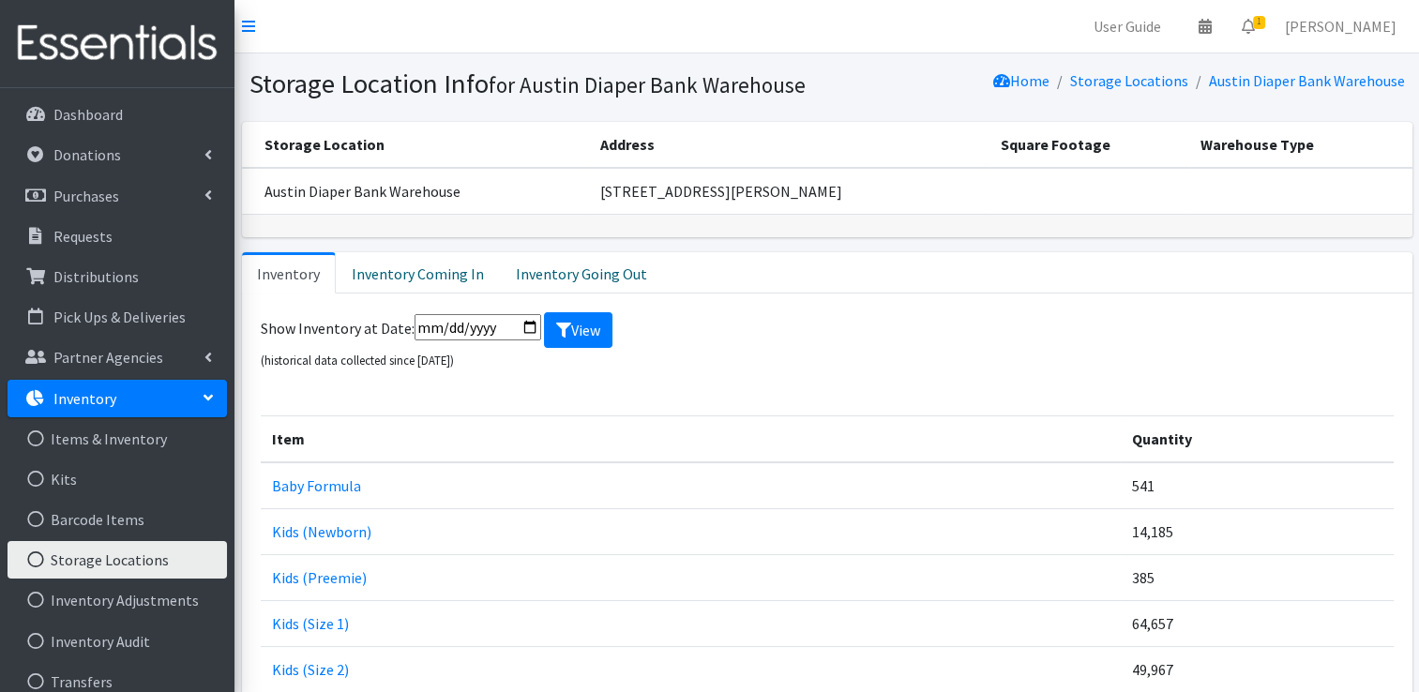
click at [446, 325] on input "date" at bounding box center [478, 327] width 127 height 26
click at [523, 326] on input "date" at bounding box center [478, 327] width 127 height 26
type input "[DATE]"
click at [559, 332] on icon "submit" at bounding box center [563, 330] width 15 height 15
click at [459, 326] on input "[DATE]" at bounding box center [478, 327] width 127 height 26
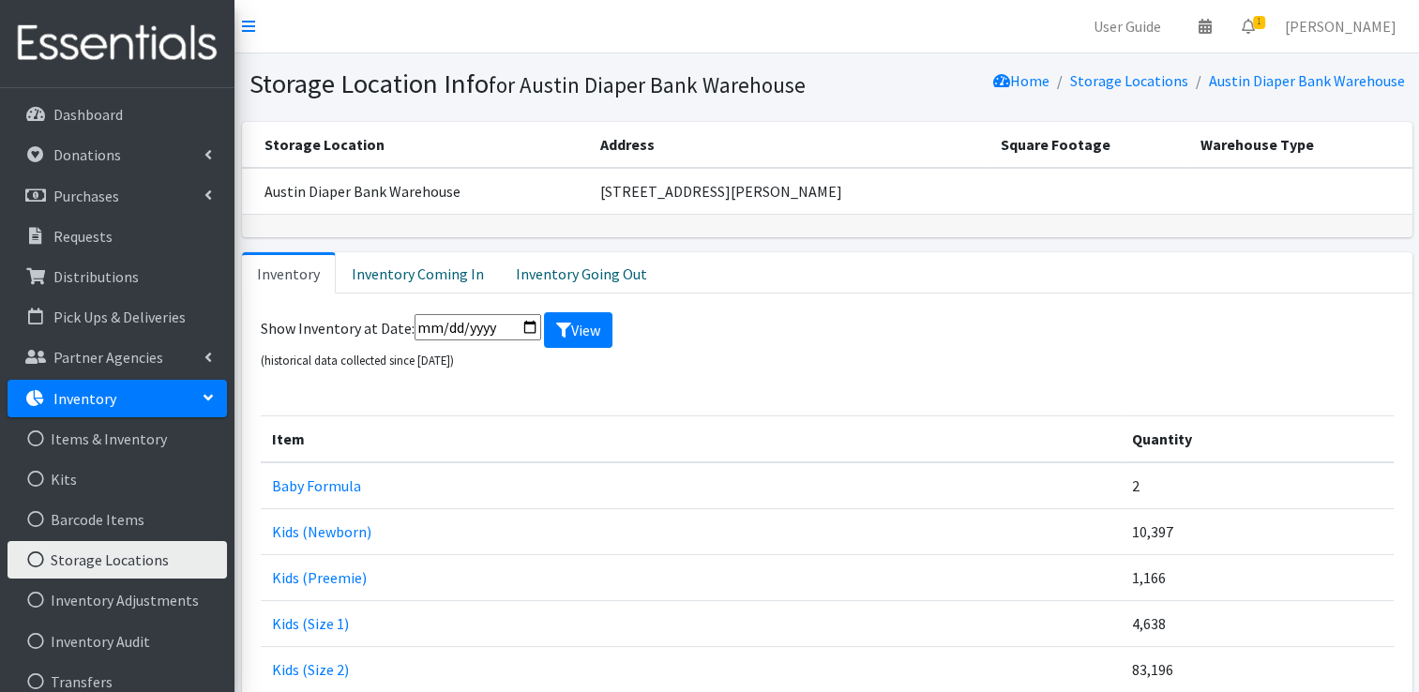
click at [524, 318] on input "[DATE]" at bounding box center [478, 327] width 127 height 26
type input "[DATE]"
click at [573, 336] on button "View" at bounding box center [578, 330] width 68 height 36
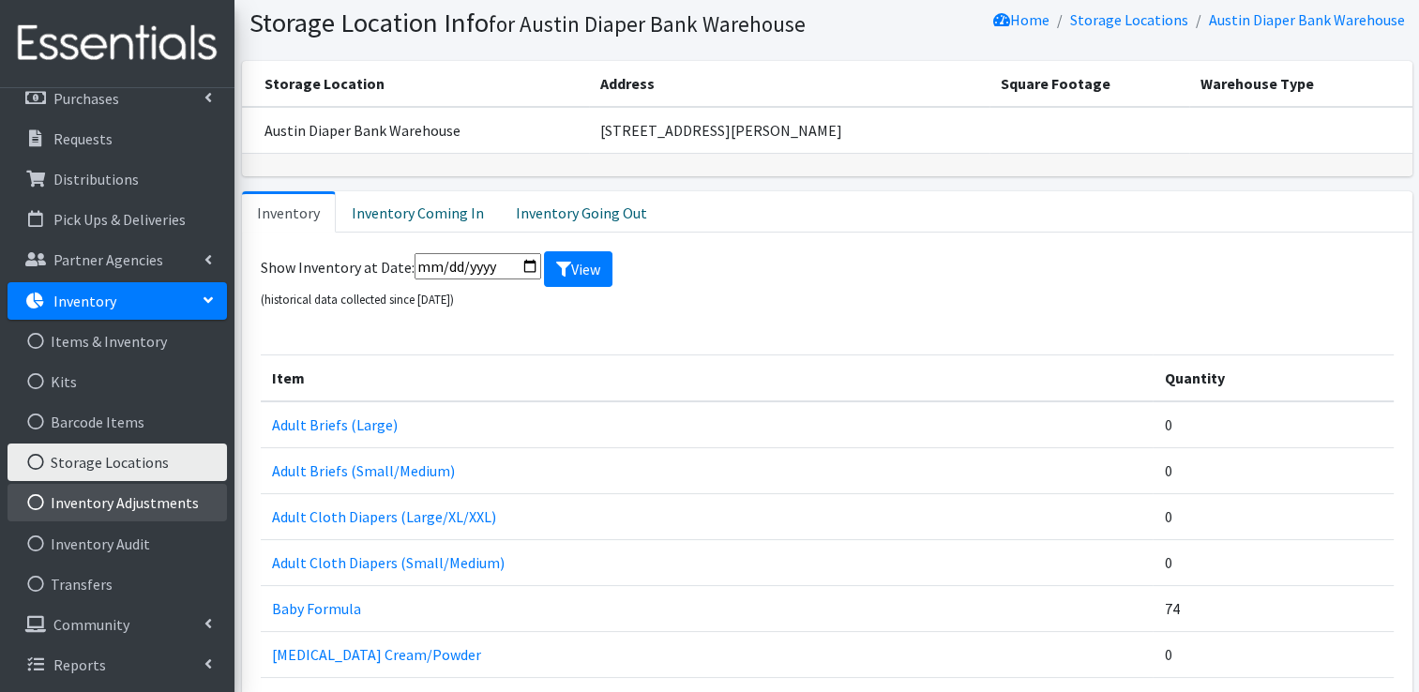
scroll to position [94, 0]
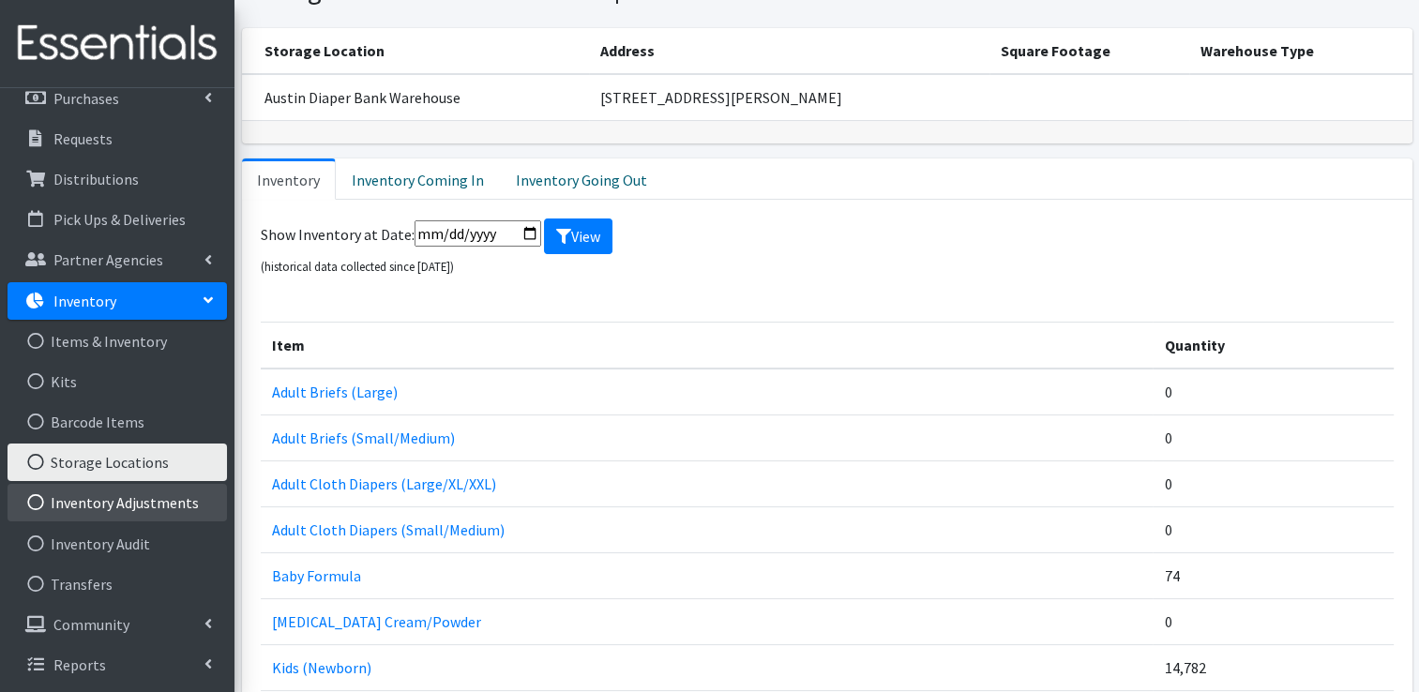
click at [94, 492] on link "Inventory Adjustments" at bounding box center [118, 503] width 220 height 38
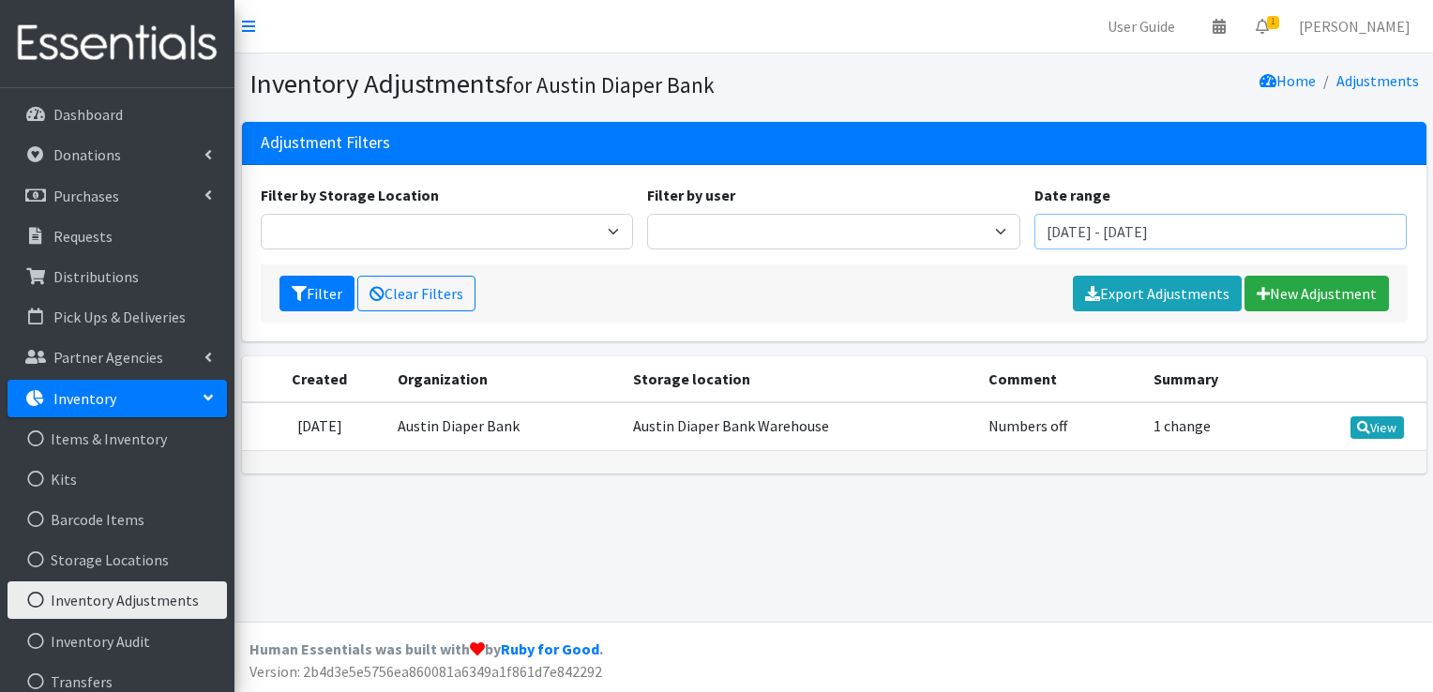
click at [1093, 229] on input "[DATE] - [DATE]" at bounding box center [1221, 232] width 373 height 36
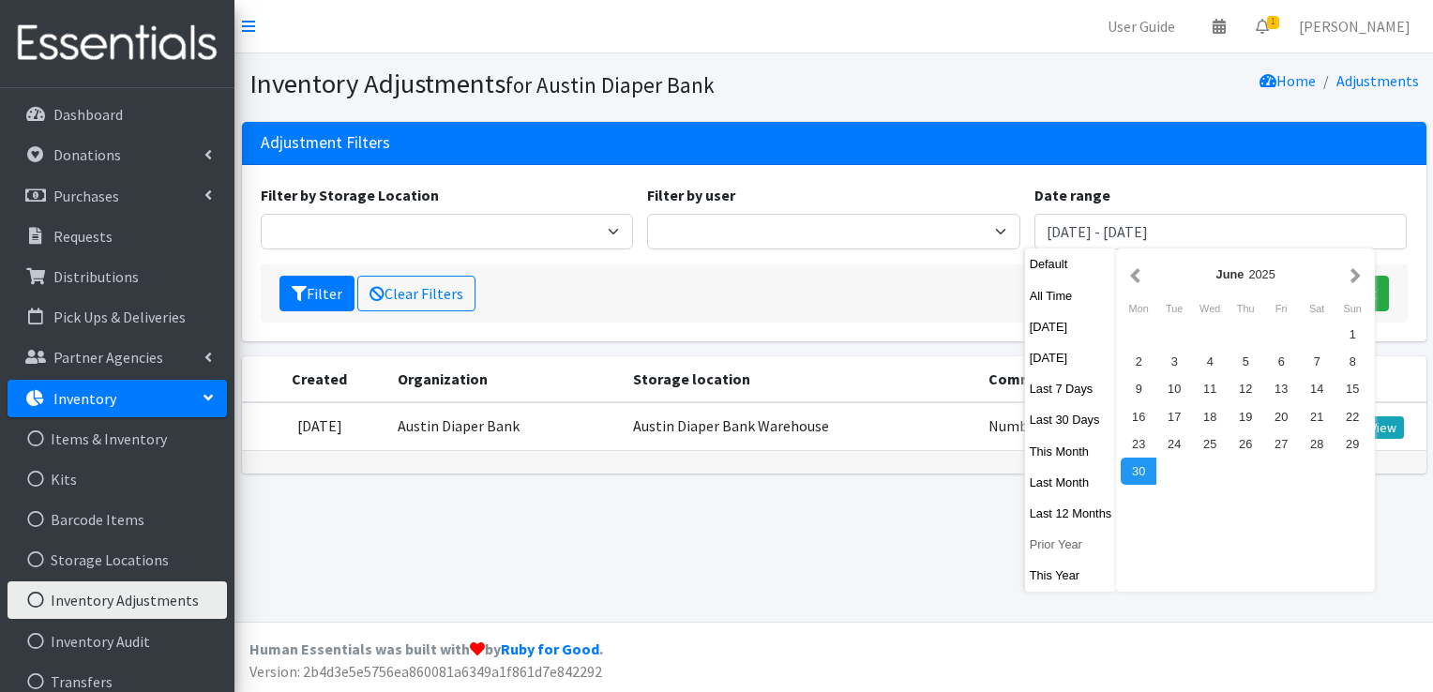
click at [1070, 553] on button "Prior Year" at bounding box center [1071, 544] width 92 height 27
type input "[DATE] - [DATE]"
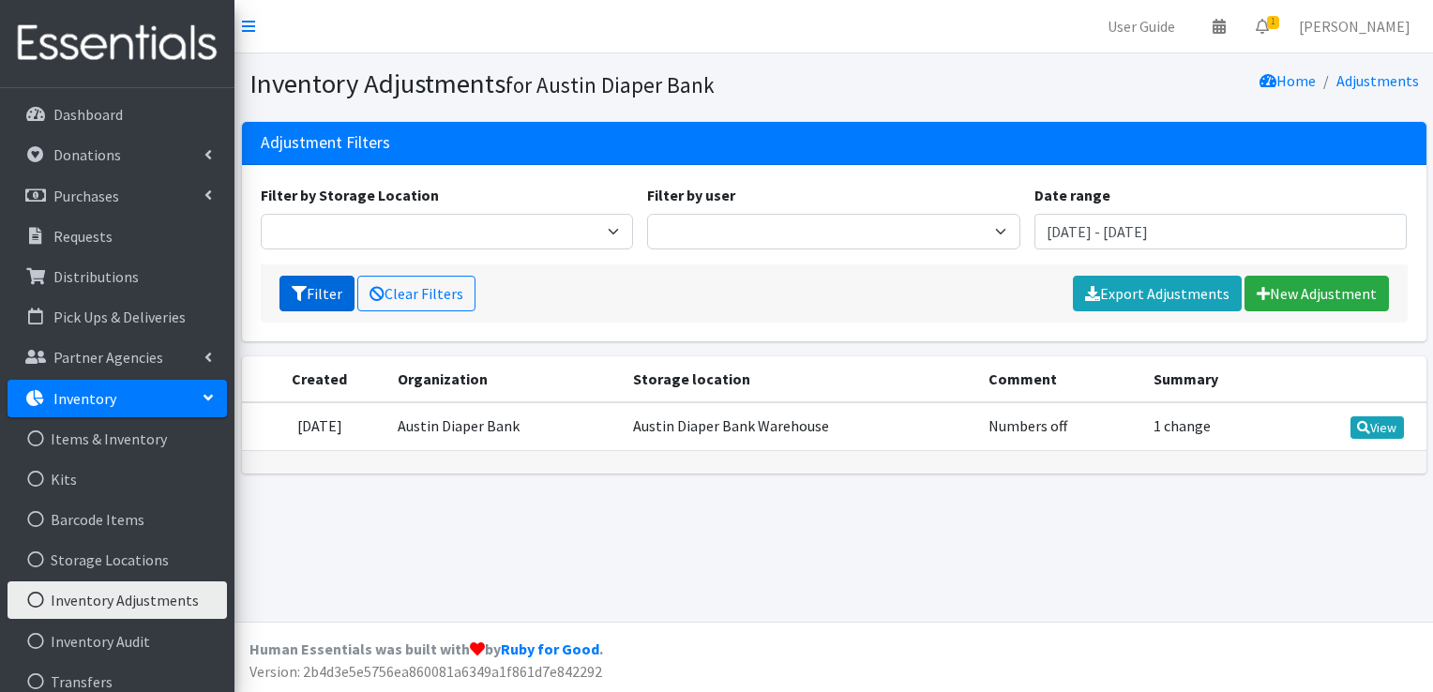
click at [327, 289] on button "Filter" at bounding box center [317, 294] width 75 height 36
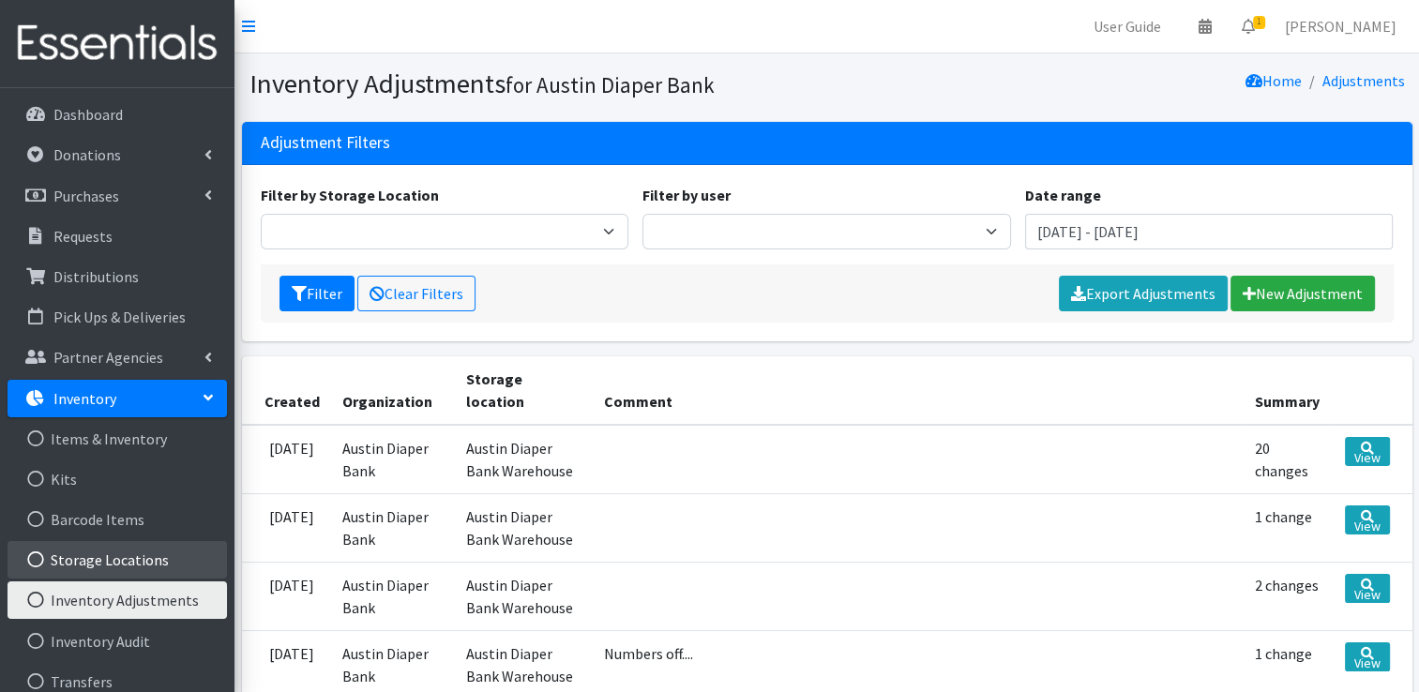
click at [149, 553] on link "Storage Locations" at bounding box center [118, 560] width 220 height 38
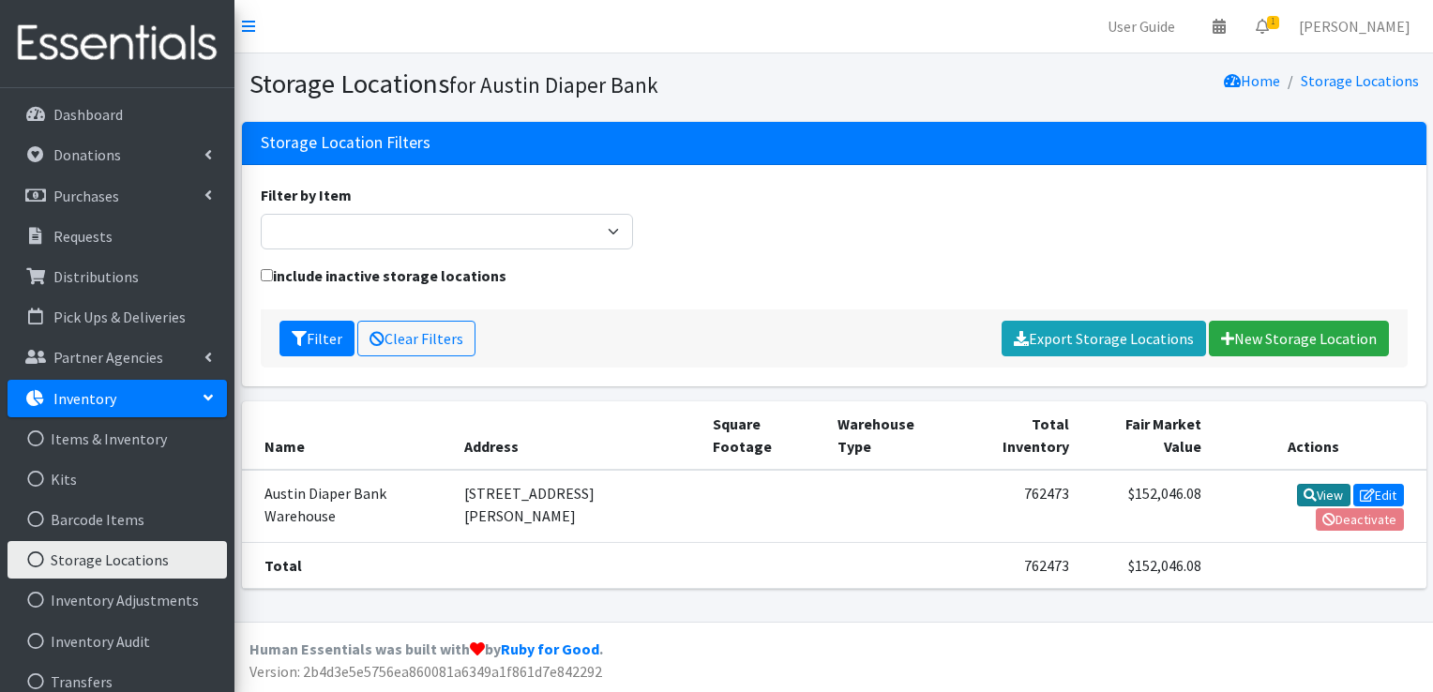
click at [1309, 493] on icon at bounding box center [1310, 495] width 13 height 13
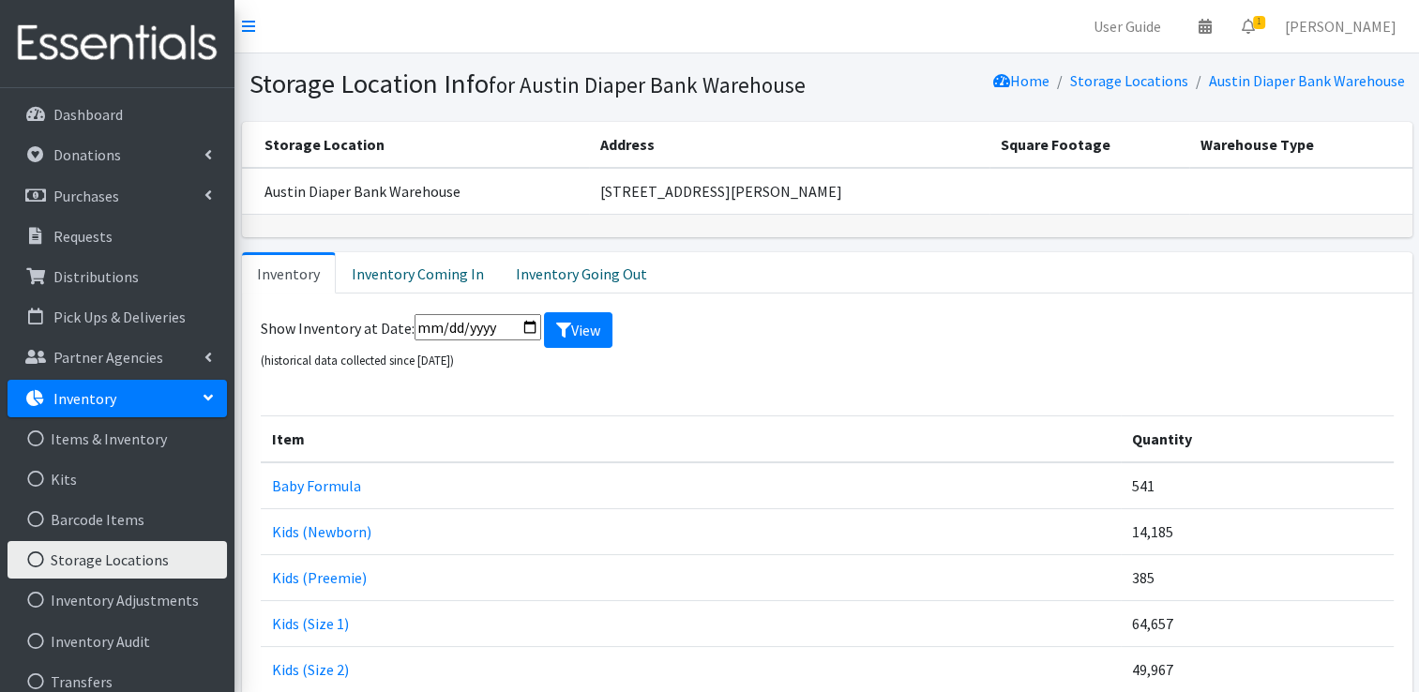
click at [525, 325] on input "date" at bounding box center [478, 327] width 127 height 26
type input "[DATE]"
click at [579, 335] on button "View" at bounding box center [578, 330] width 68 height 36
click at [562, 331] on icon "submit" at bounding box center [563, 330] width 15 height 15
